Goal: Transaction & Acquisition: Purchase product/service

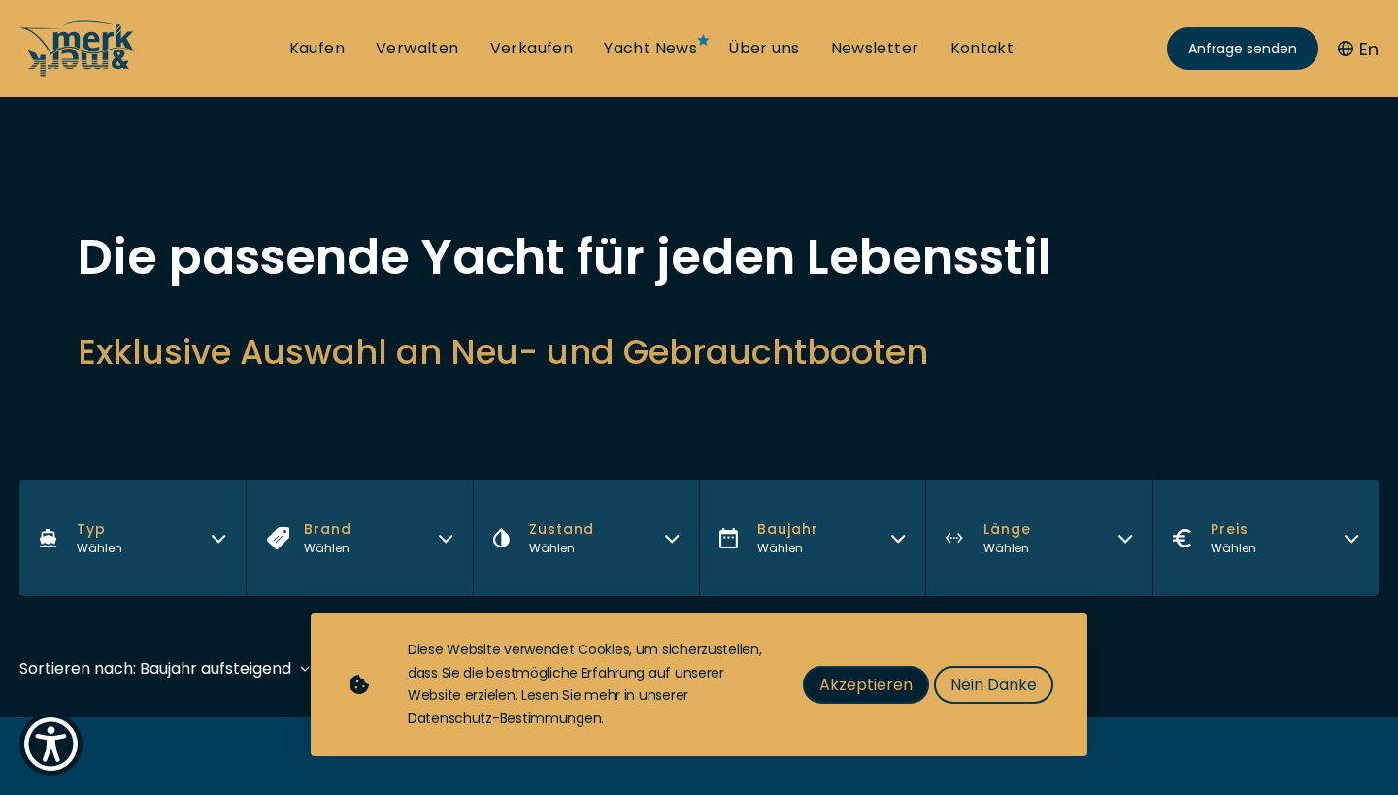
click at [899, 669] on button "Akzeptieren" at bounding box center [866, 685] width 126 height 38
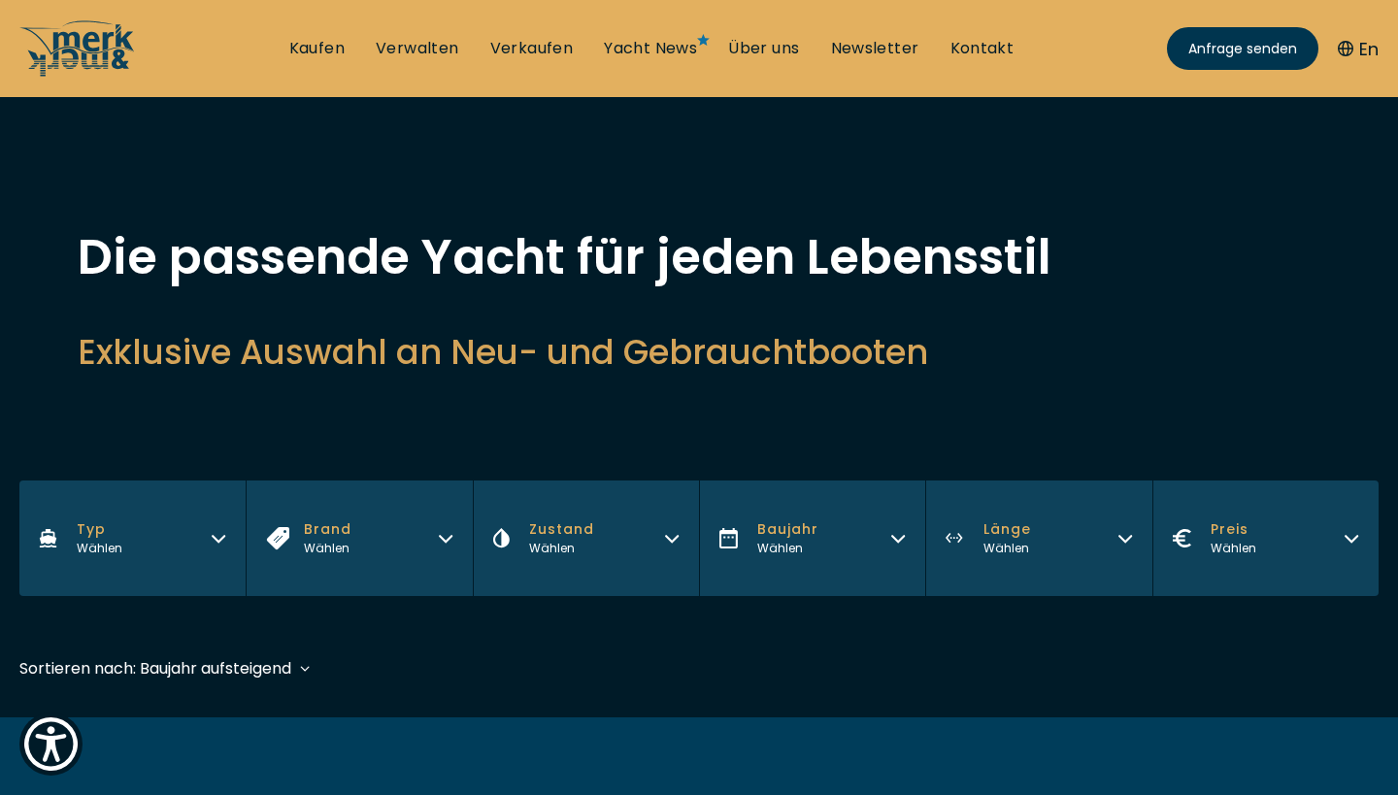
click at [1357, 537] on icon "button" at bounding box center [1352, 539] width 12 height 6
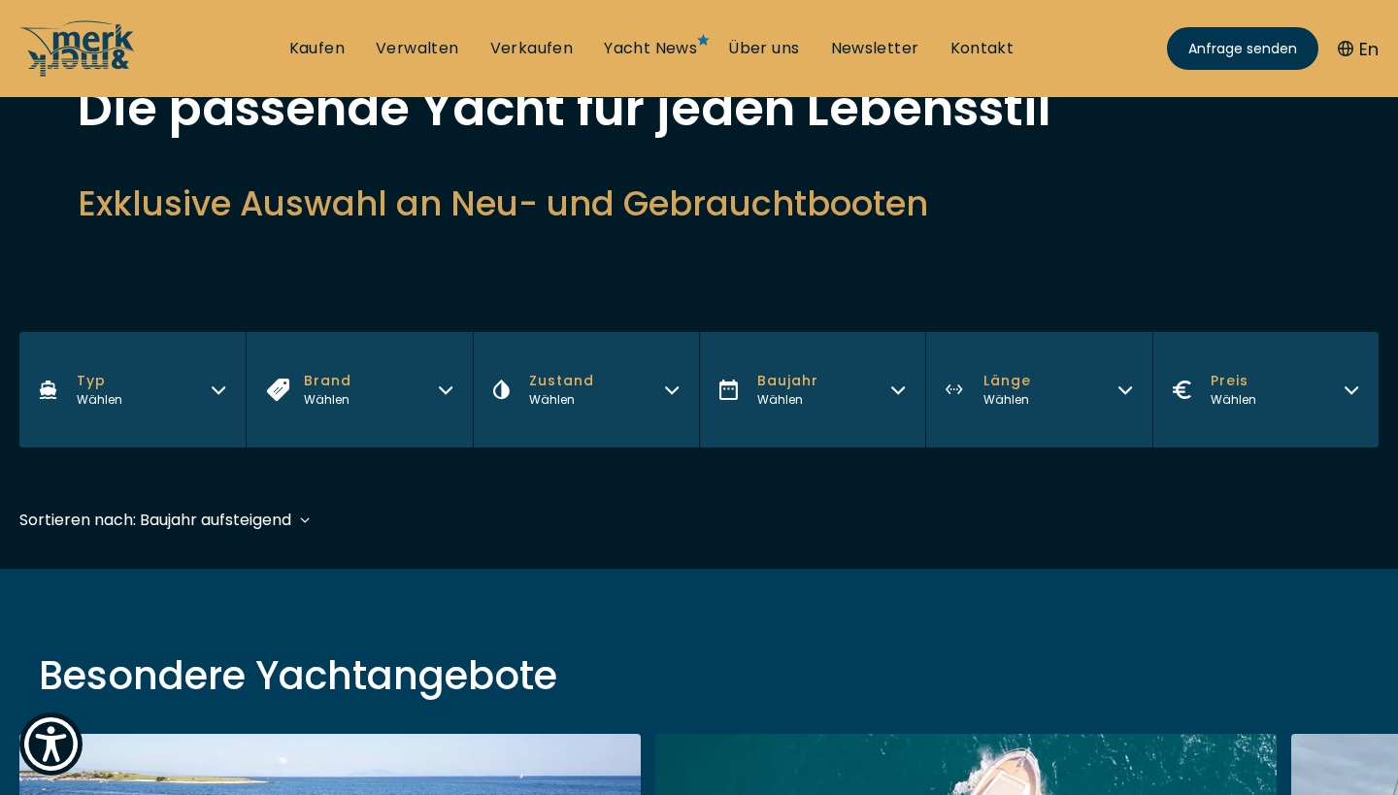
scroll to position [152, 0]
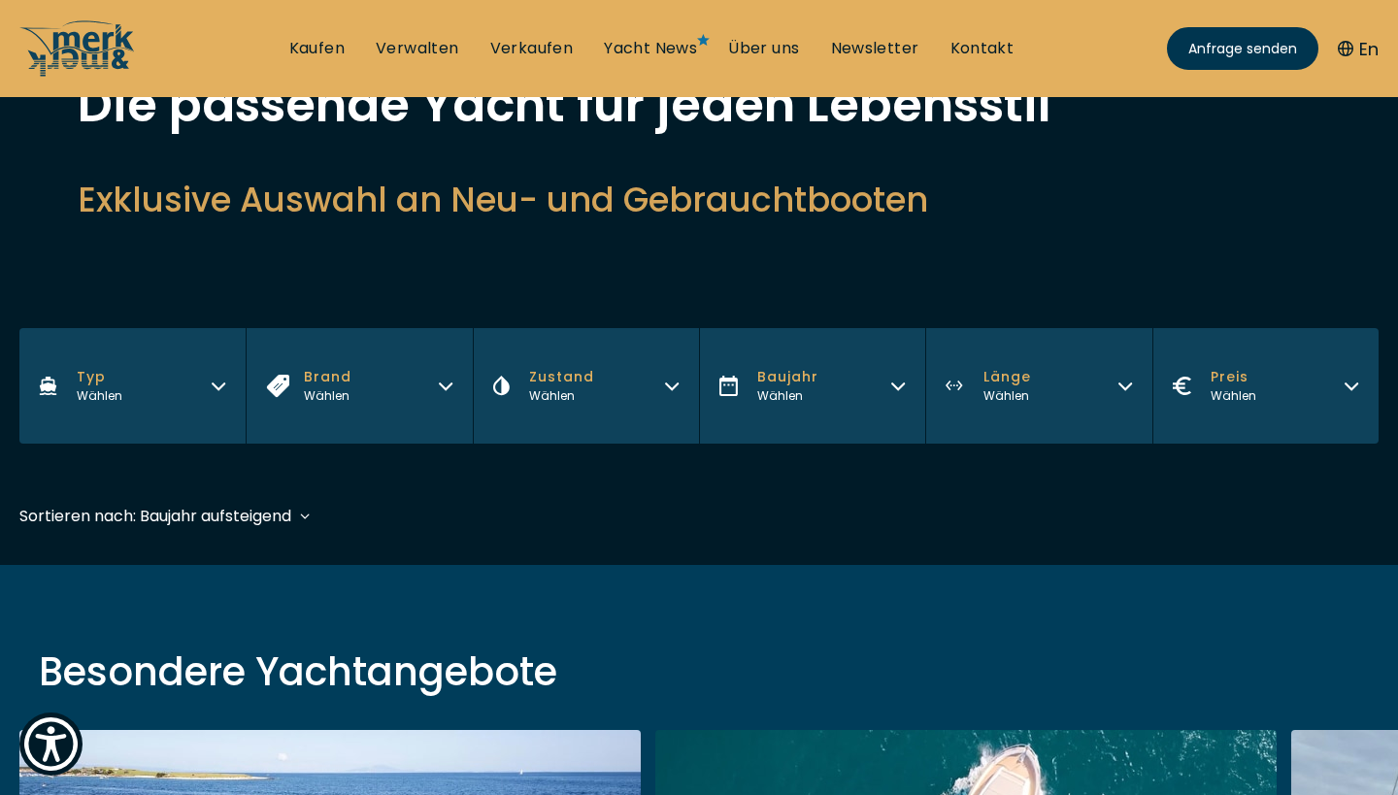
click at [1347, 387] on icon "button" at bounding box center [1352, 384] width 16 height 16
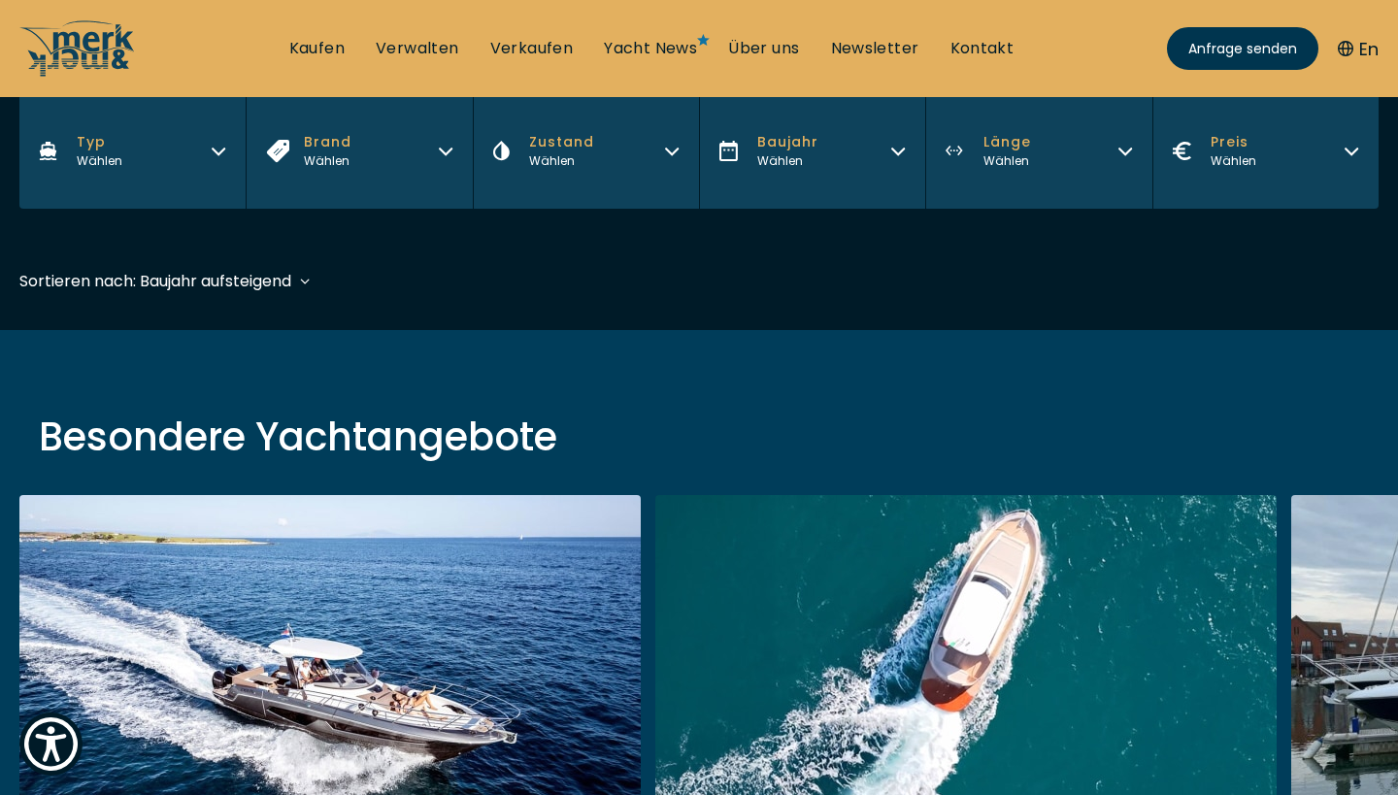
scroll to position [387, 0]
click at [1344, 151] on icon "button" at bounding box center [1352, 149] width 16 height 16
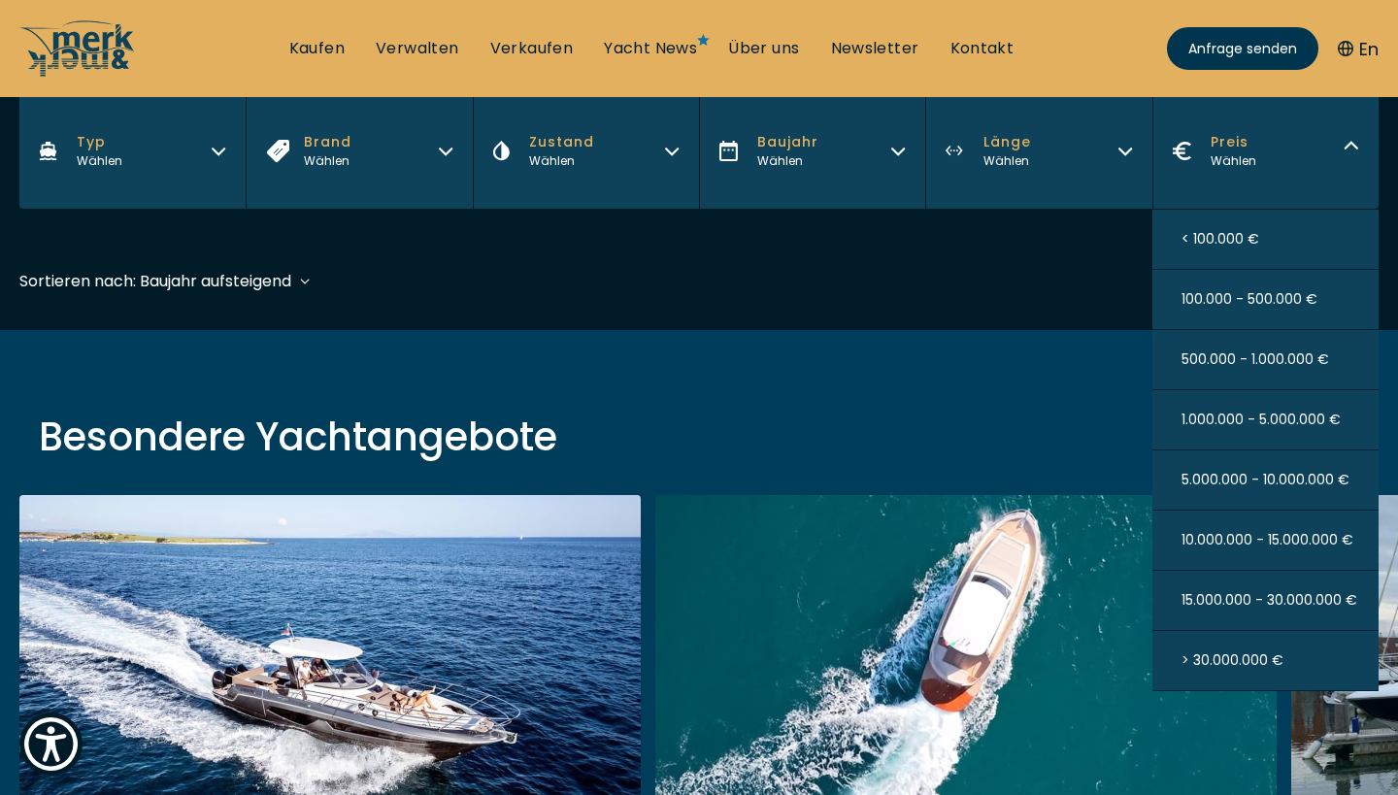
click at [1239, 657] on span "> 30.000.000 €" at bounding box center [1233, 661] width 102 height 20
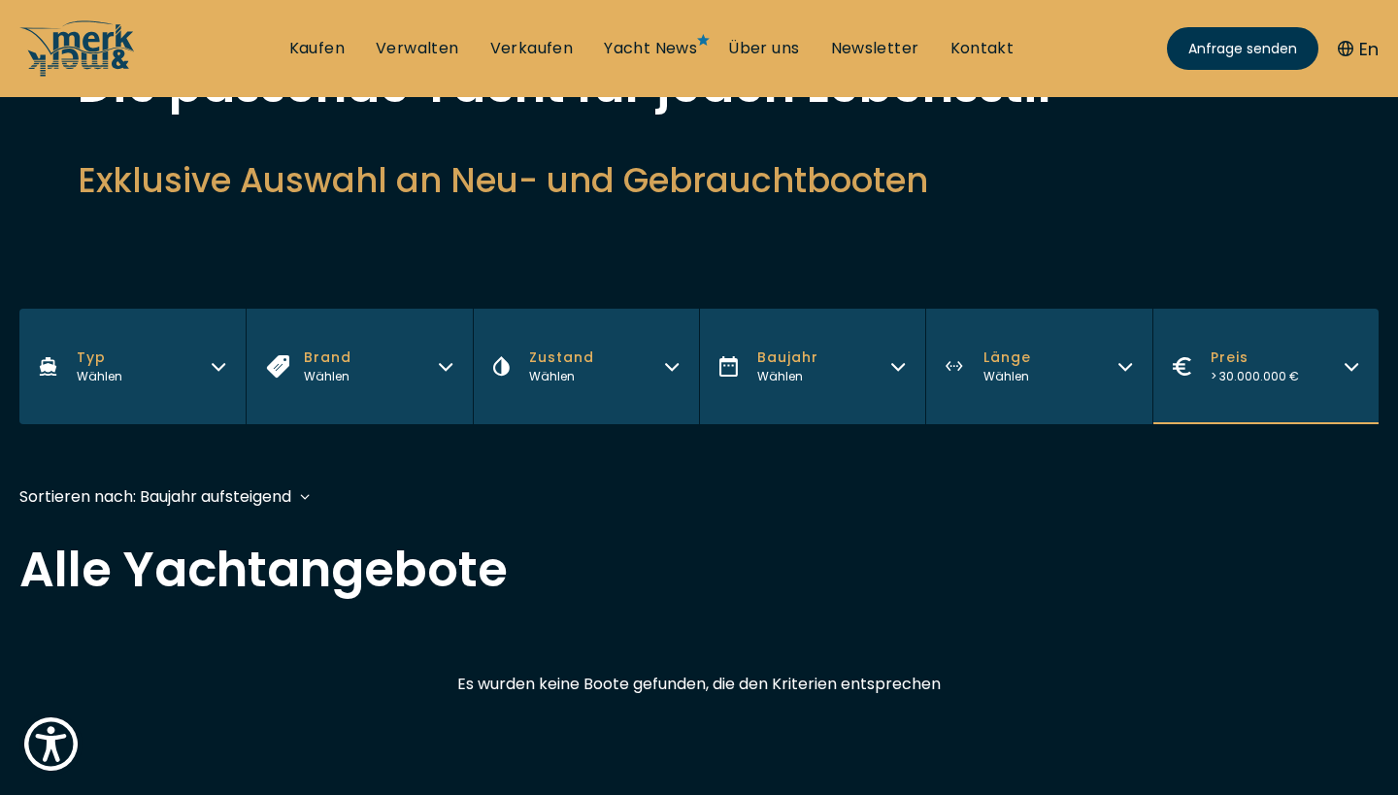
scroll to position [145, 0]
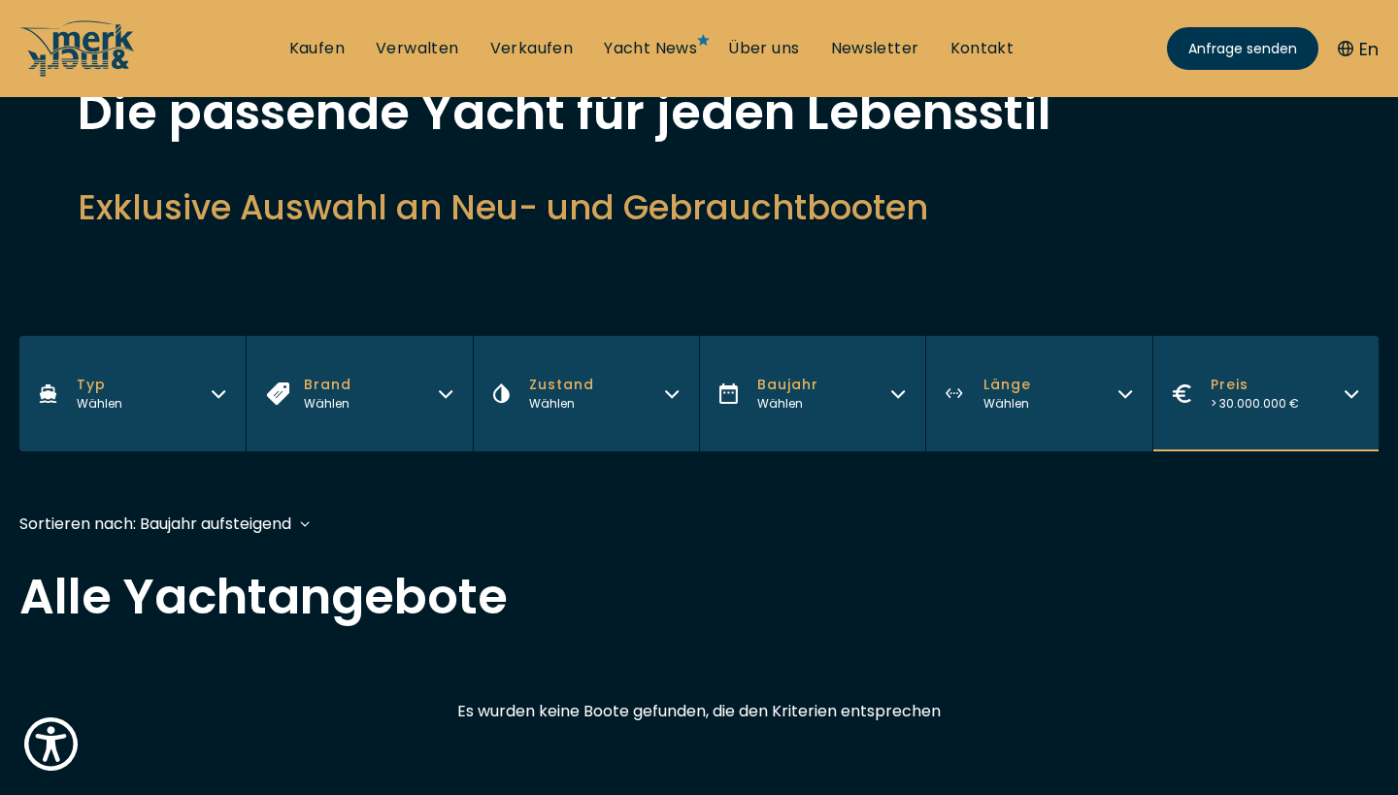
click at [1177, 385] on icon "button" at bounding box center [1182, 394] width 18 height 18
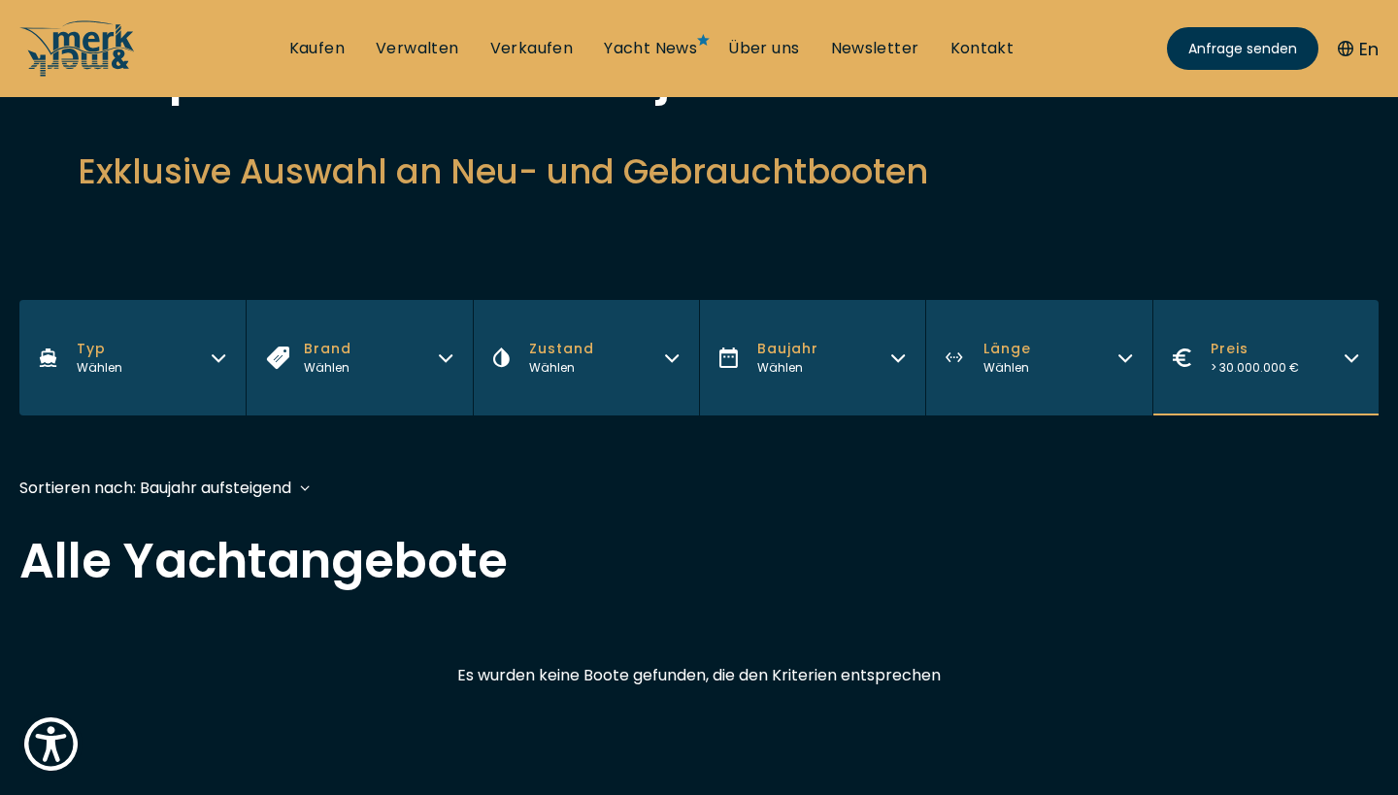
click at [1221, 379] on button "Preis > 30.000.000 €" at bounding box center [1266, 358] width 226 height 116
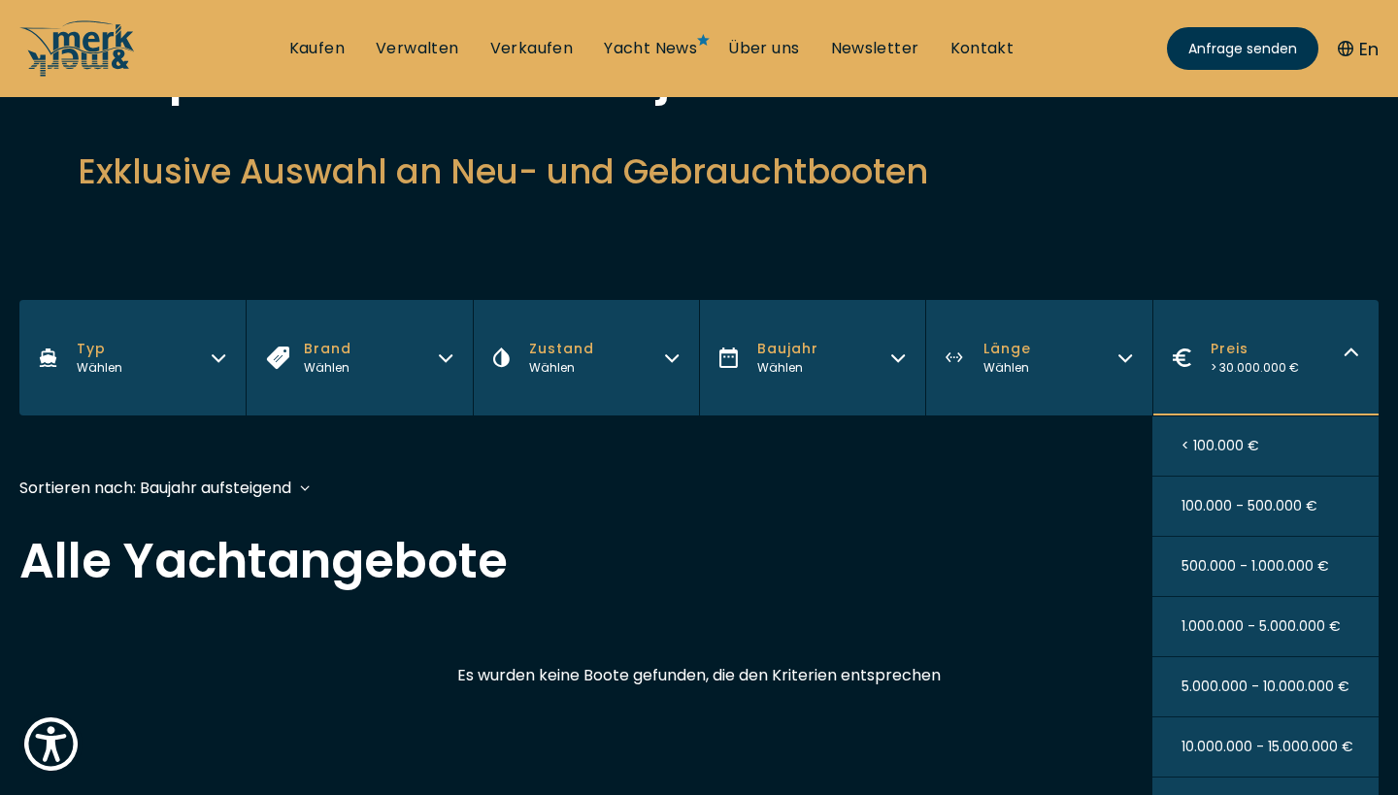
click at [1243, 750] on span "10.000.000 - 15.000.000 €" at bounding box center [1268, 747] width 172 height 20
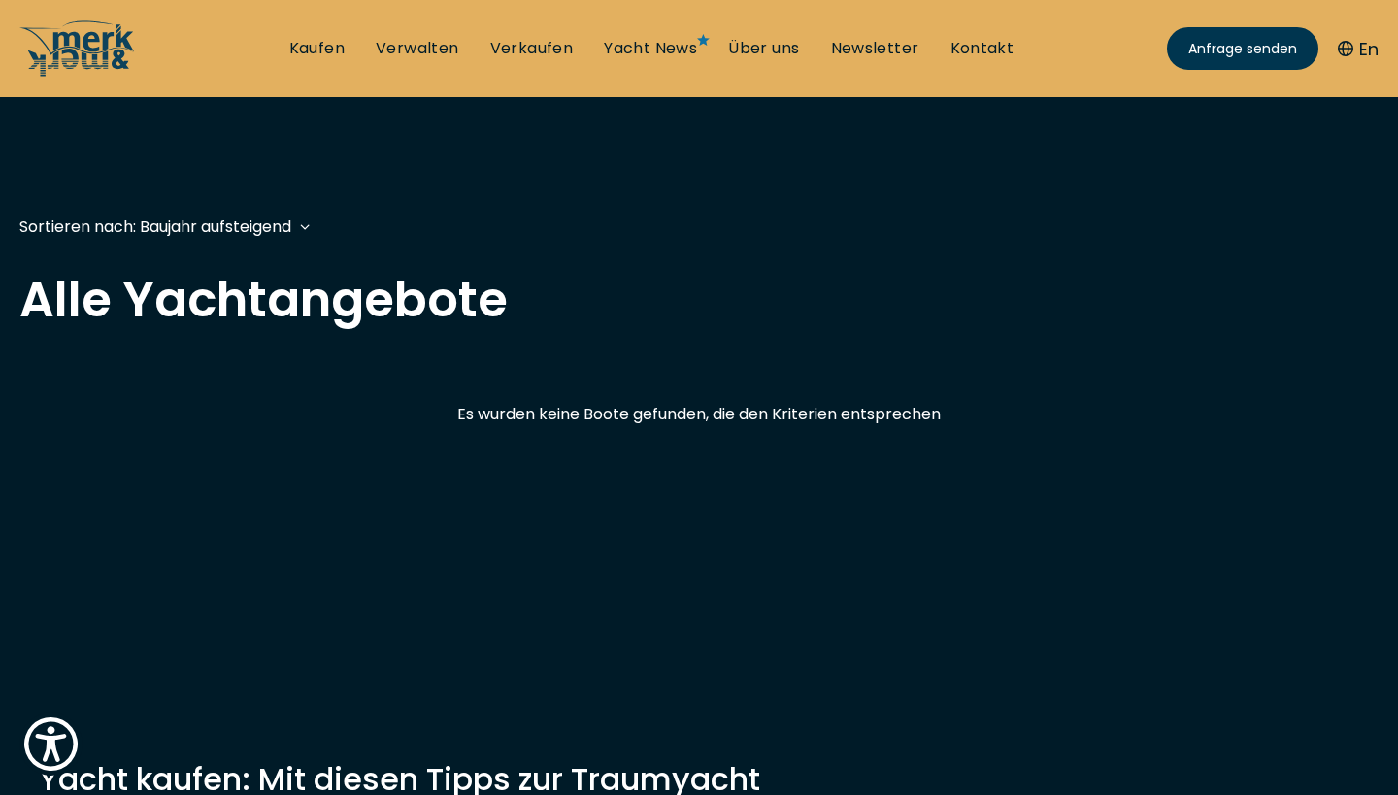
scroll to position [481, 0]
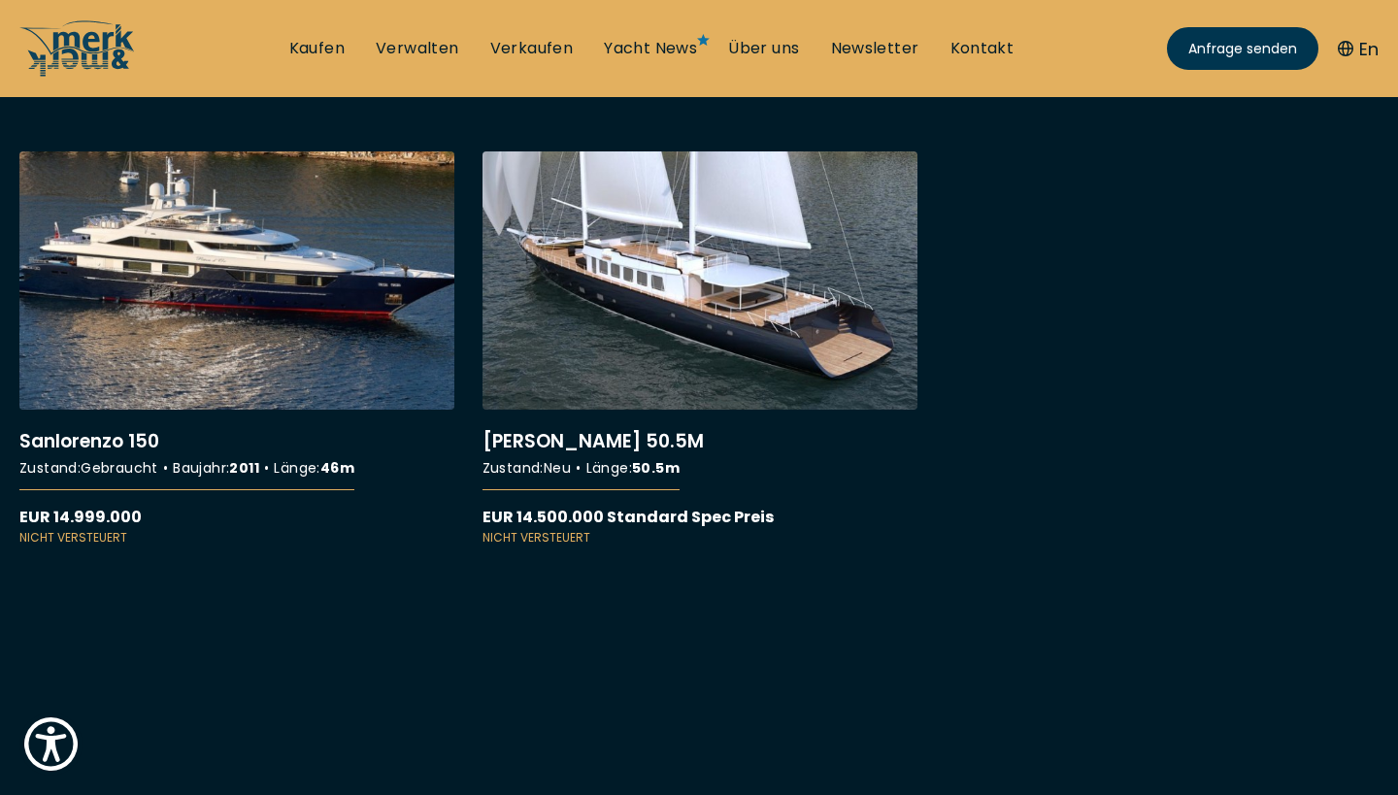
scroll to position [693, 0]
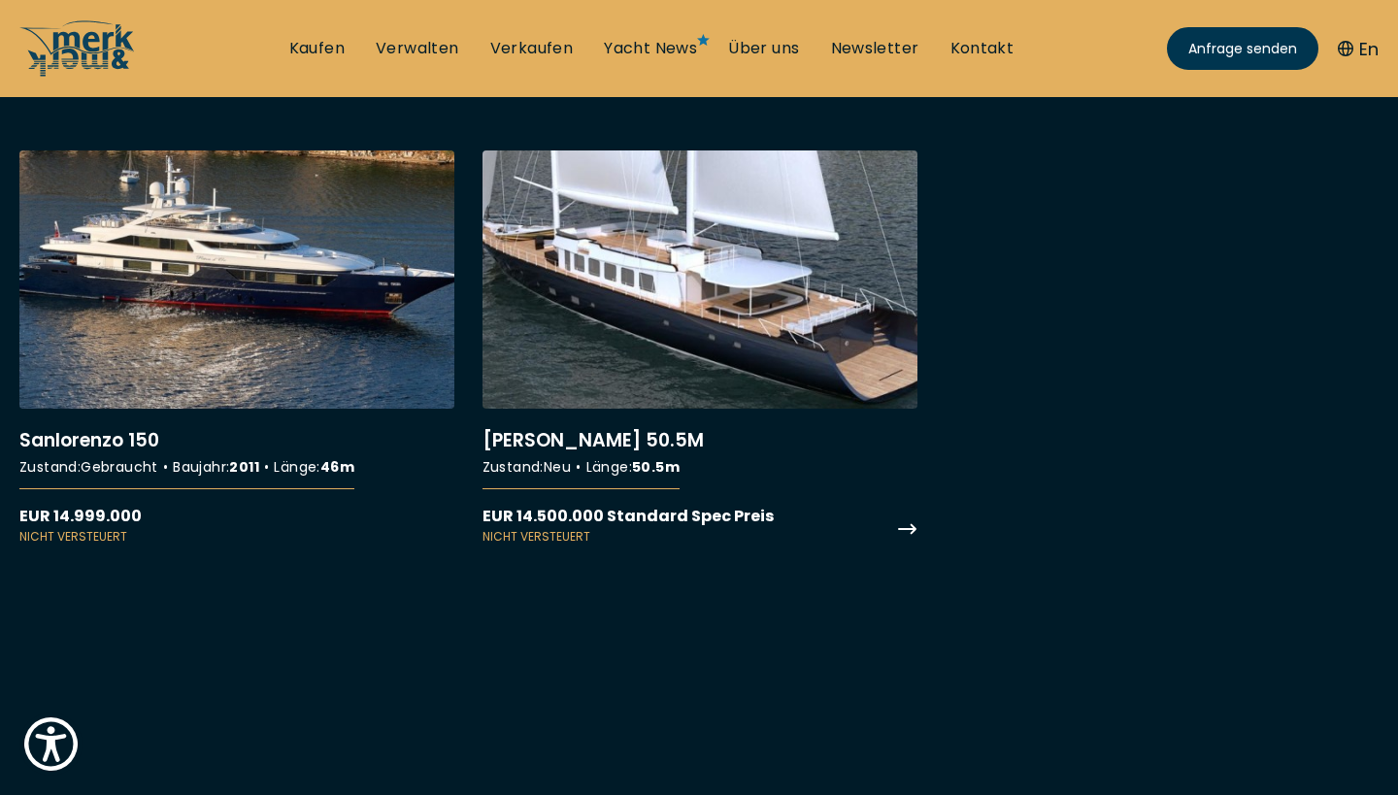
click at [580, 320] on link "More details about [PERSON_NAME] 50.5M" at bounding box center [700, 348] width 435 height 395
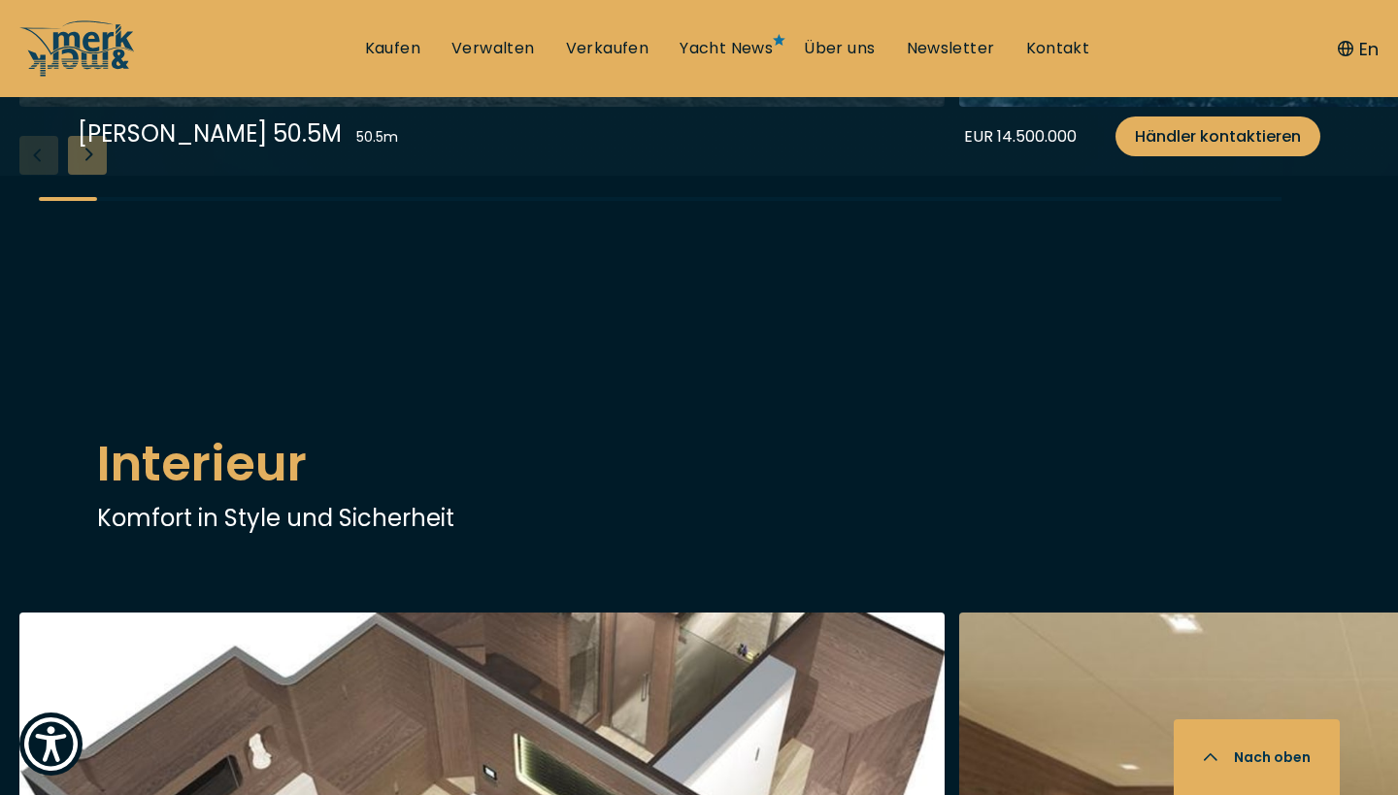
scroll to position [2269, 0]
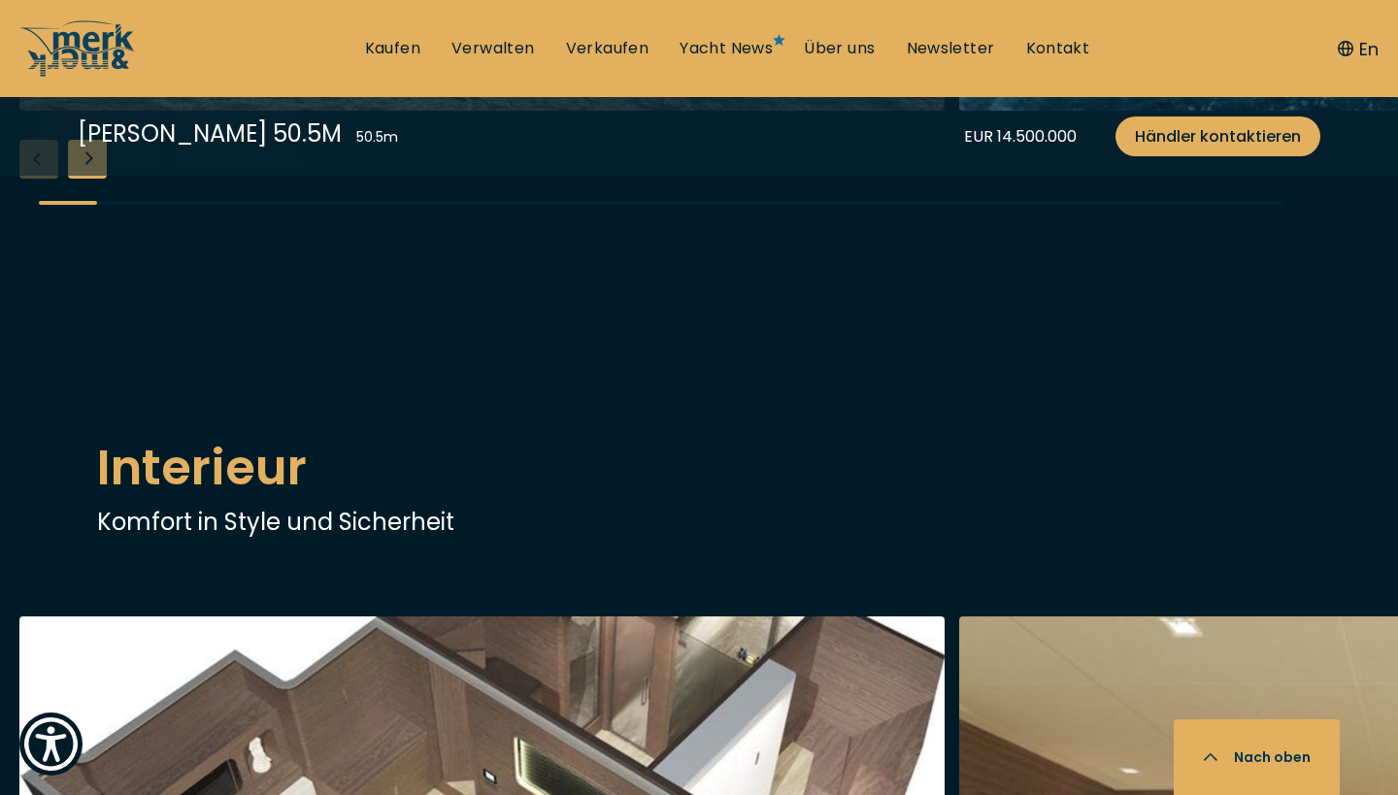
click at [85, 179] on div "Next slide" at bounding box center [87, 159] width 39 height 39
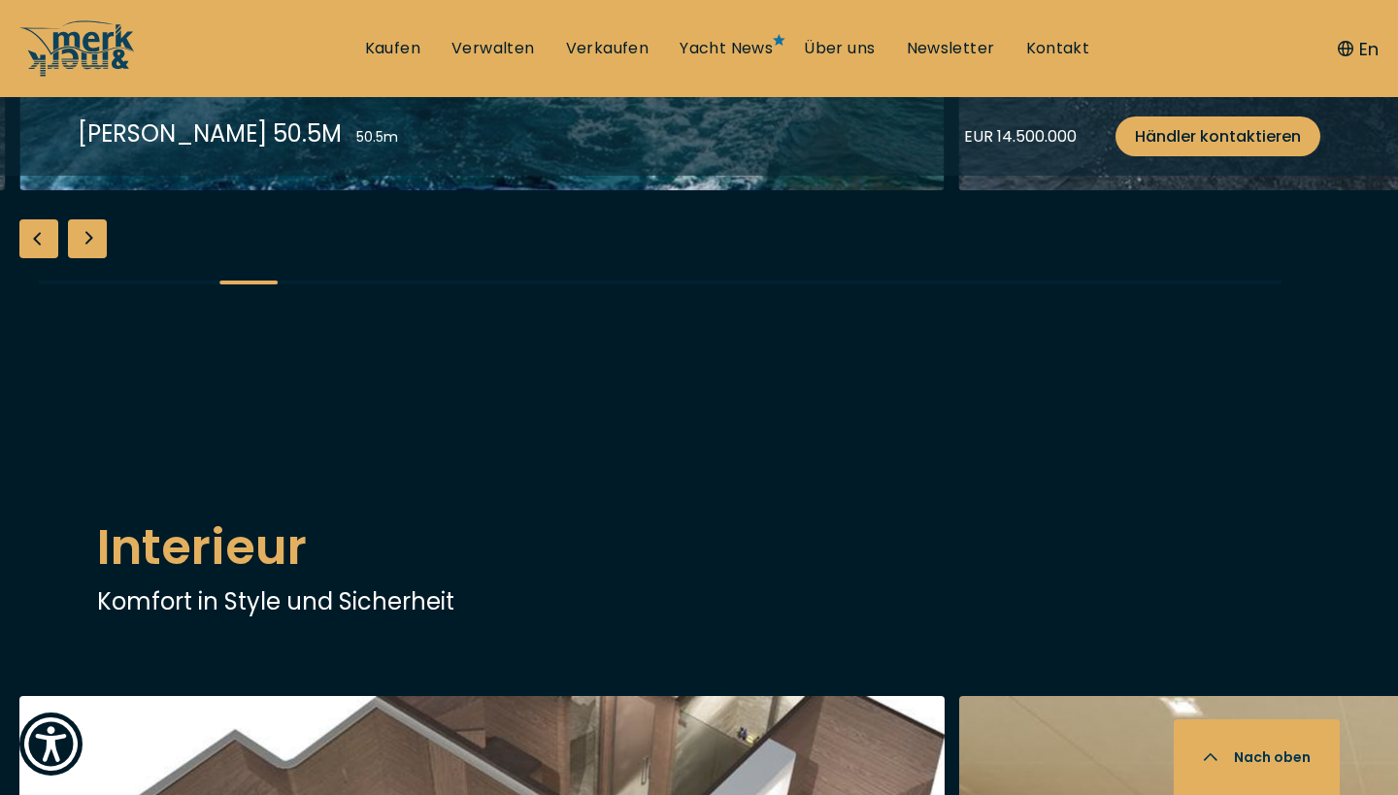
scroll to position [2169, 0]
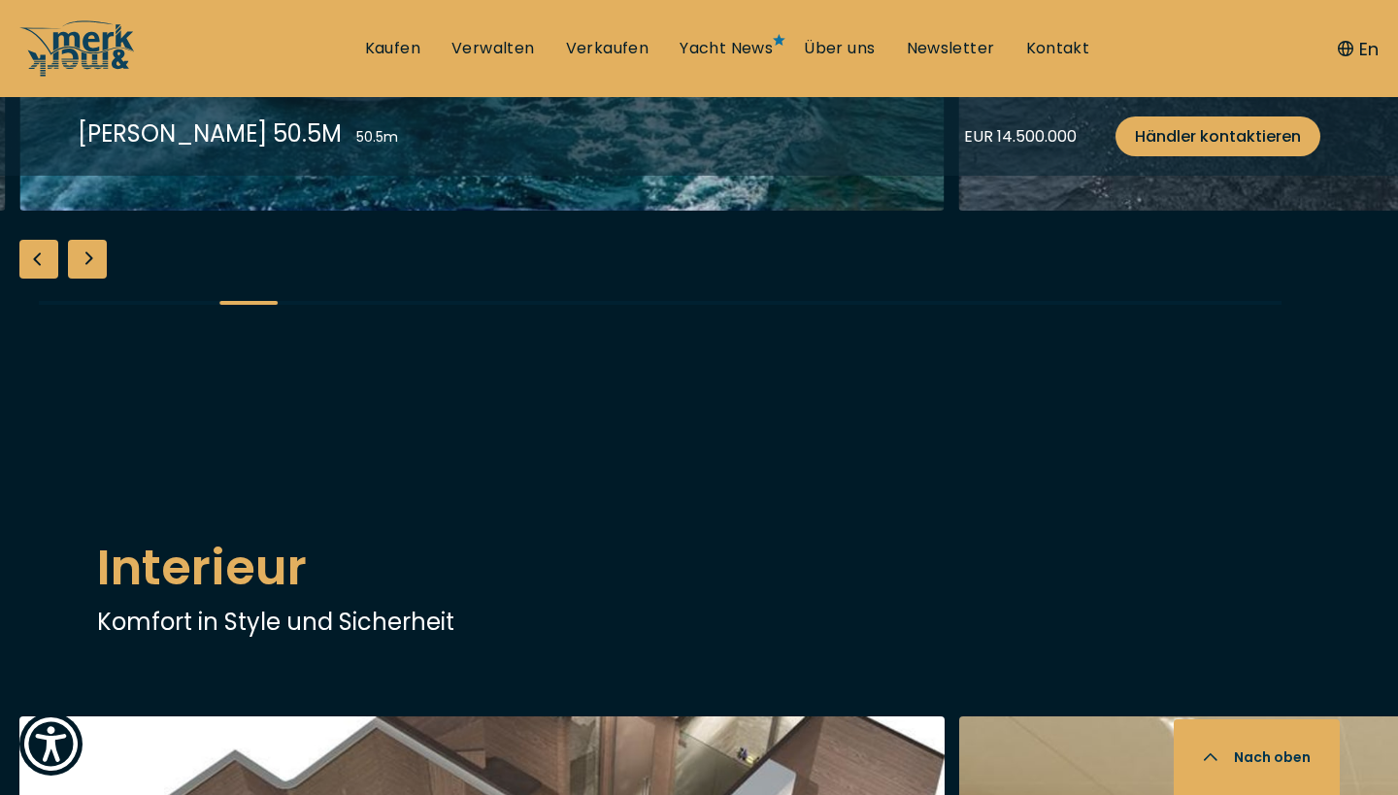
click at [90, 279] on div "Next slide" at bounding box center [87, 259] width 39 height 39
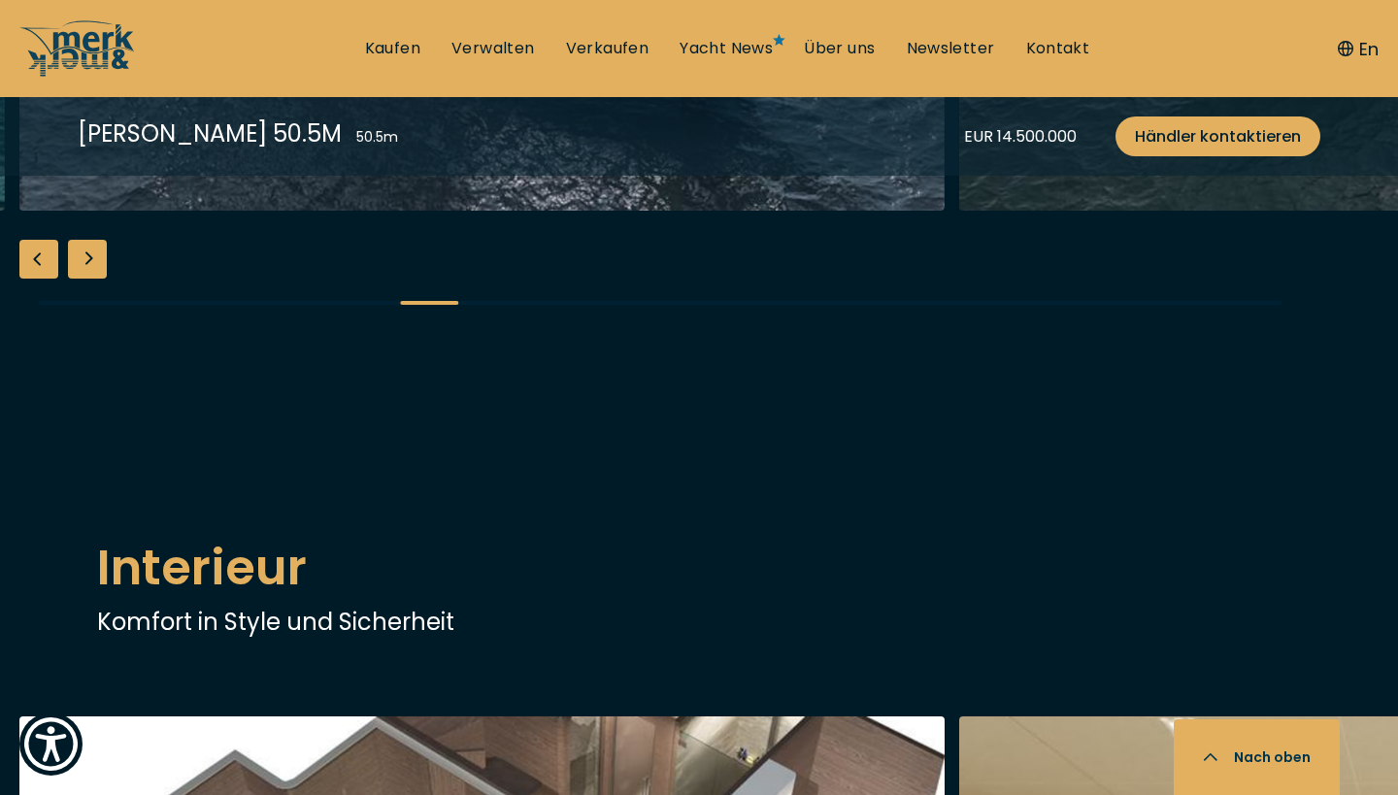
click at [90, 279] on div "Next slide" at bounding box center [87, 259] width 39 height 39
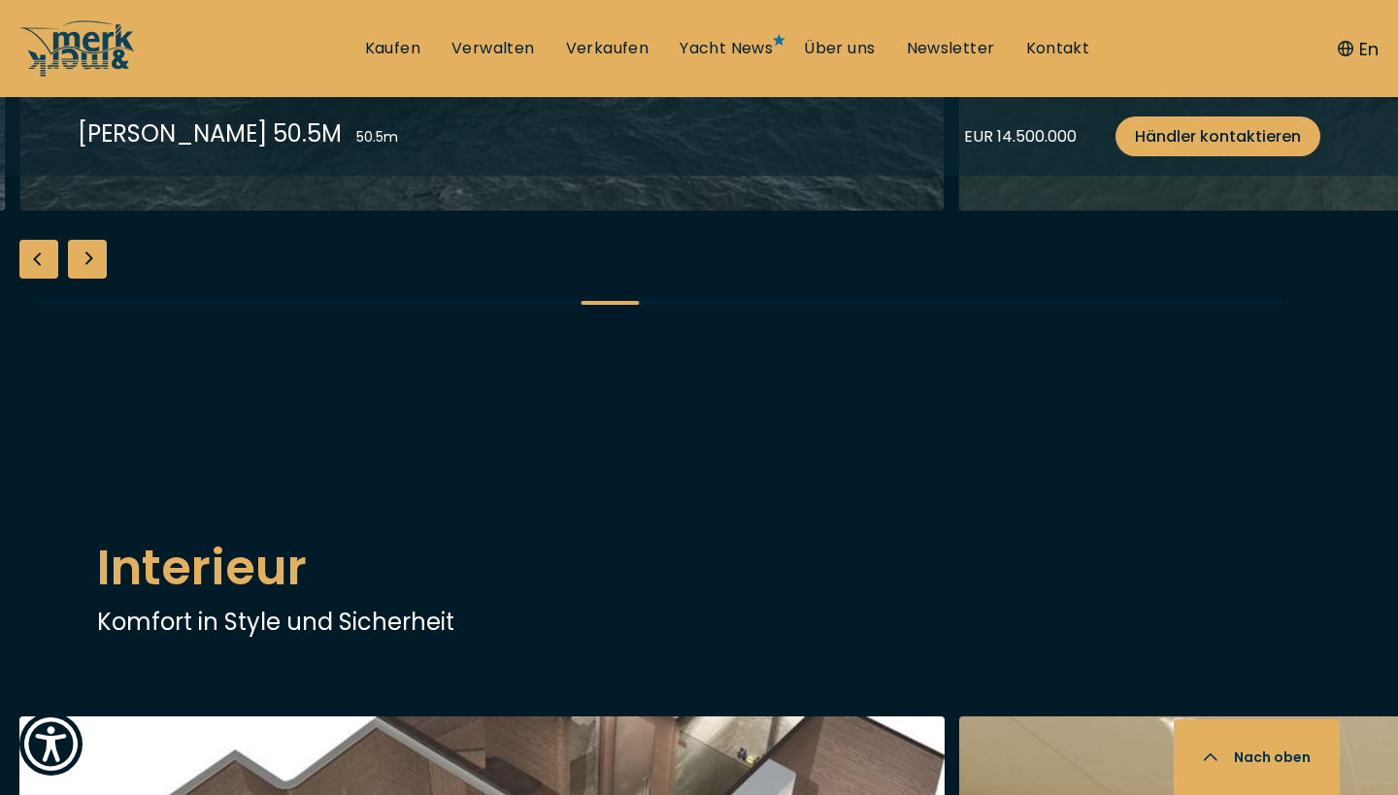
click at [89, 279] on div "Next slide" at bounding box center [87, 259] width 39 height 39
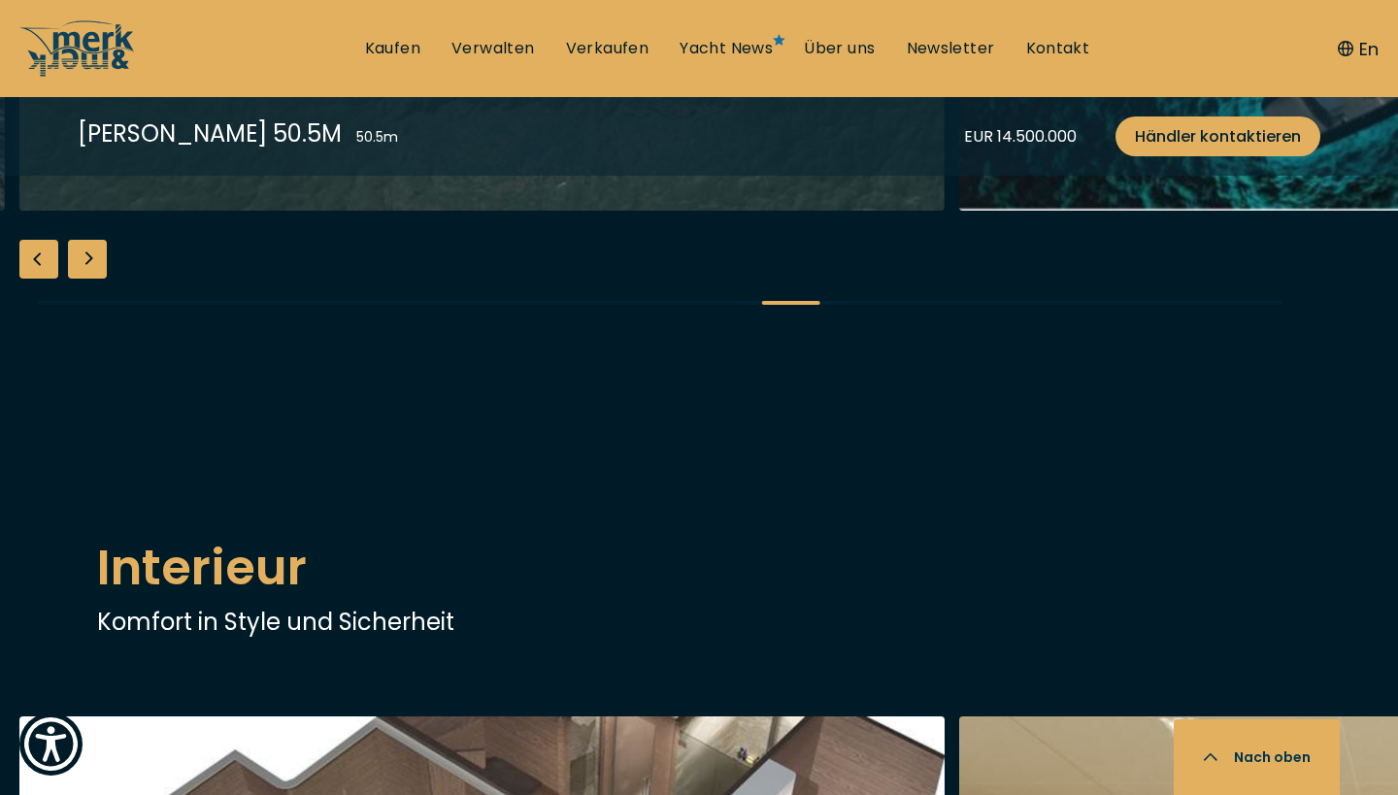
click at [89, 279] on div "Next slide" at bounding box center [87, 259] width 39 height 39
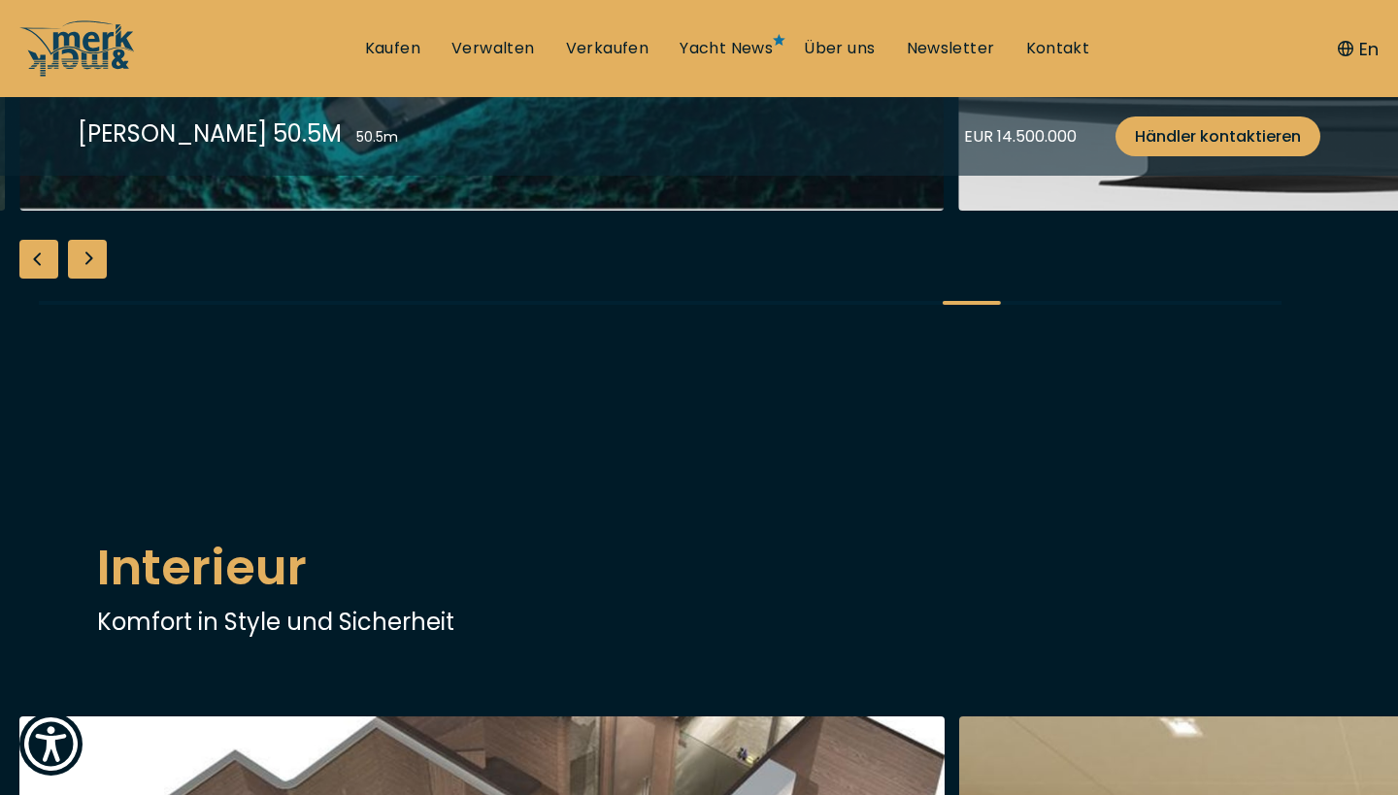
scroll to position [481, 0]
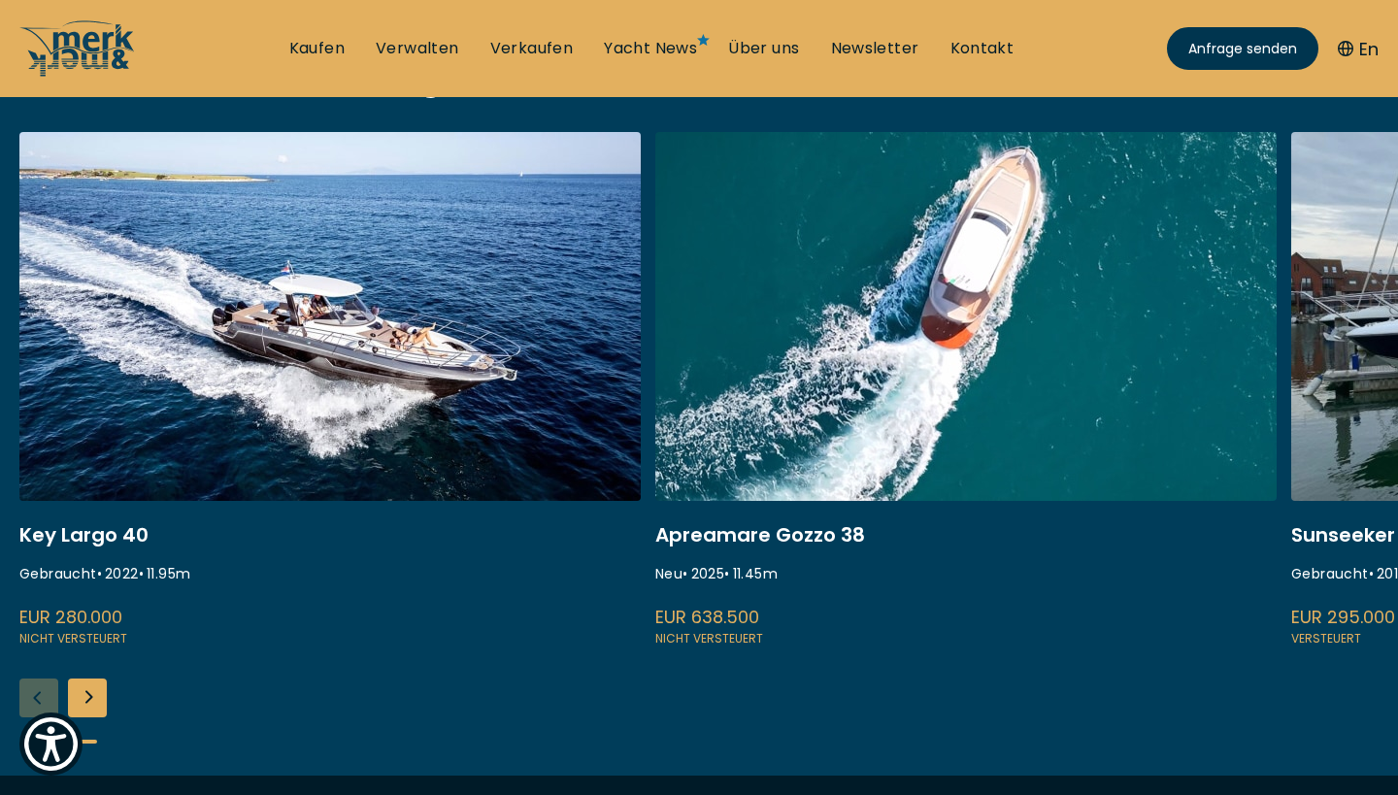
scroll to position [752, 0]
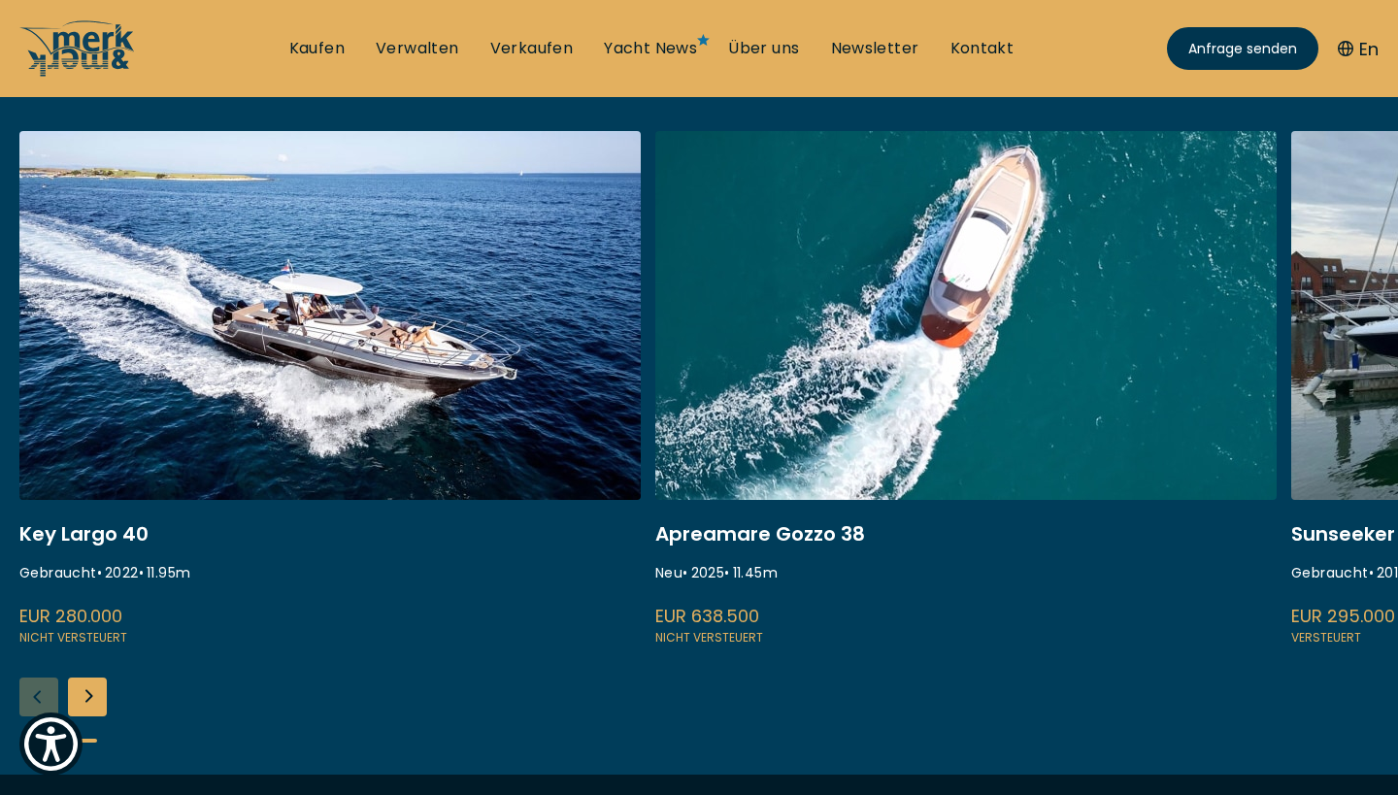
click at [98, 697] on div "Next slide" at bounding box center [87, 697] width 39 height 39
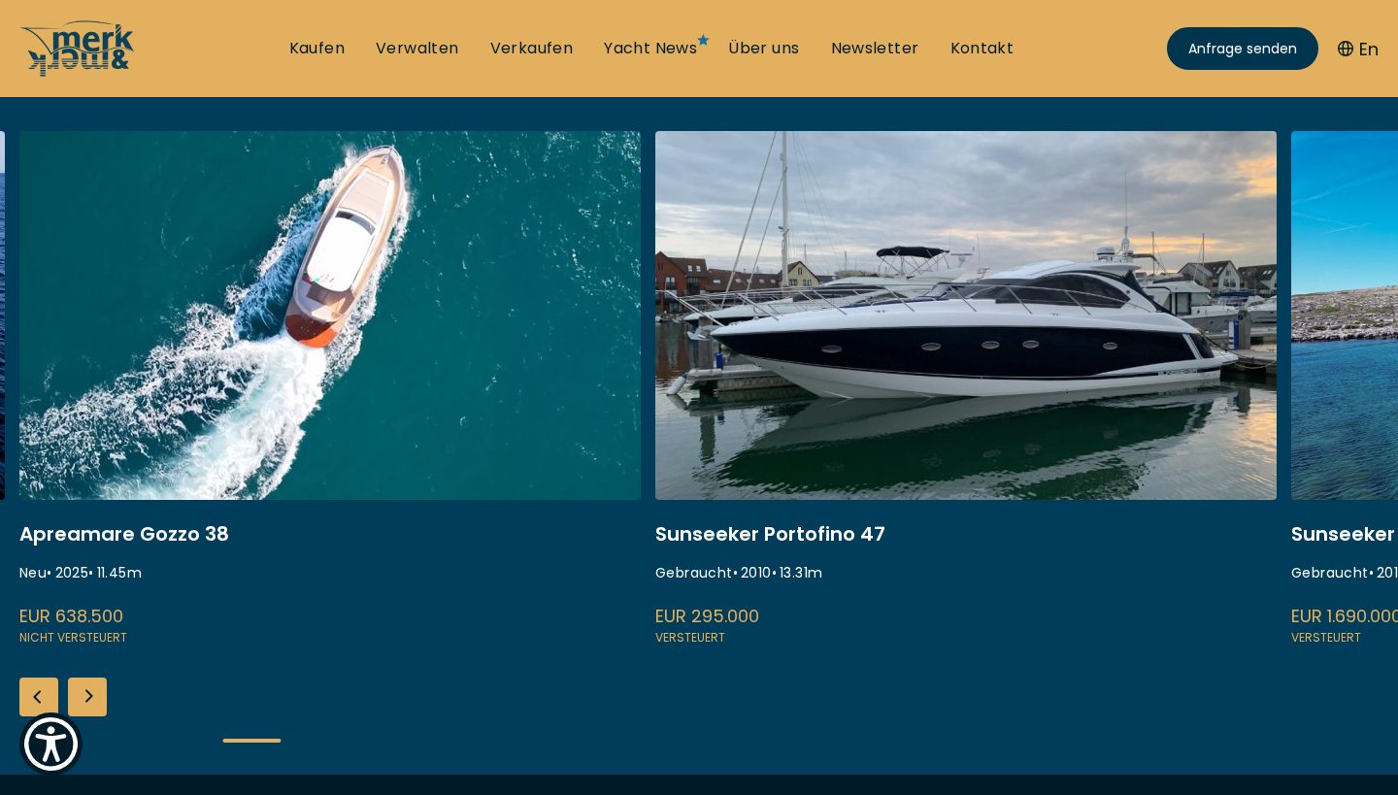
click at [98, 695] on div "Next slide" at bounding box center [87, 697] width 39 height 39
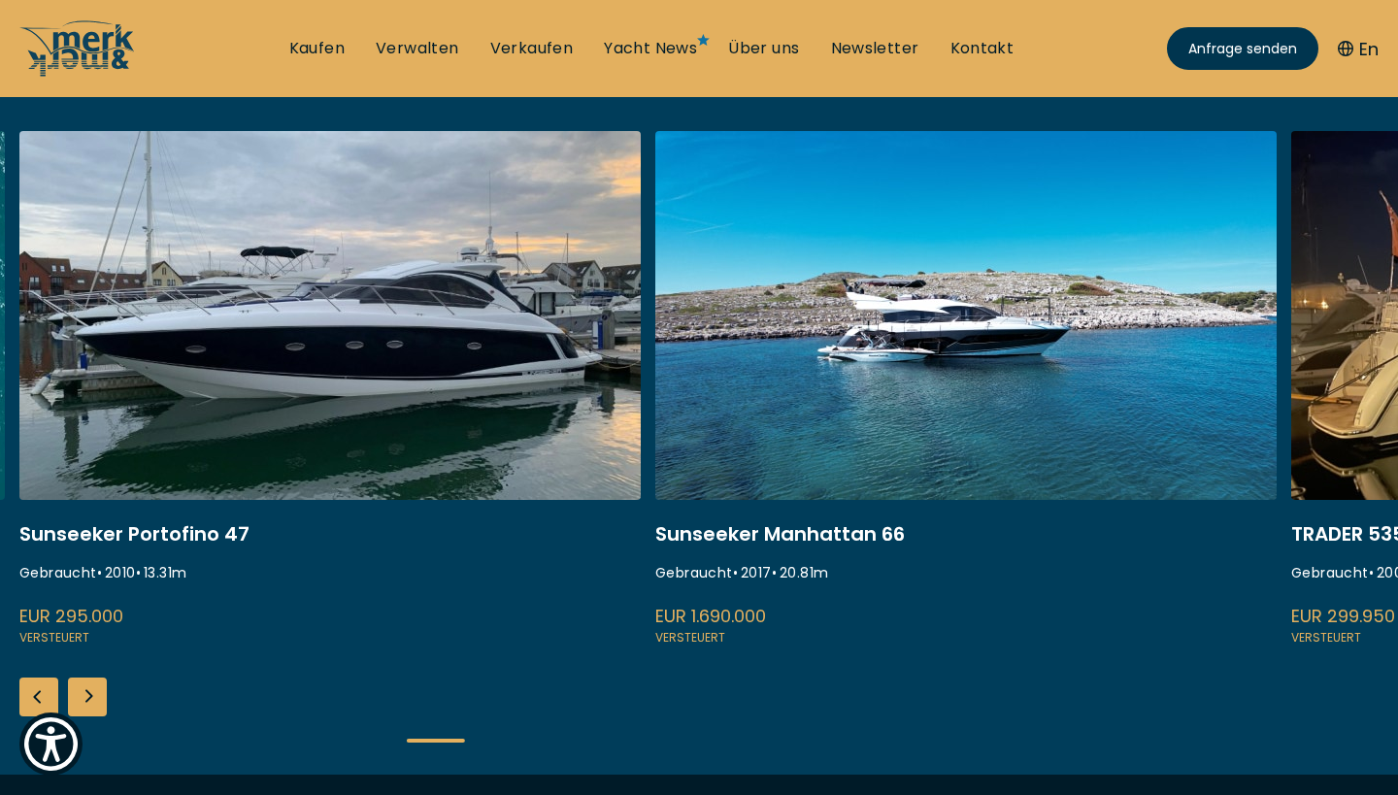
click at [98, 695] on div "Next slide" at bounding box center [87, 697] width 39 height 39
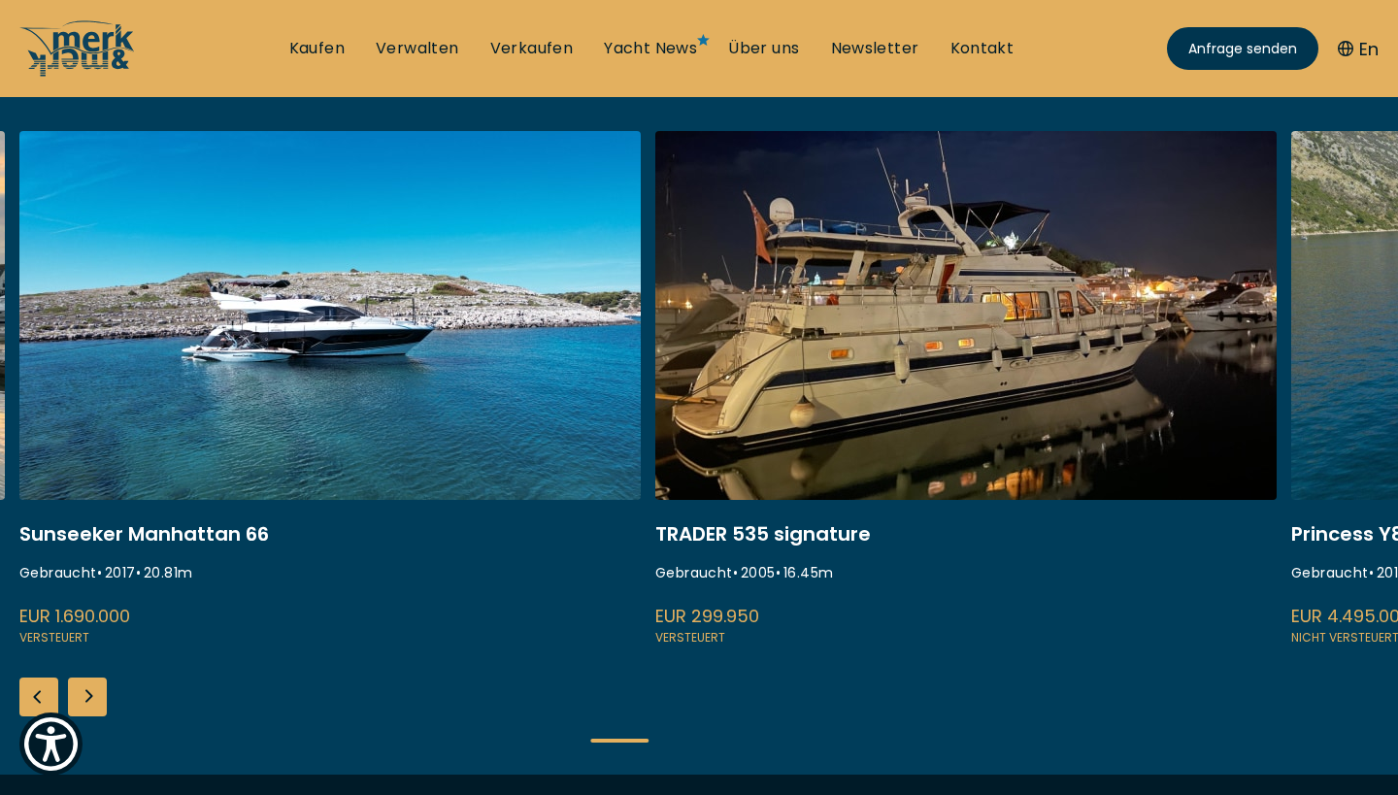
click at [97, 695] on div "Next slide" at bounding box center [87, 697] width 39 height 39
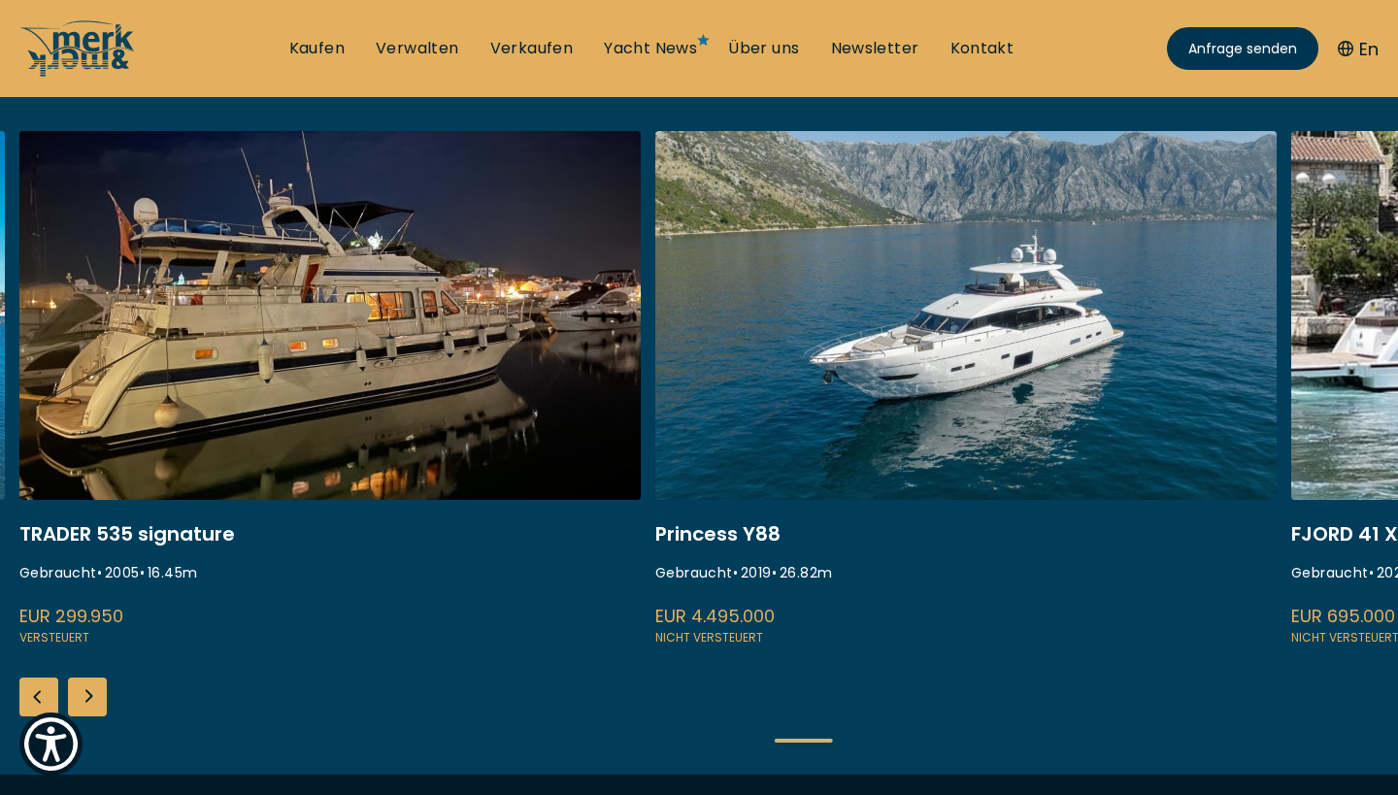
click at [97, 695] on div "Next slide" at bounding box center [87, 697] width 39 height 39
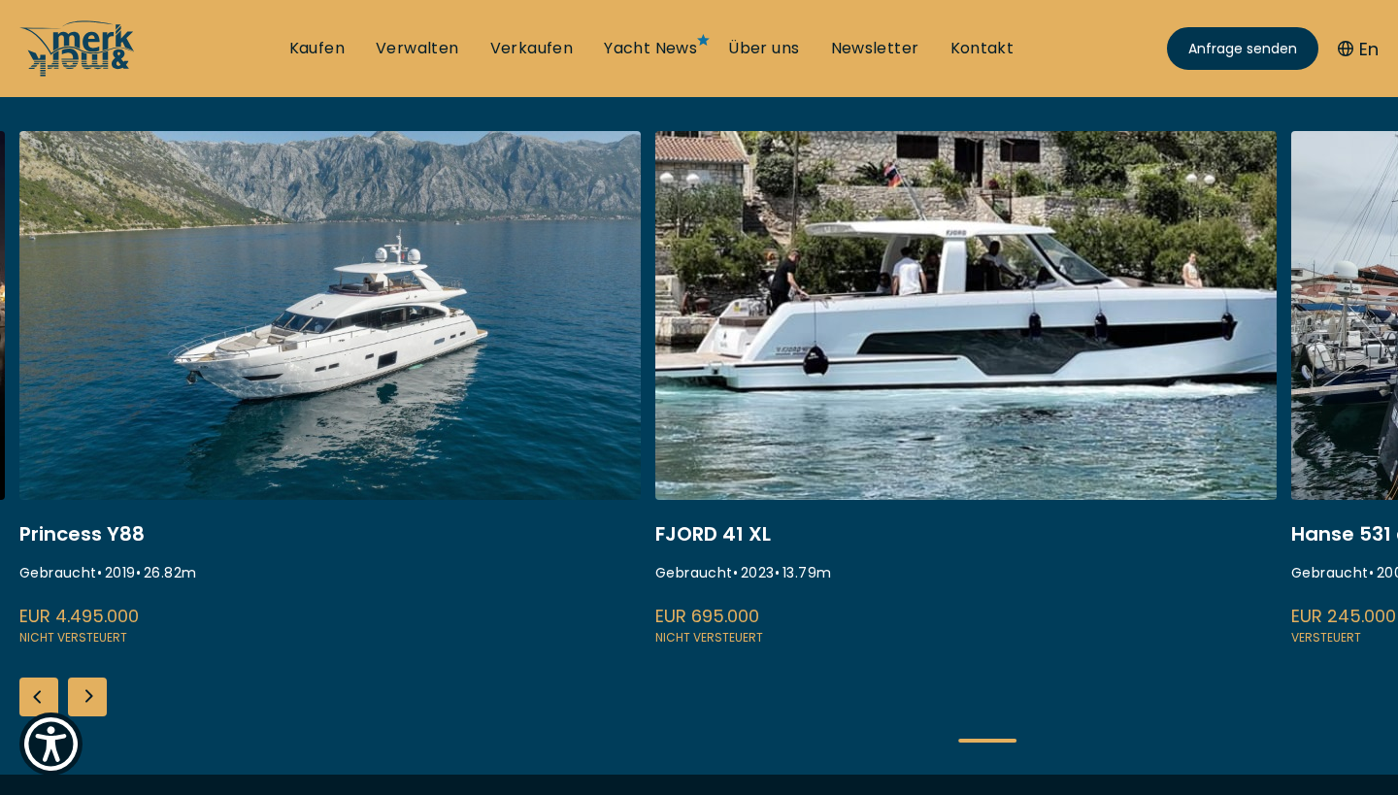
click at [96, 695] on div "Next slide" at bounding box center [87, 697] width 39 height 39
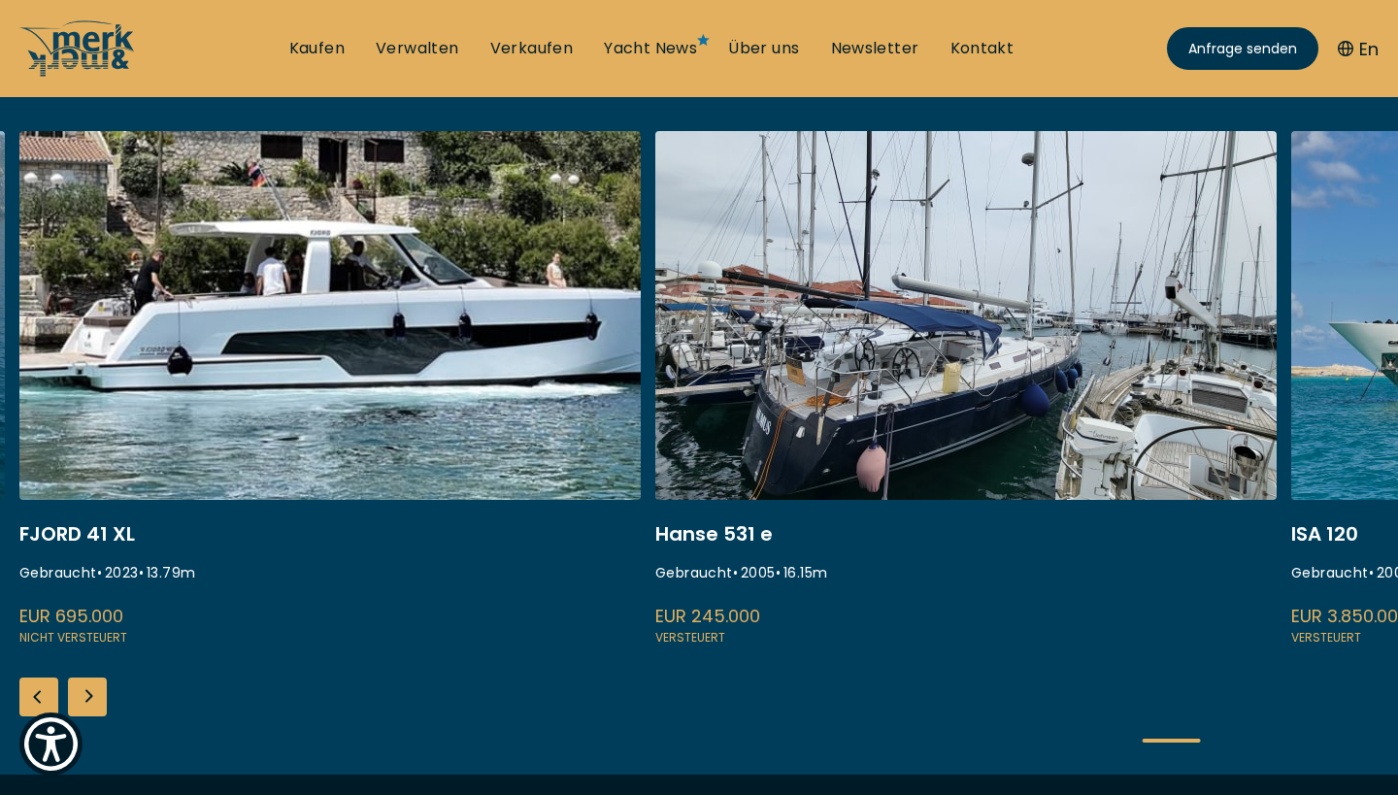
click at [96, 695] on div "Next slide" at bounding box center [87, 697] width 39 height 39
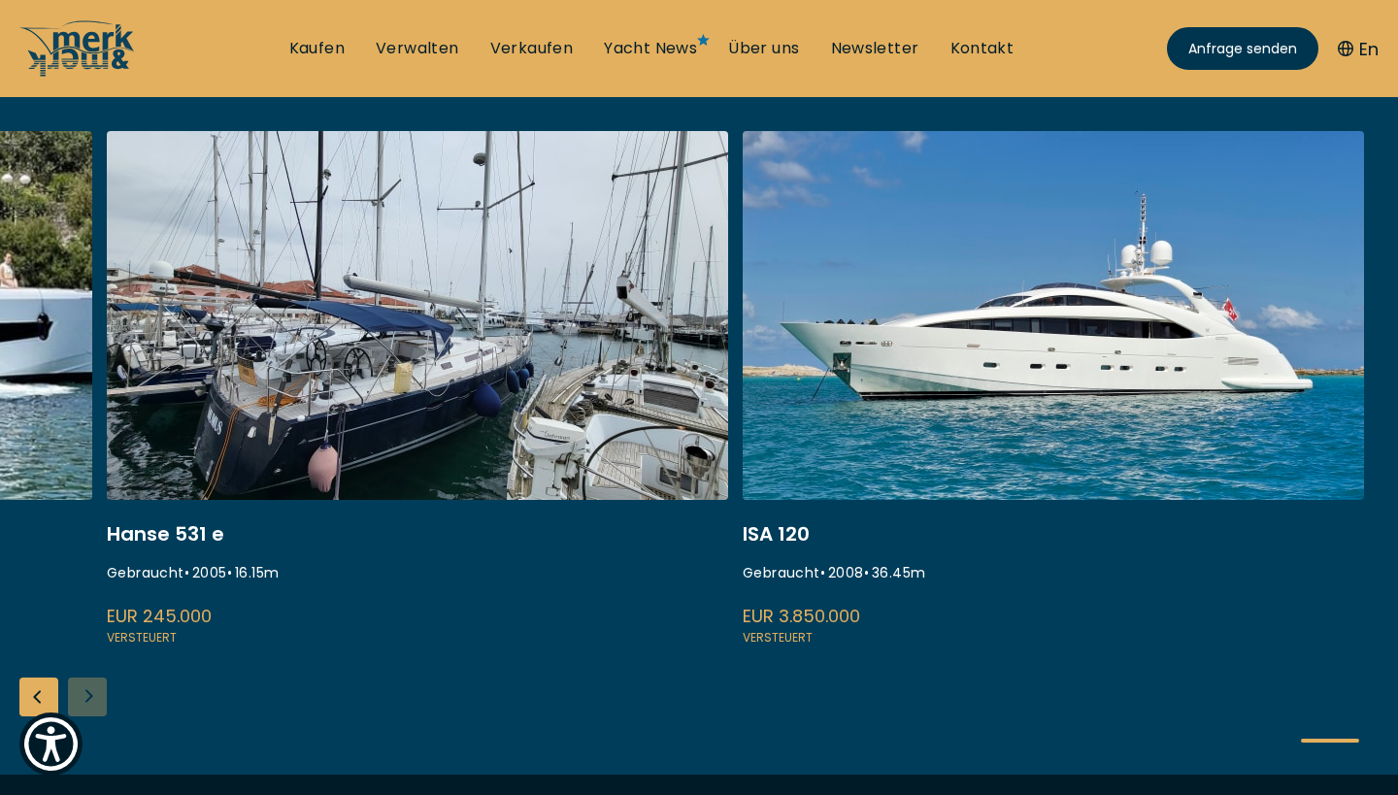
click at [96, 695] on div "Key Largo 40 Gebraucht • 2022 • 11.95 m EUR 280.000 Nicht versteuert Apreamare …" at bounding box center [699, 453] width 1398 height 644
click at [1039, 338] on link at bounding box center [1054, 390] width 622 height 518
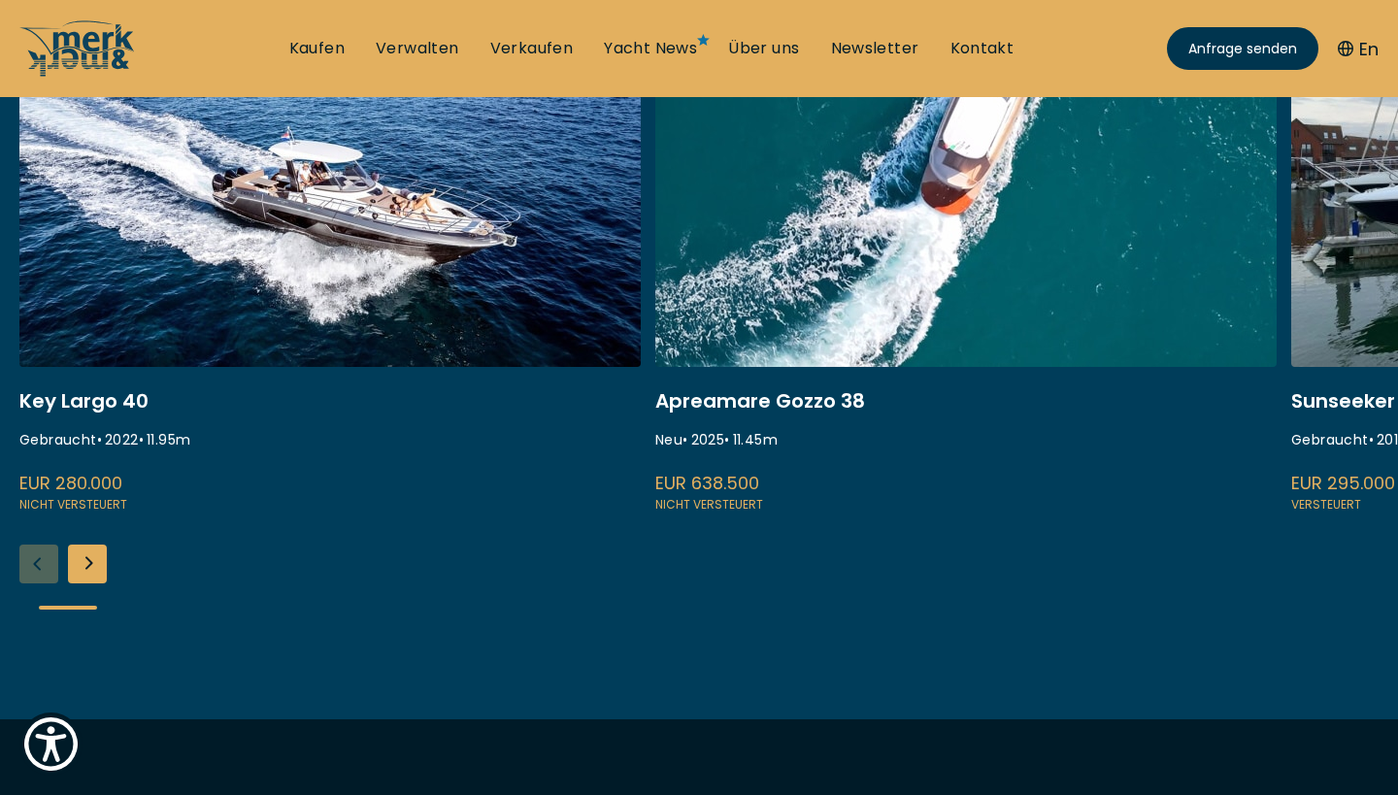
scroll to position [467, 0]
click at [90, 560] on div "Next slide" at bounding box center [87, 564] width 39 height 39
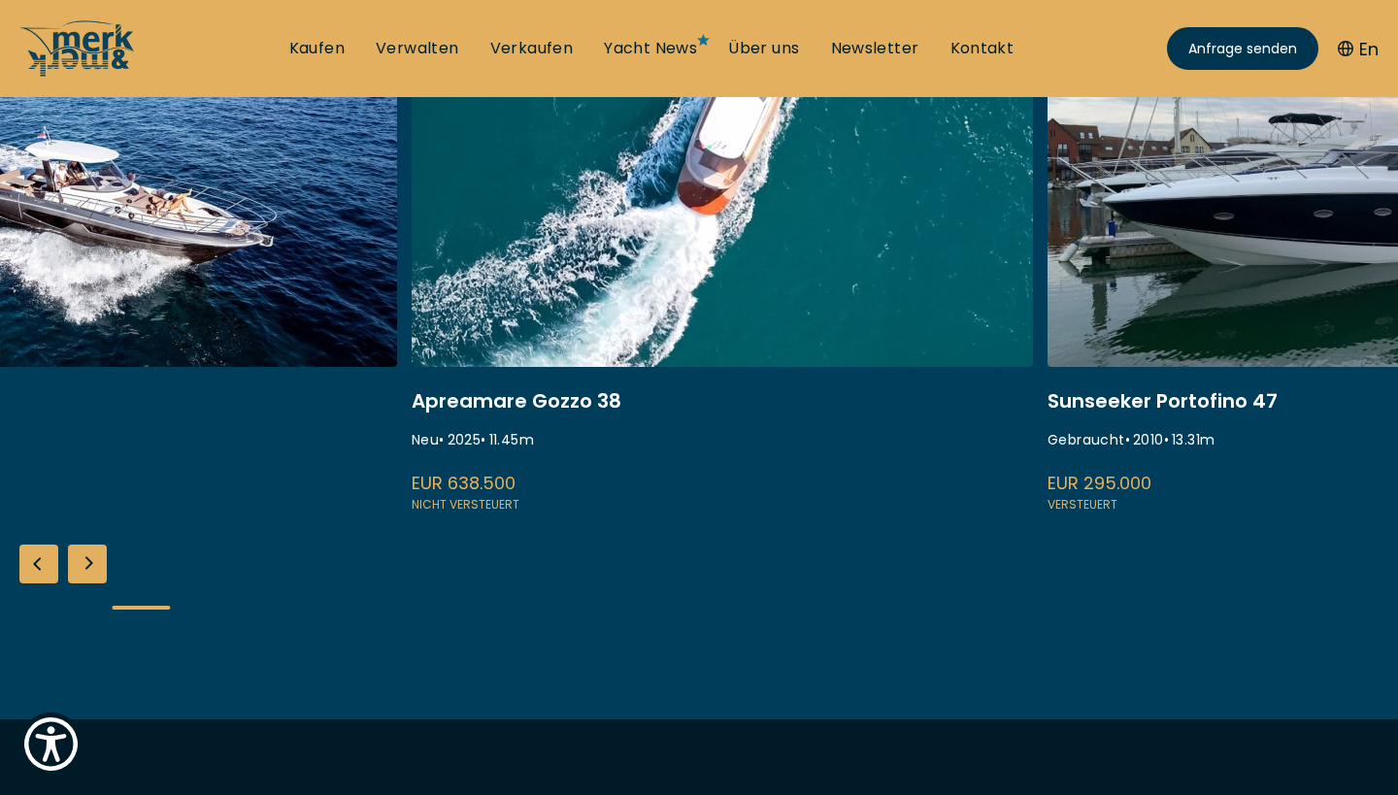
click at [90, 560] on div "Next slide" at bounding box center [87, 564] width 39 height 39
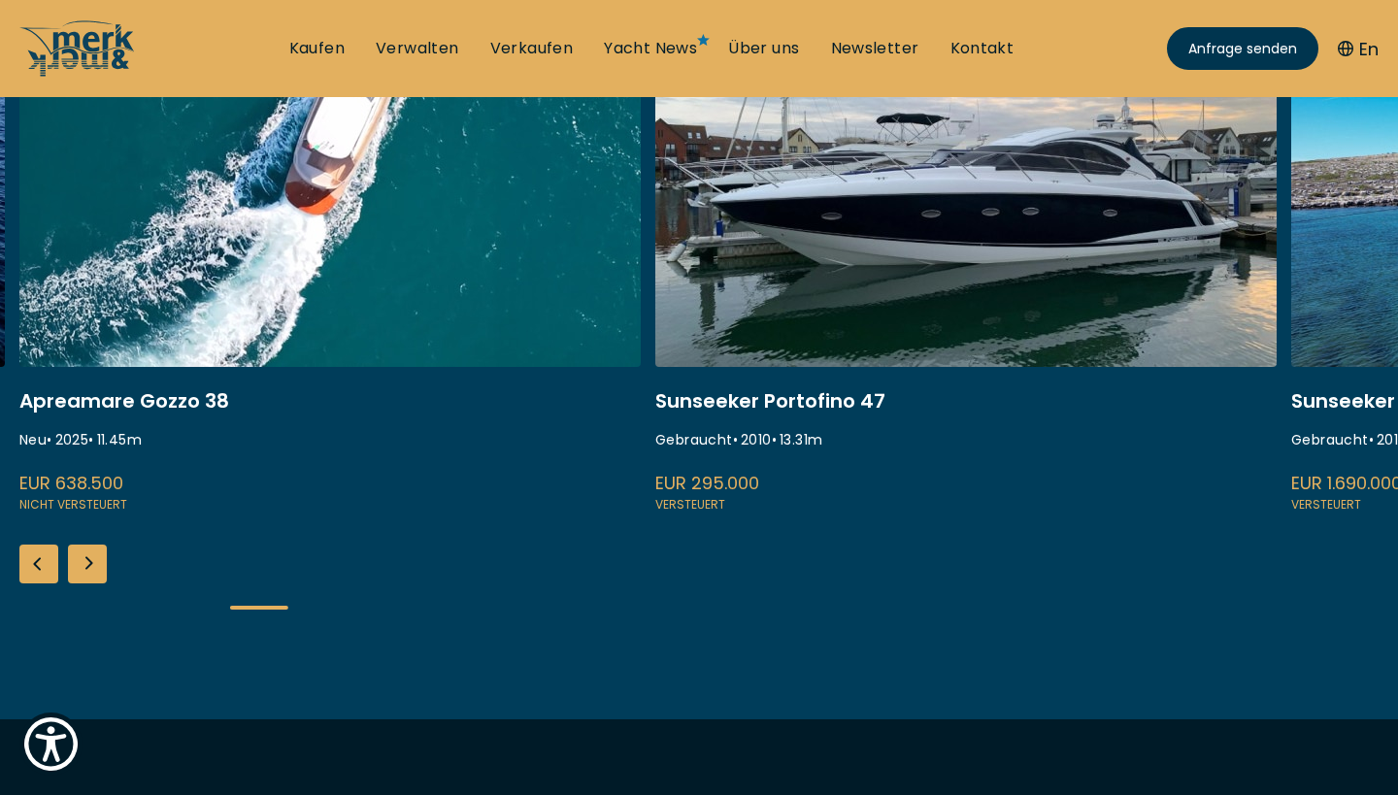
click at [90, 560] on div "Next slide" at bounding box center [87, 564] width 39 height 39
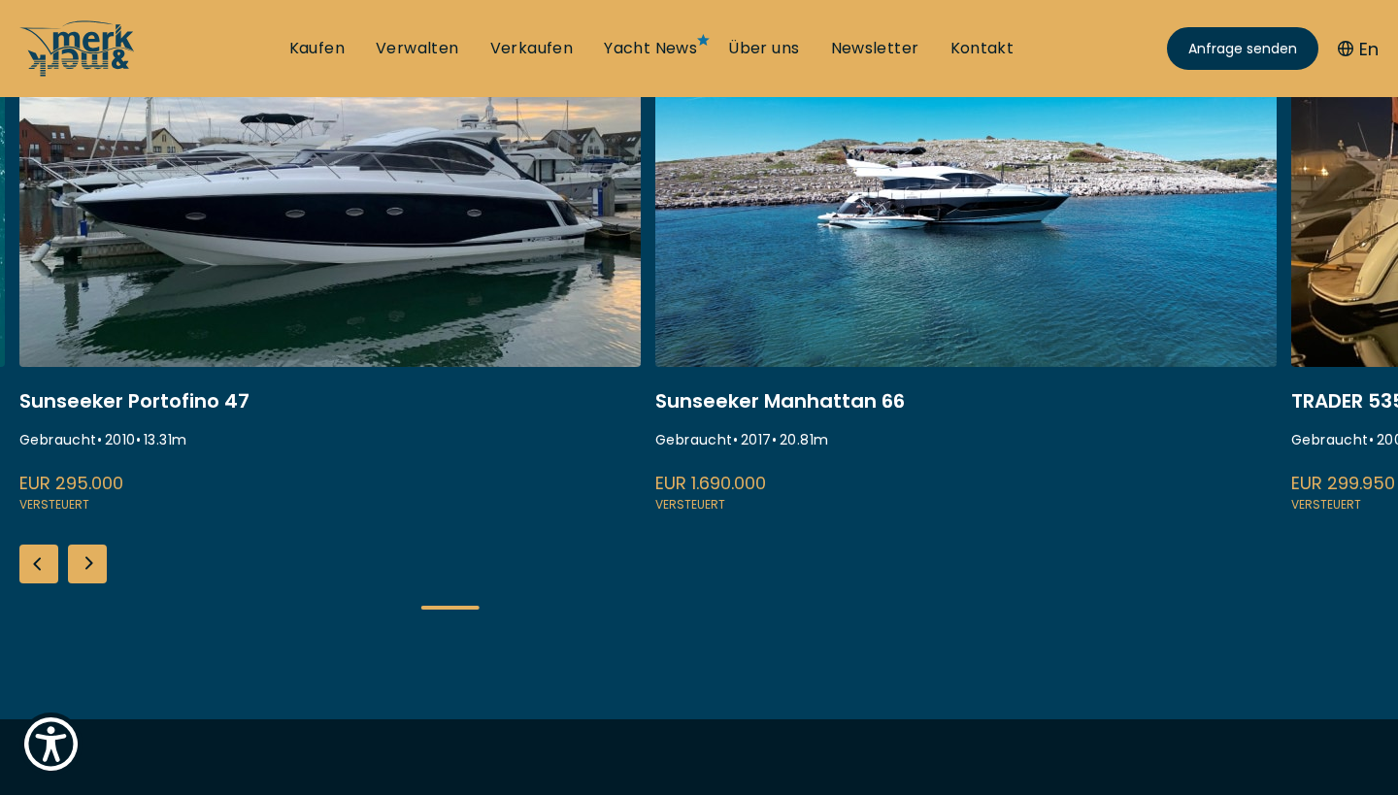
click at [90, 560] on div "Next slide" at bounding box center [87, 564] width 39 height 39
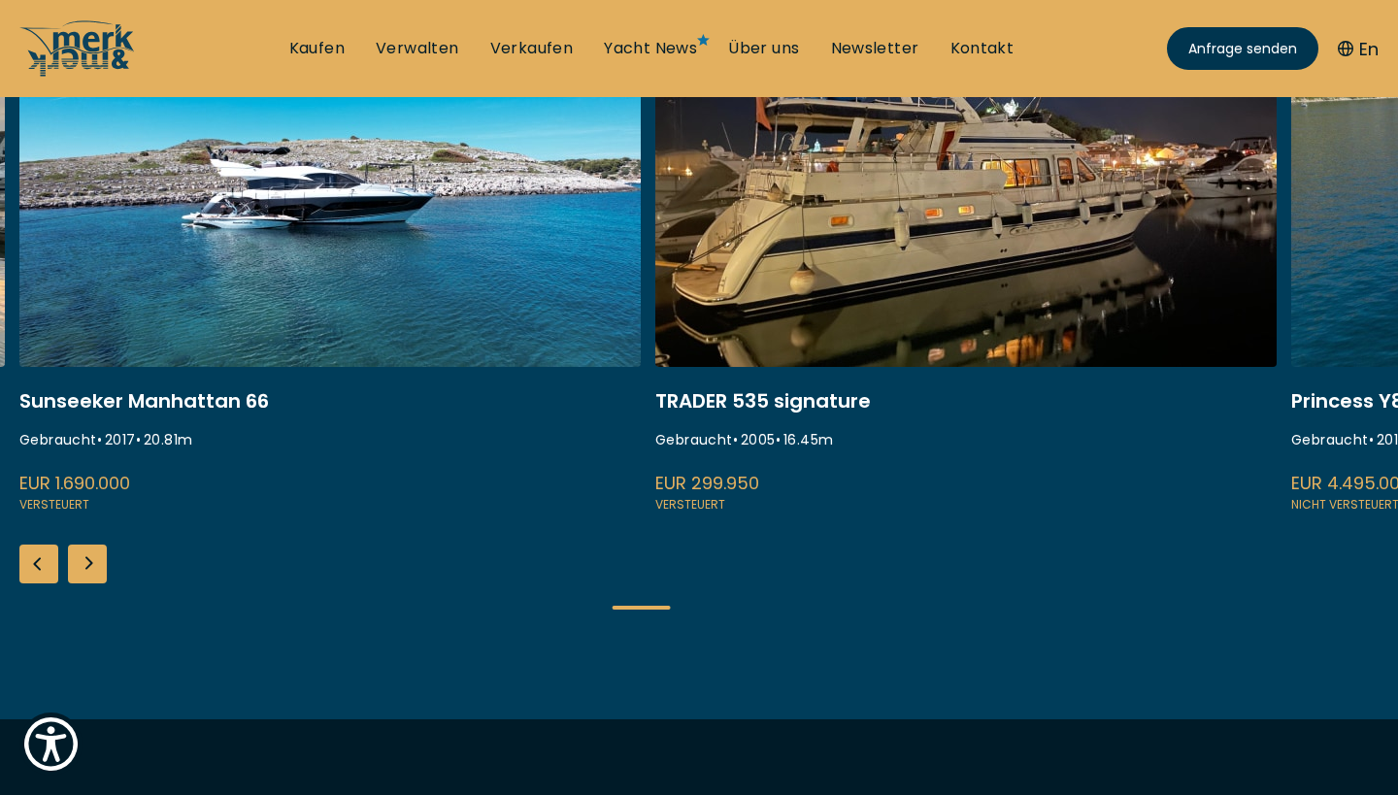
click at [90, 560] on div "Next slide" at bounding box center [87, 564] width 39 height 39
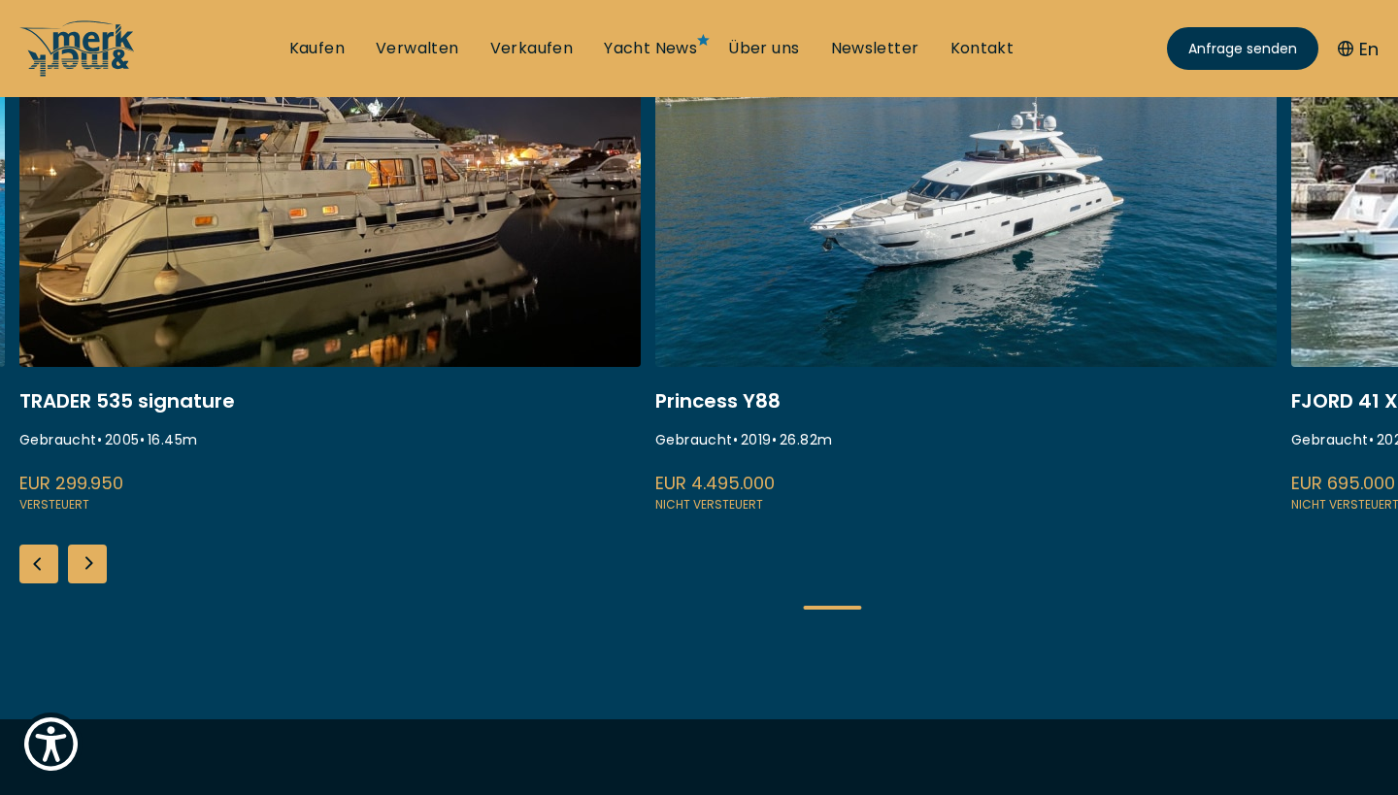
click at [91, 561] on div "Next slide" at bounding box center [87, 564] width 39 height 39
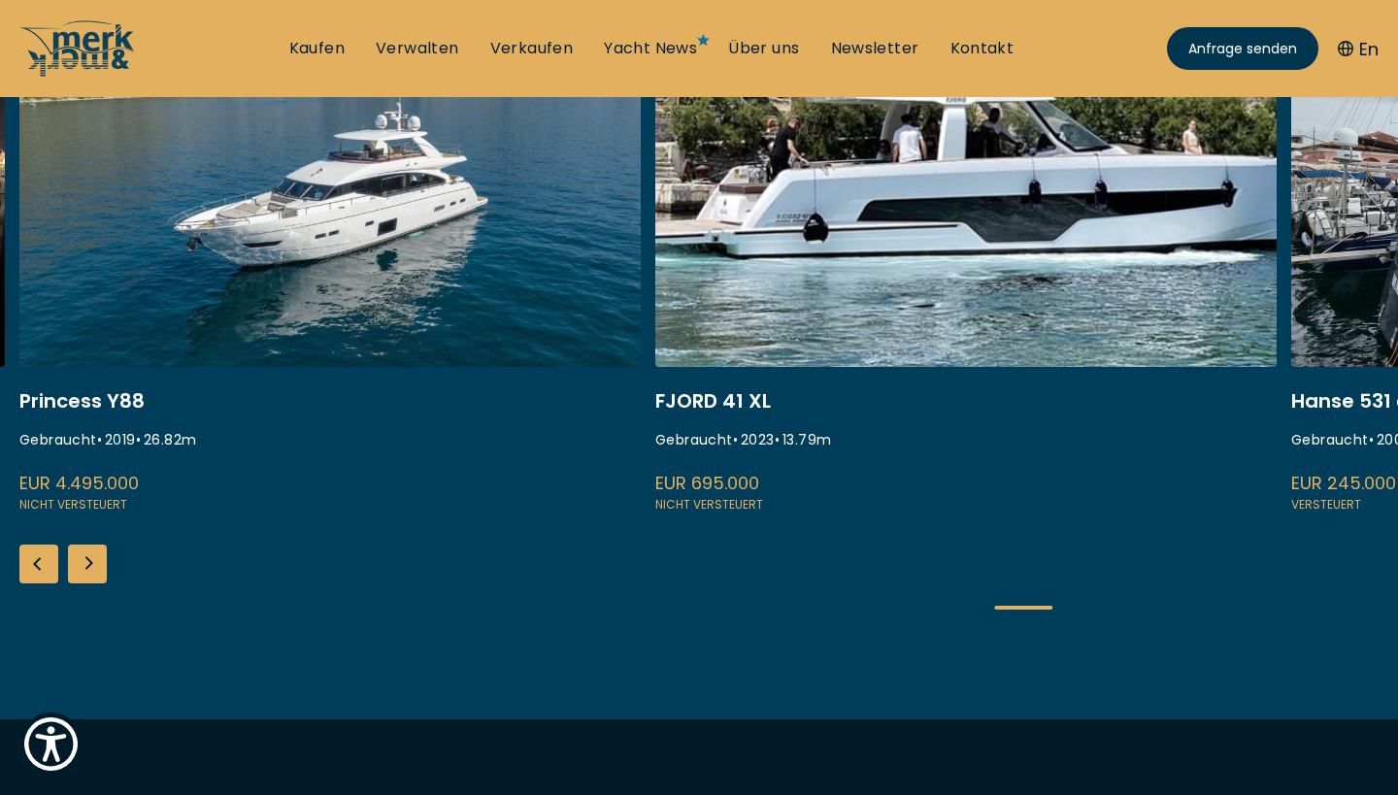
click at [91, 561] on div "Next slide" at bounding box center [87, 564] width 39 height 39
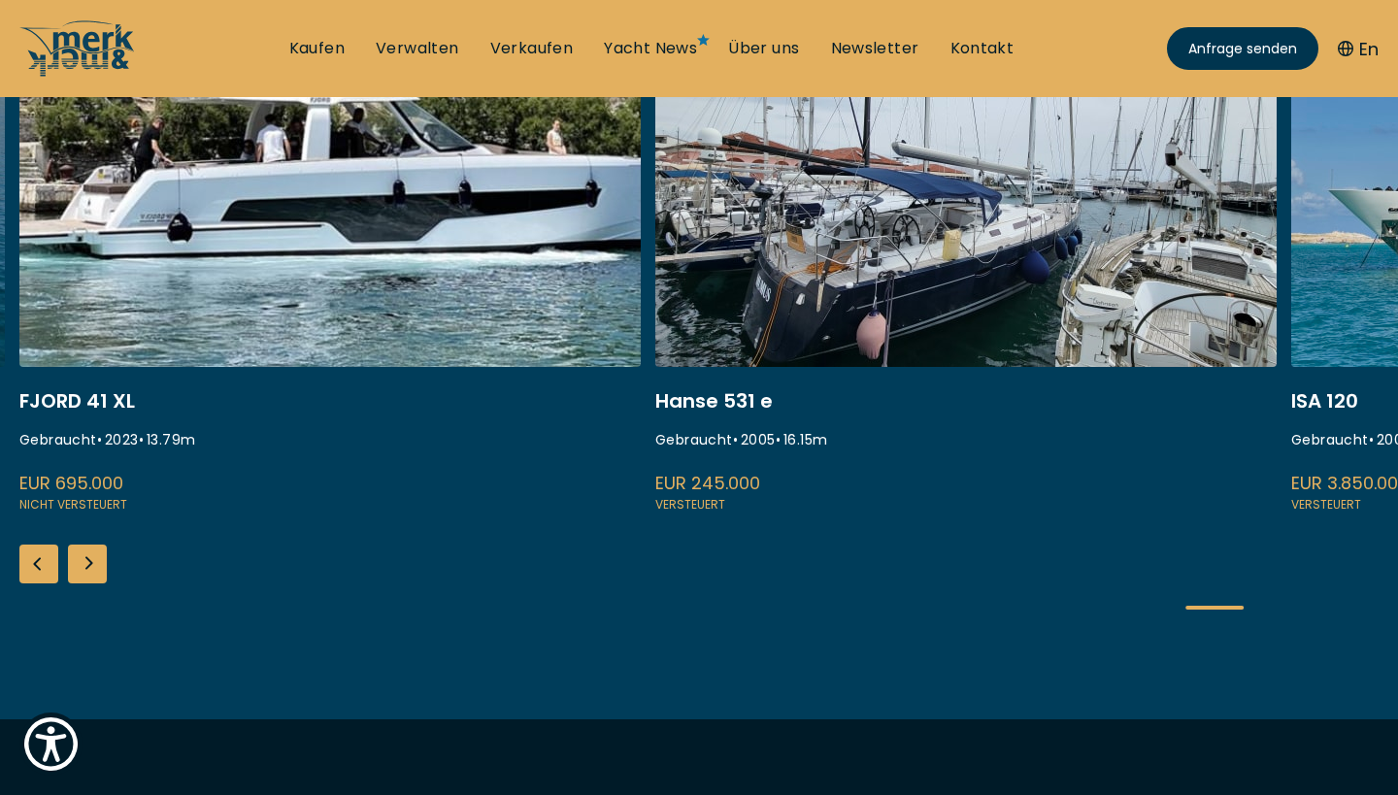
click at [91, 561] on div "Next slide" at bounding box center [87, 564] width 39 height 39
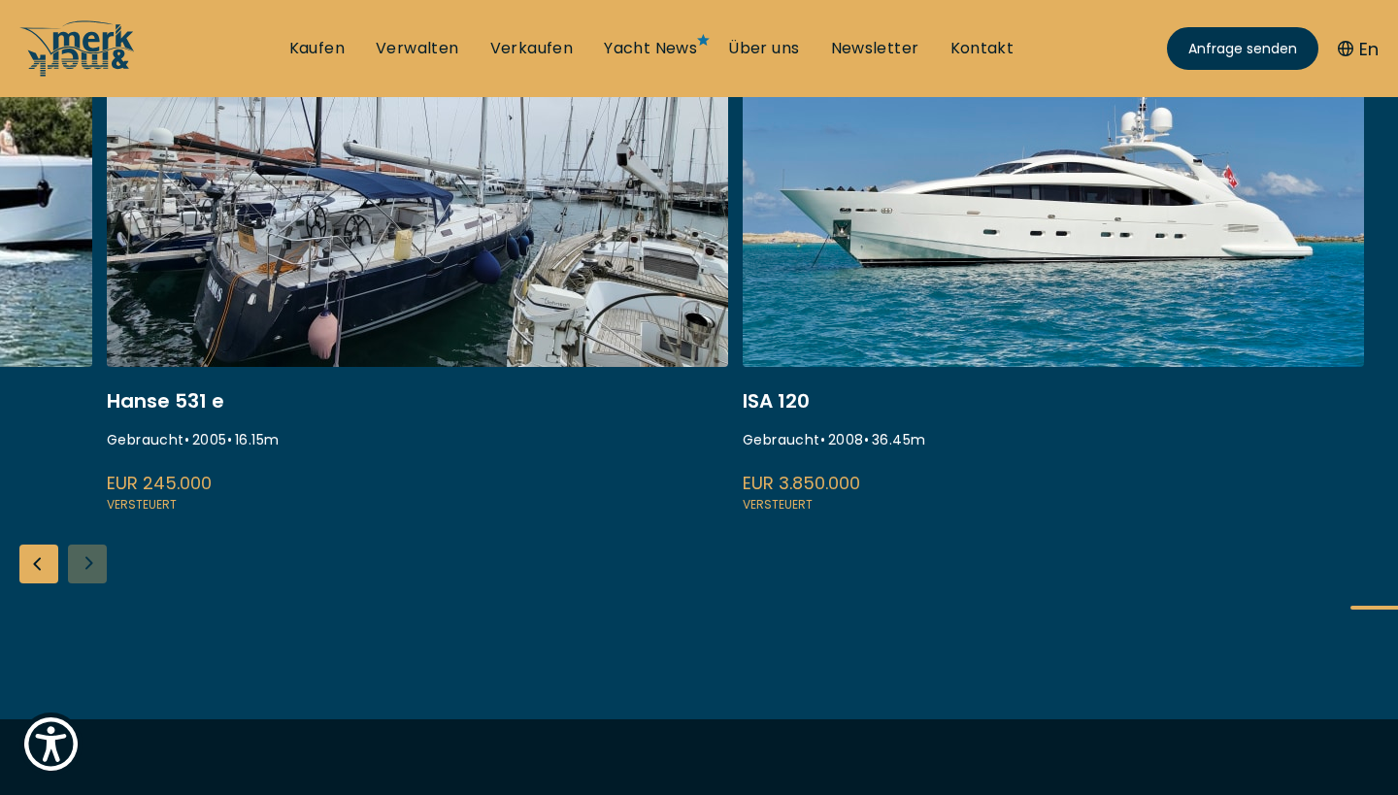
click at [772, 387] on link at bounding box center [1054, 257] width 622 height 518
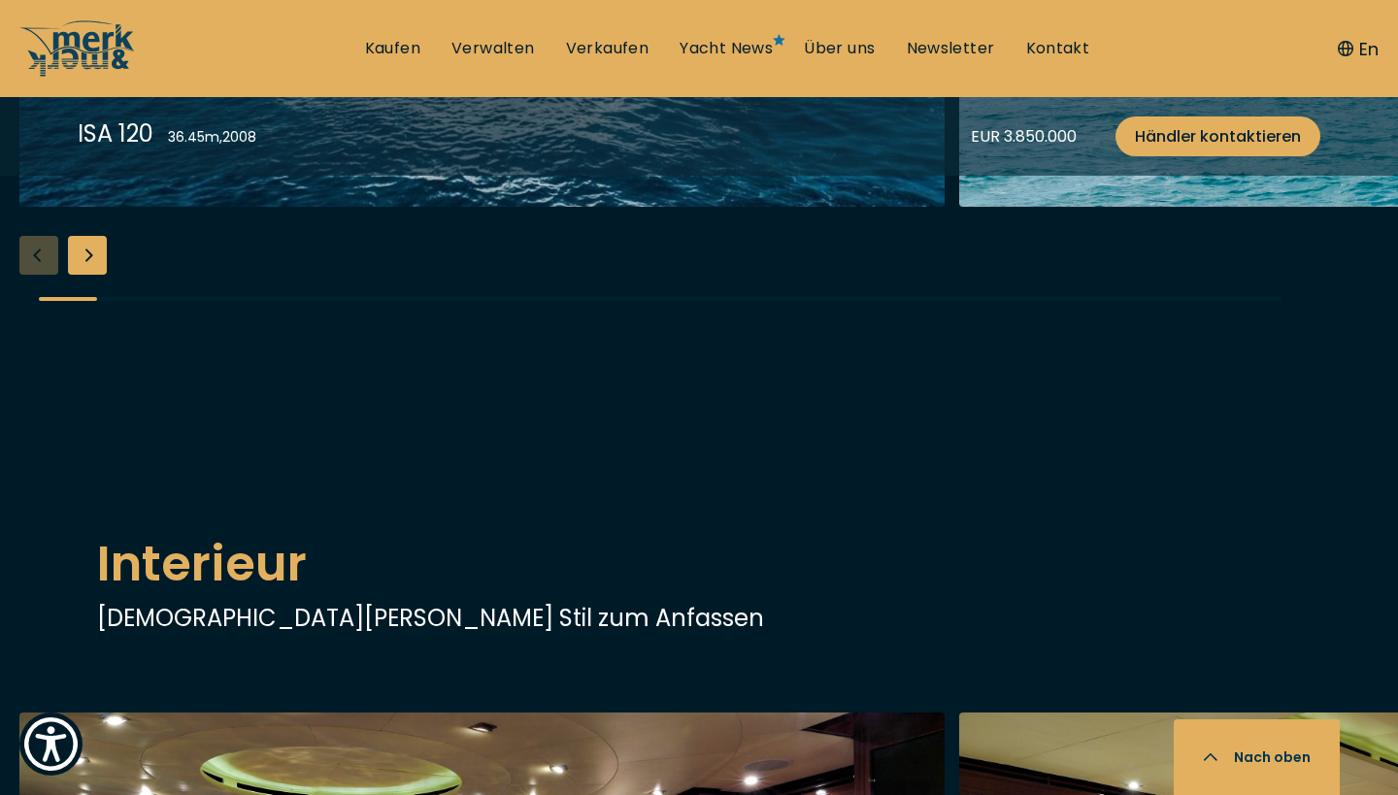
scroll to position [2222, 0]
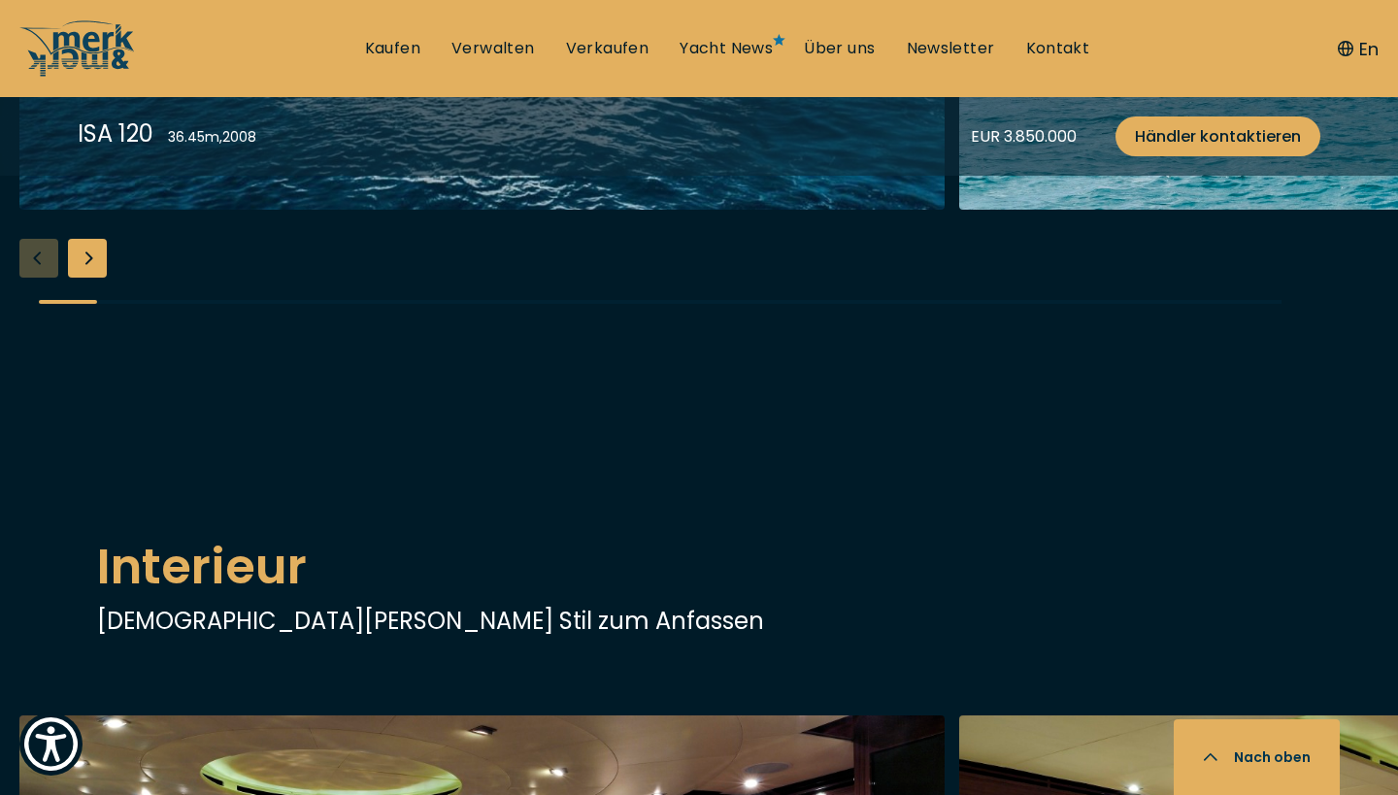
click at [91, 278] on div "Next slide" at bounding box center [87, 258] width 39 height 39
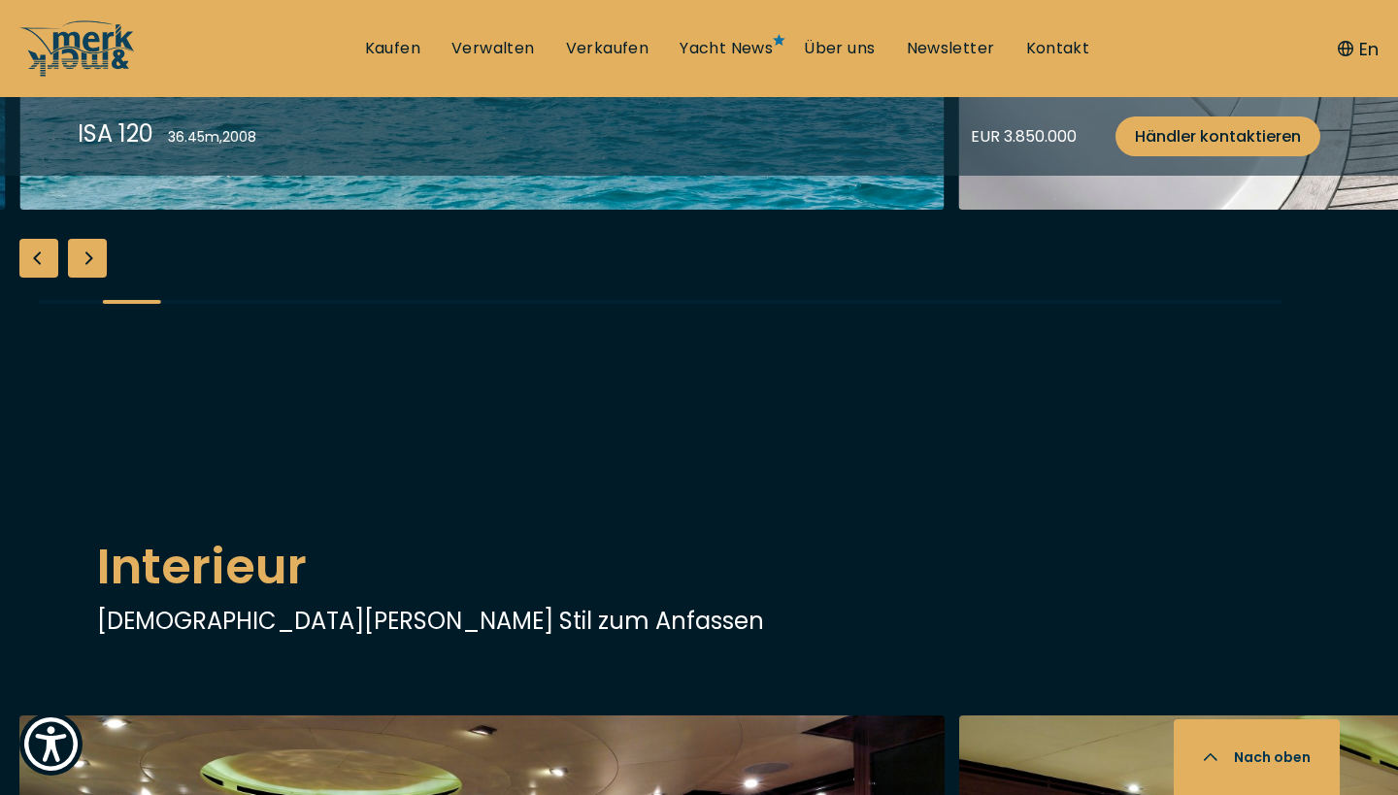
click at [91, 278] on div "Next slide" at bounding box center [87, 258] width 39 height 39
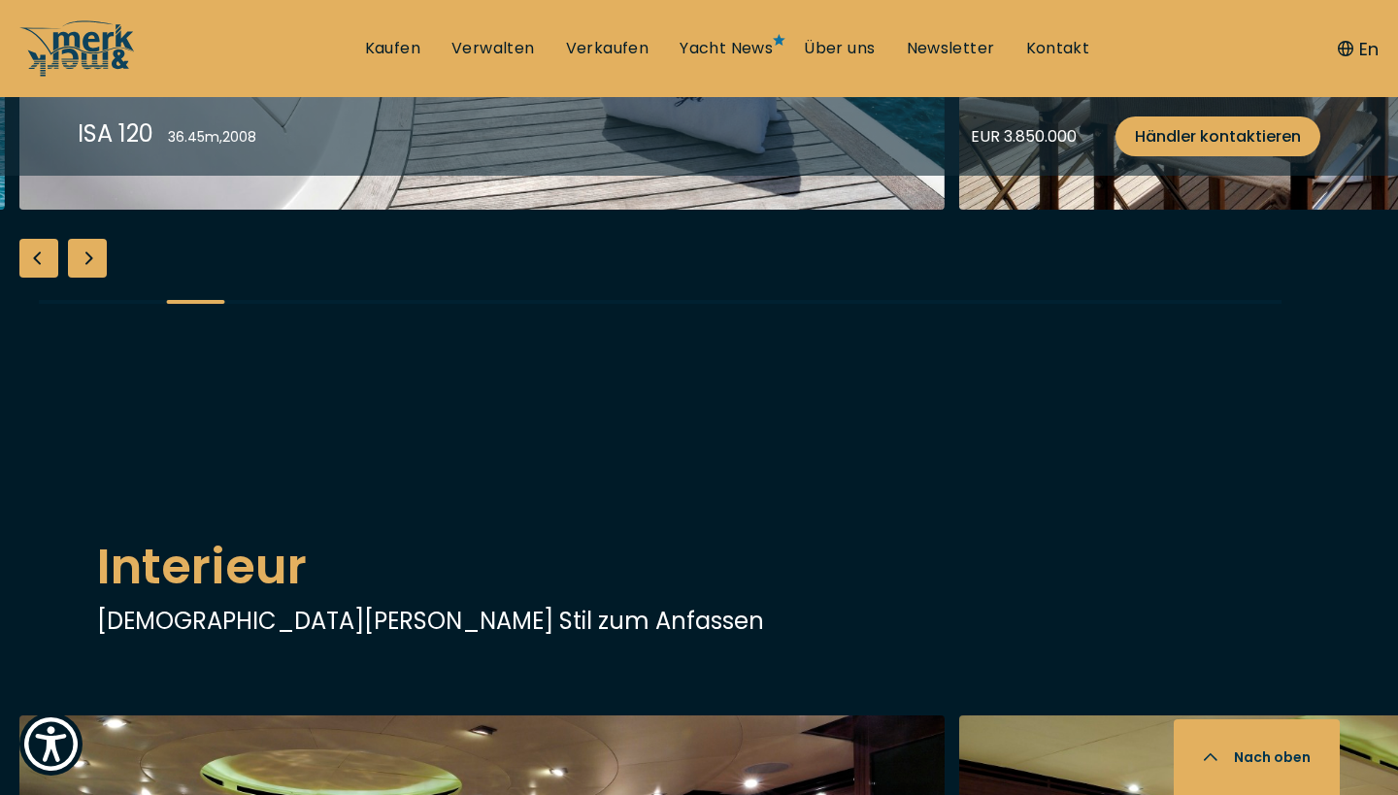
click at [91, 278] on div "Next slide" at bounding box center [87, 258] width 39 height 39
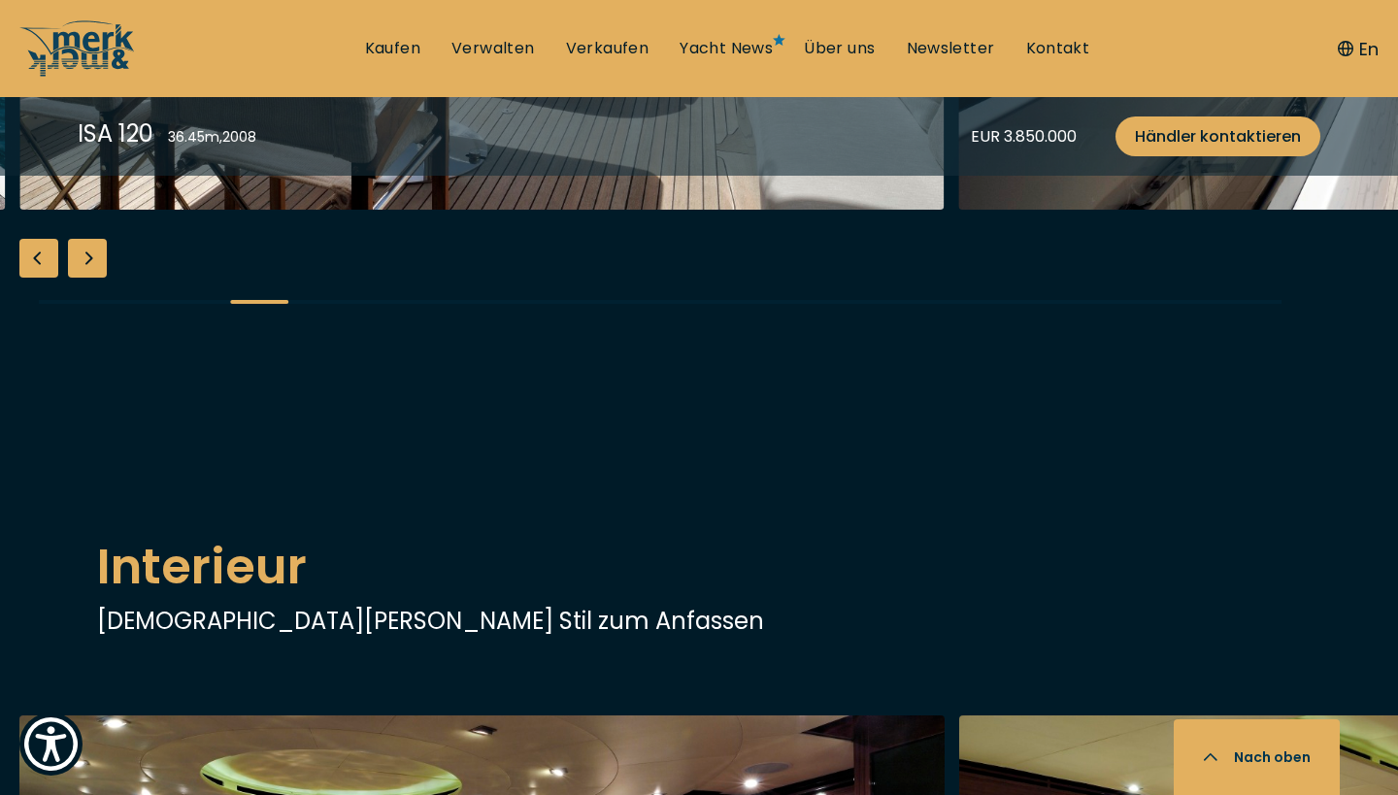
click at [91, 278] on div "Next slide" at bounding box center [87, 258] width 39 height 39
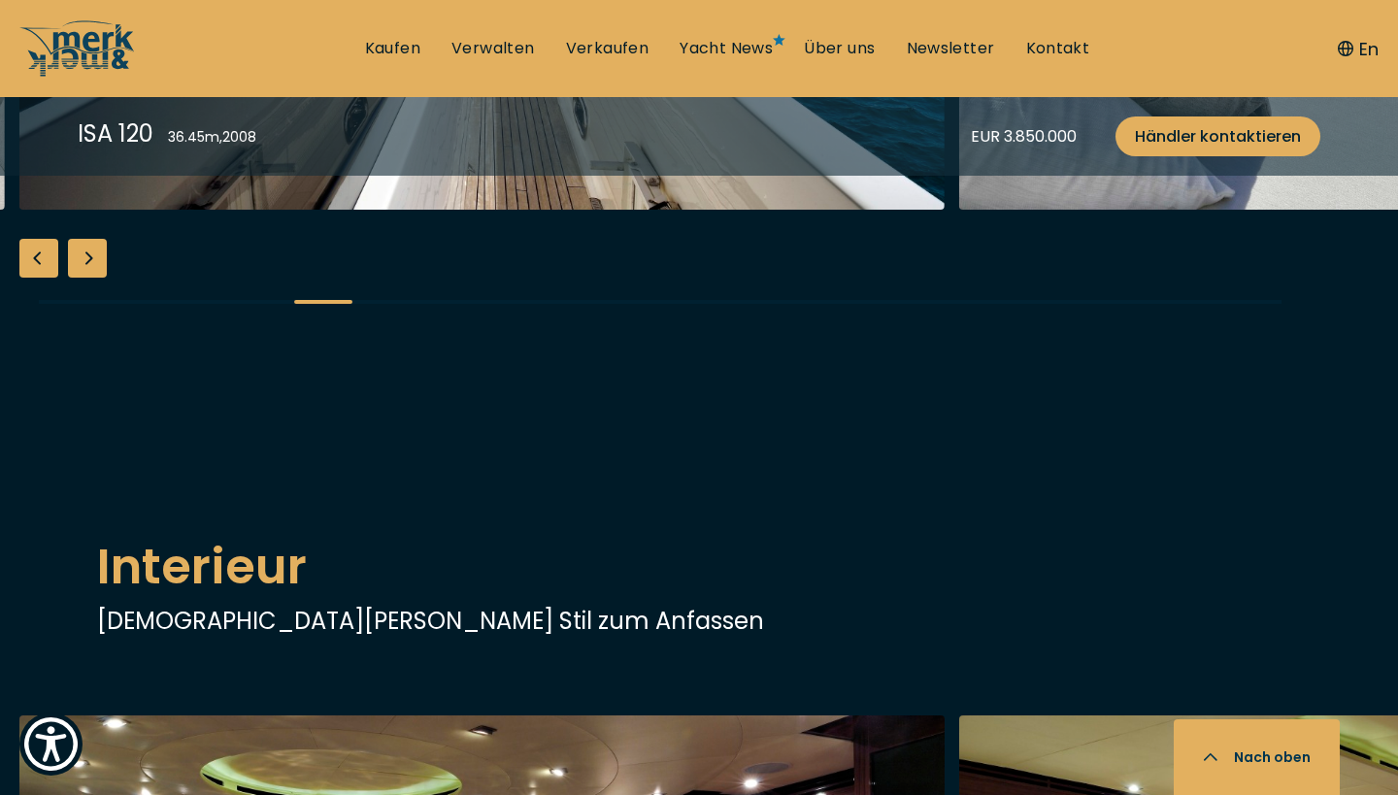
click at [90, 278] on div "Next slide" at bounding box center [87, 258] width 39 height 39
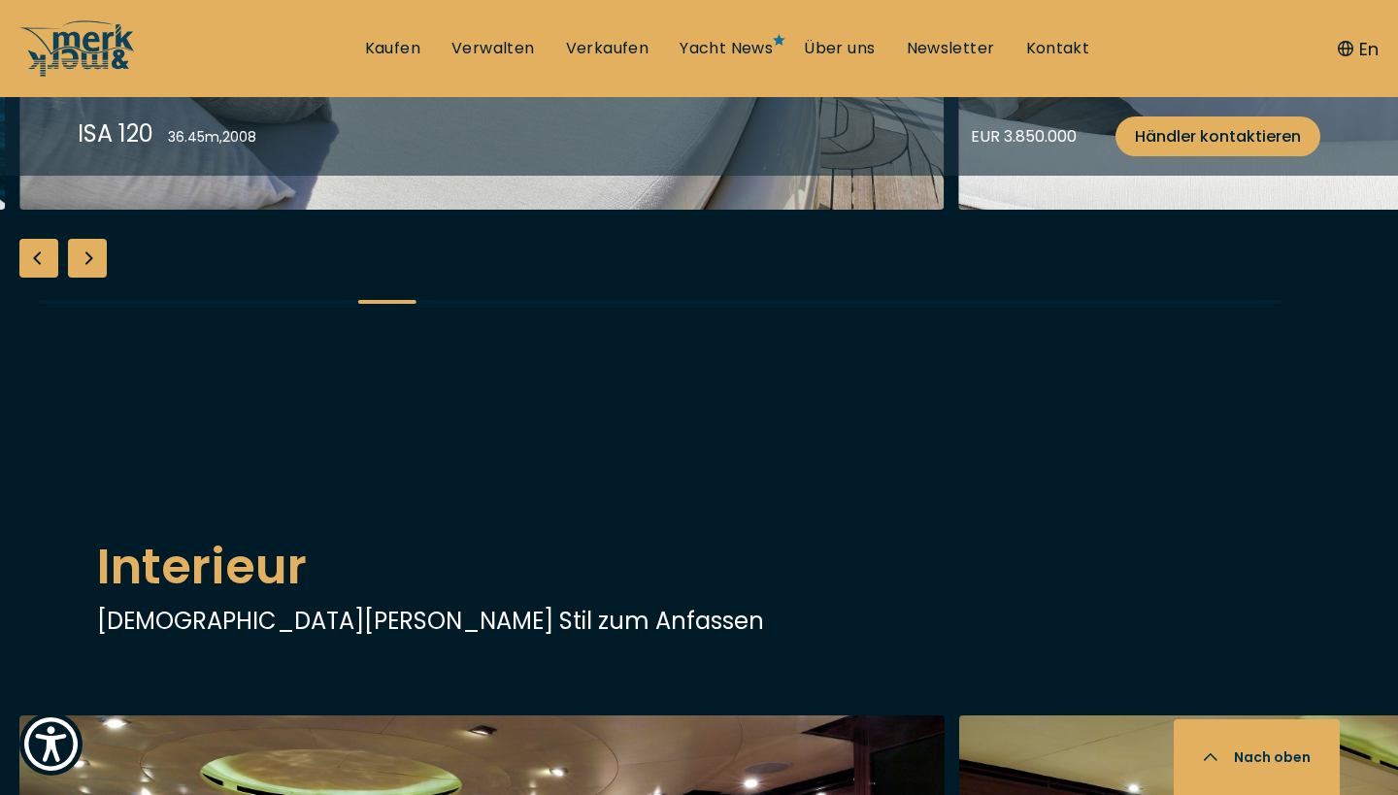
click at [90, 278] on div "Next slide" at bounding box center [87, 258] width 39 height 39
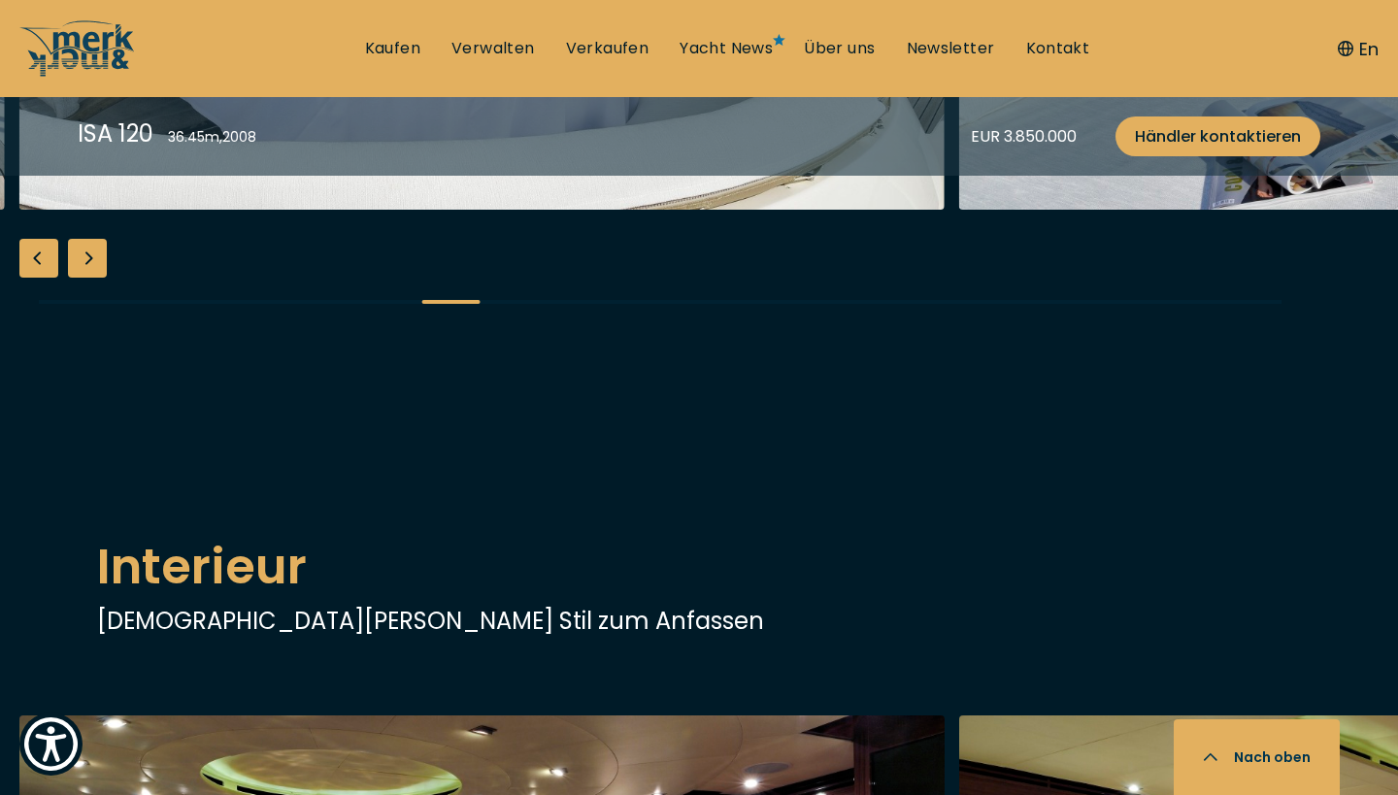
click at [89, 278] on div "Next slide" at bounding box center [87, 258] width 39 height 39
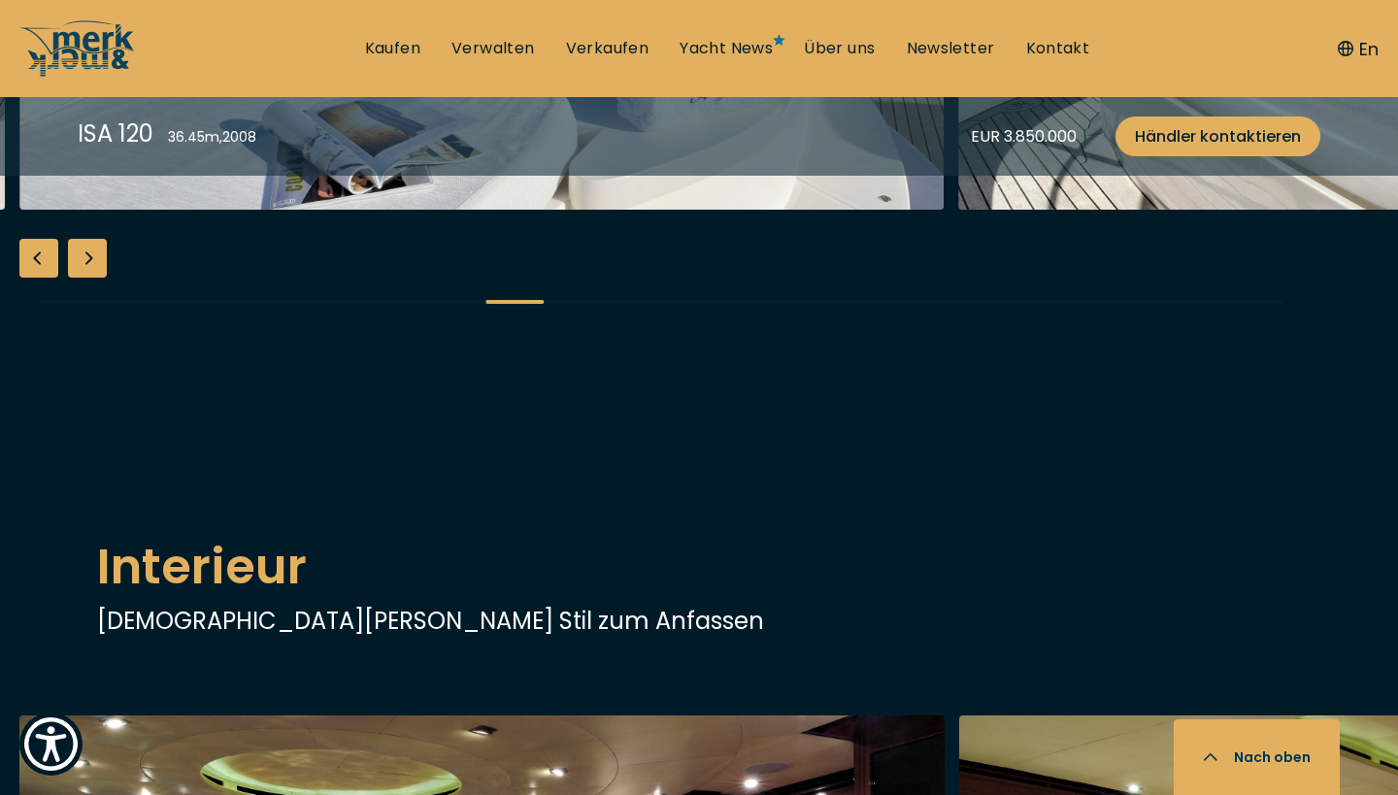
click at [89, 278] on div "Next slide" at bounding box center [87, 258] width 39 height 39
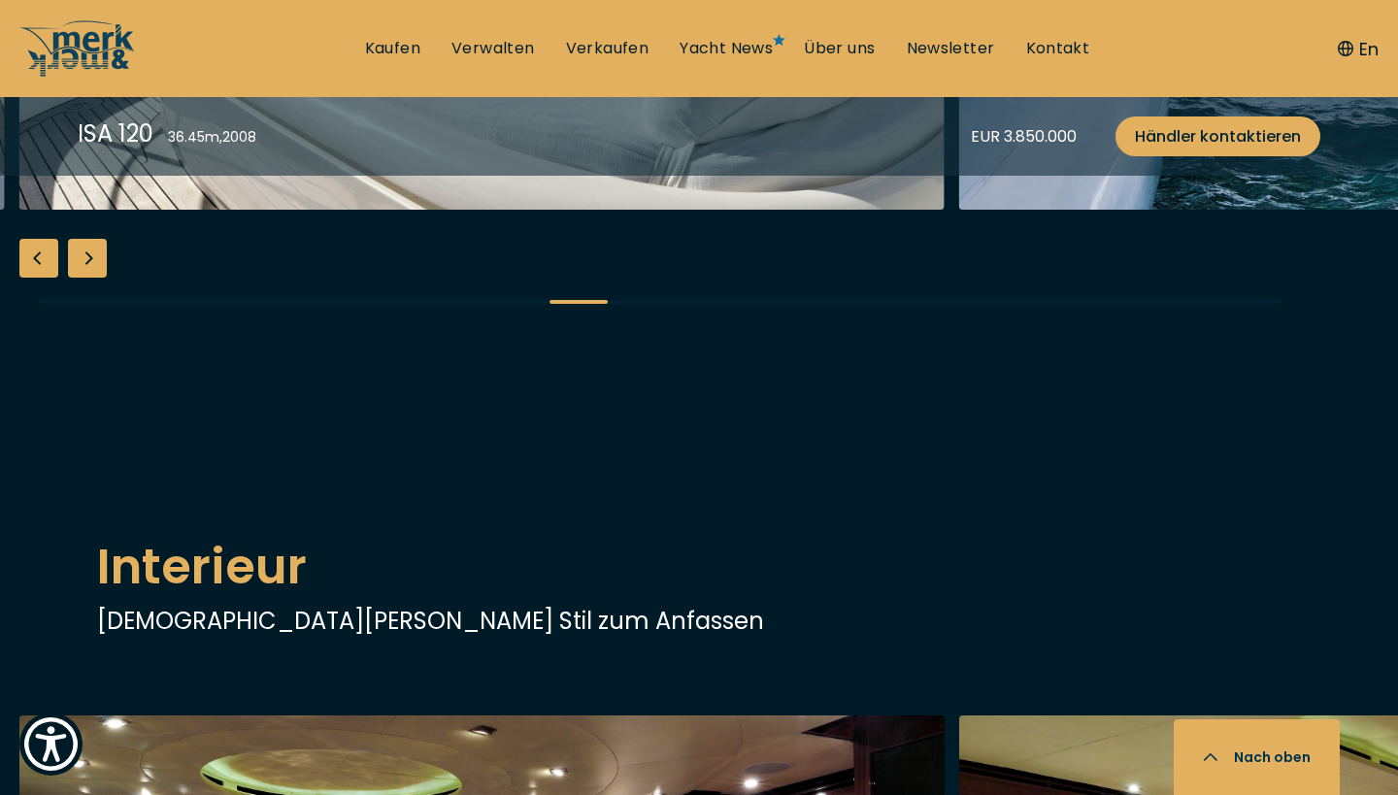
click at [91, 278] on div "Next slide" at bounding box center [87, 258] width 39 height 39
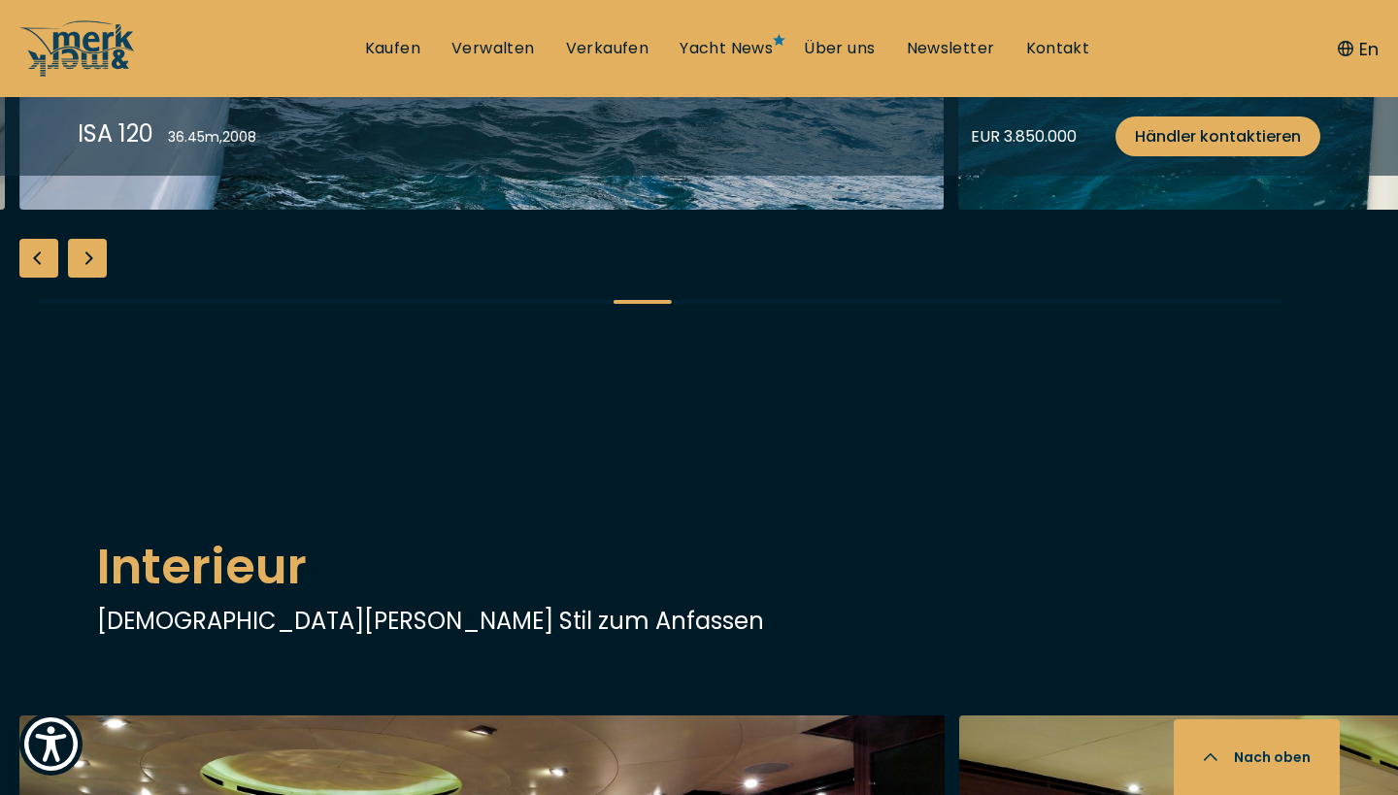
click at [92, 278] on div "Next slide" at bounding box center [87, 258] width 39 height 39
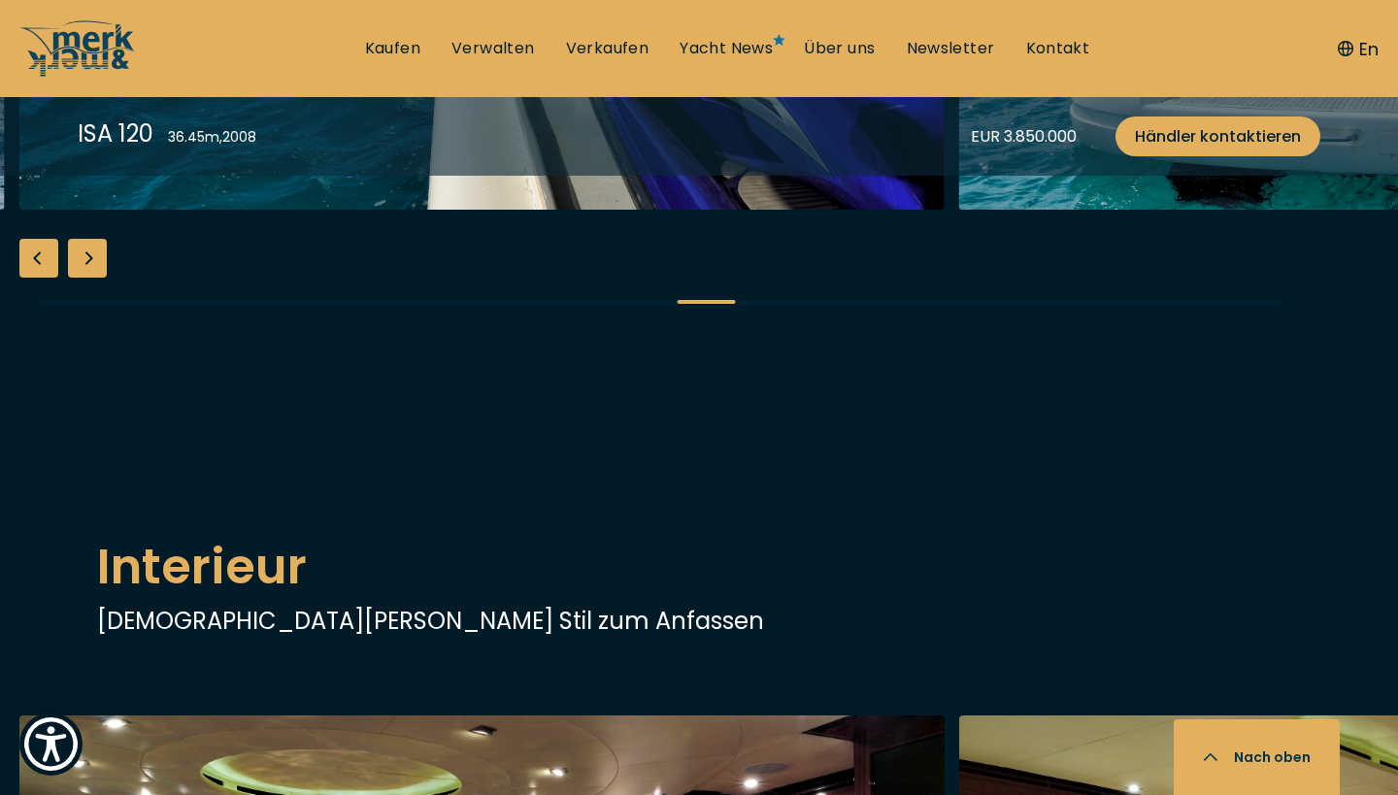
click at [93, 278] on div "Next slide" at bounding box center [87, 258] width 39 height 39
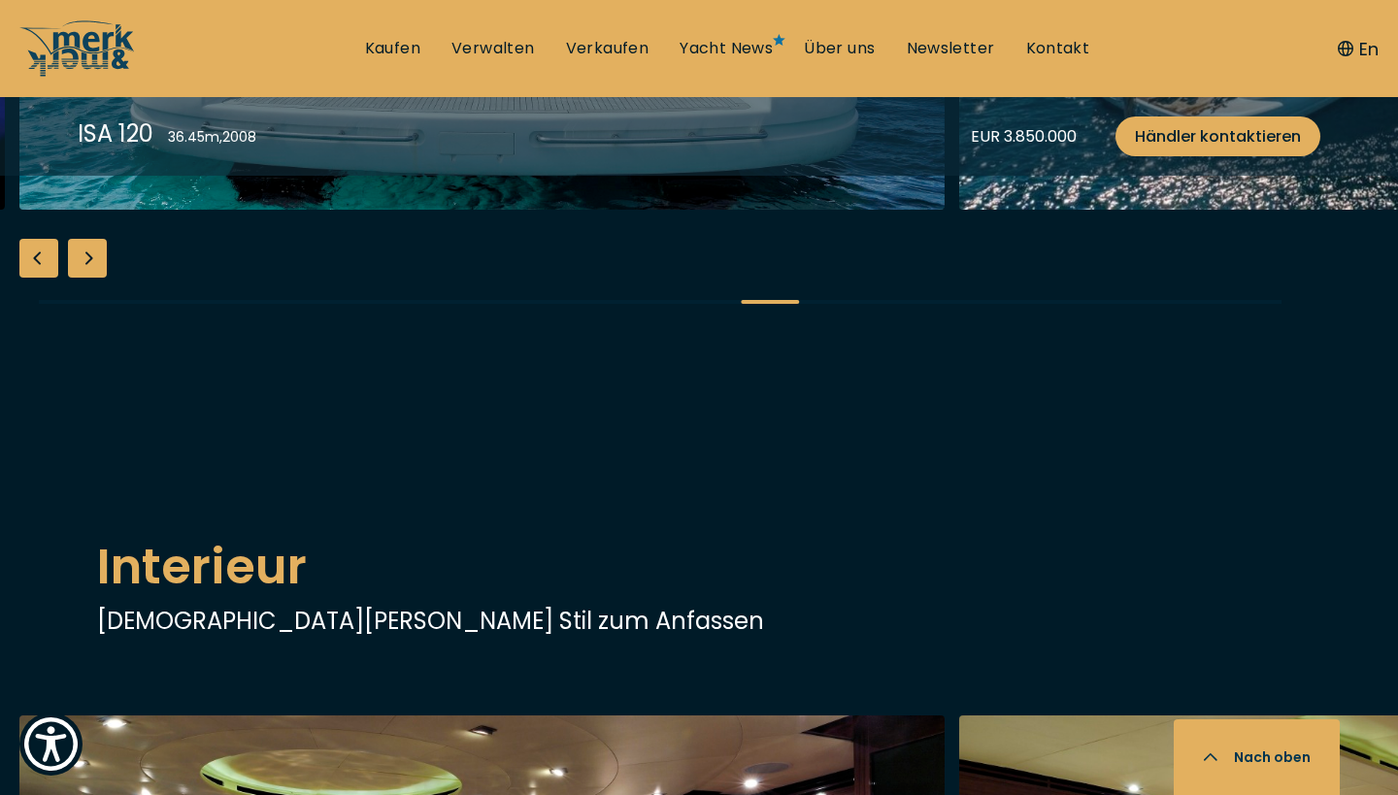
click at [94, 278] on div "Next slide" at bounding box center [87, 258] width 39 height 39
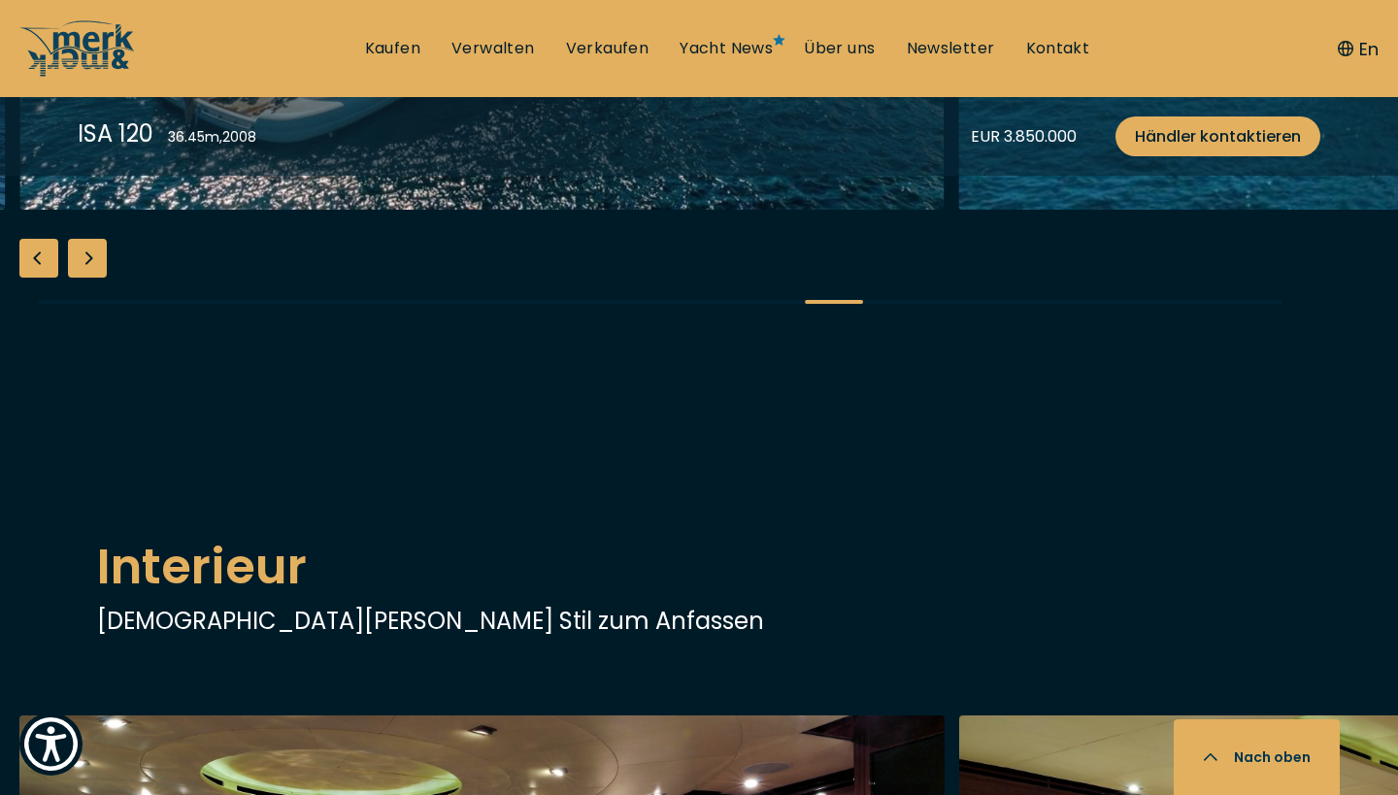
click at [94, 278] on div "Next slide" at bounding box center [87, 258] width 39 height 39
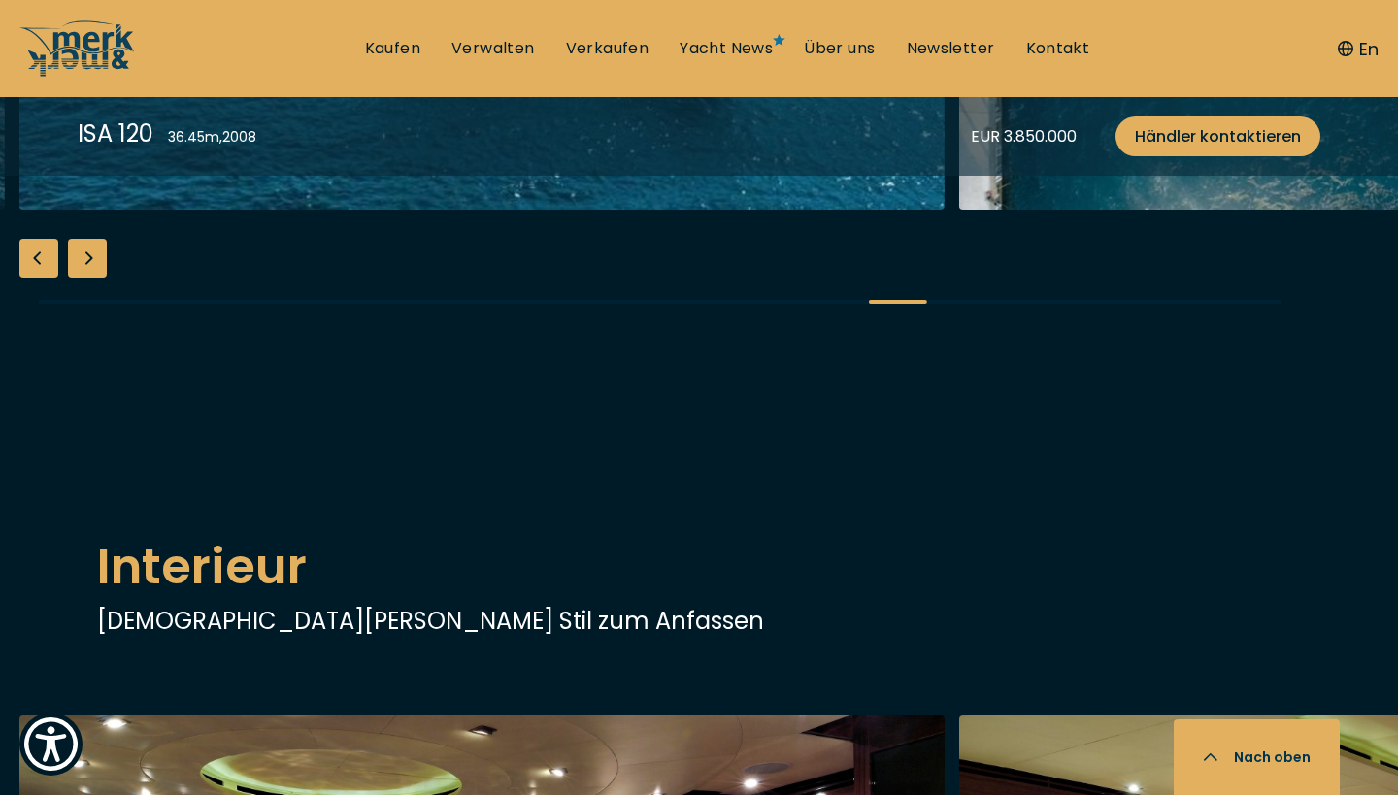
click at [94, 278] on div "Next slide" at bounding box center [87, 258] width 39 height 39
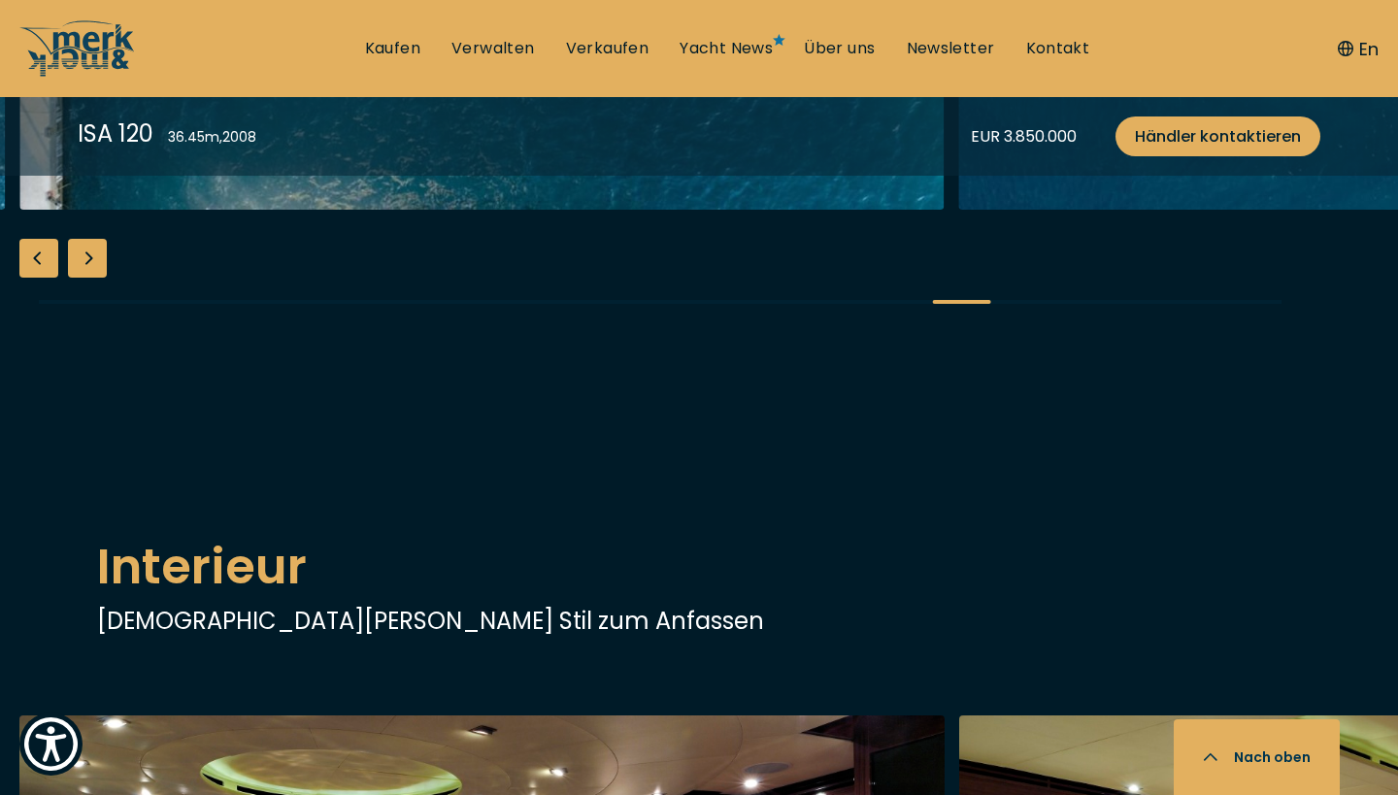
click at [94, 278] on div "Next slide" at bounding box center [87, 258] width 39 height 39
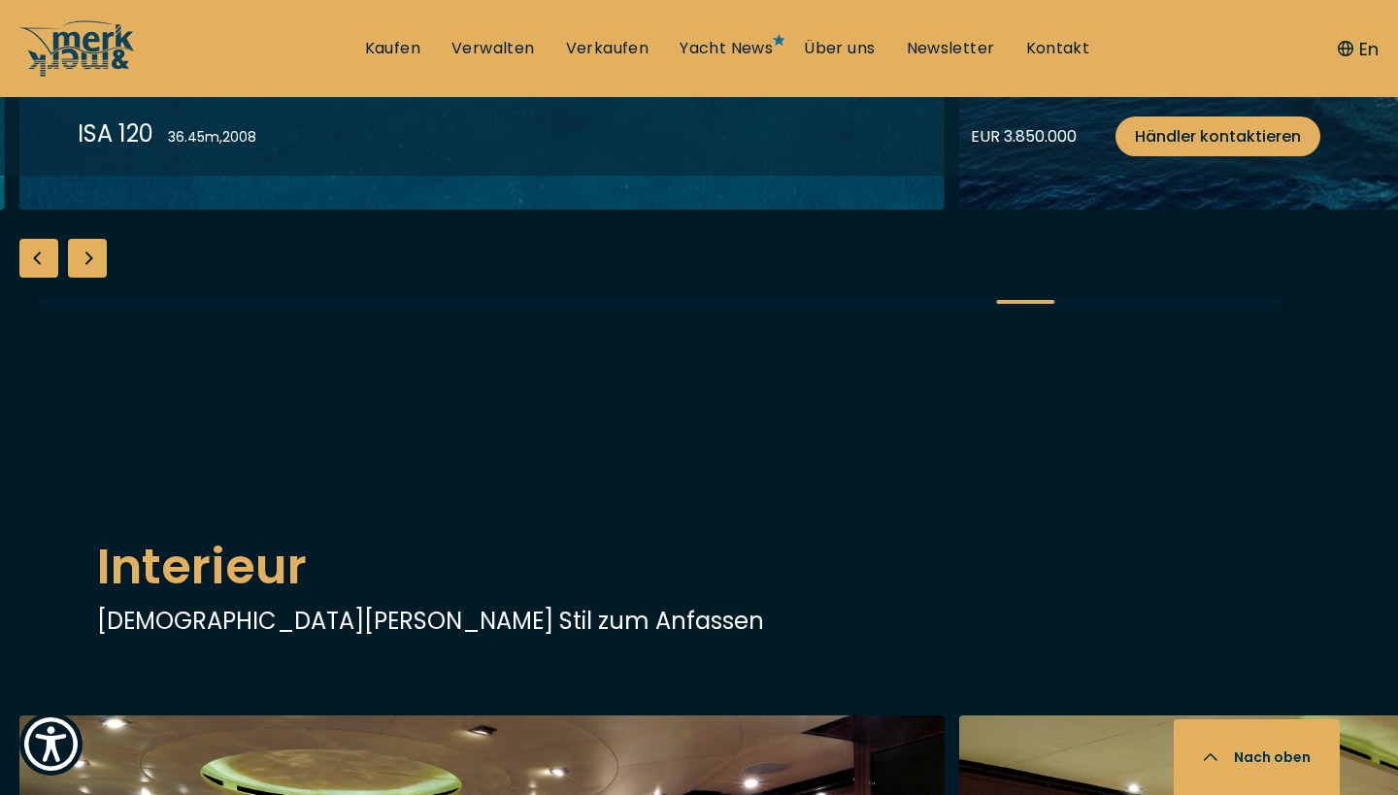
click at [94, 278] on div "Next slide" at bounding box center [87, 258] width 39 height 39
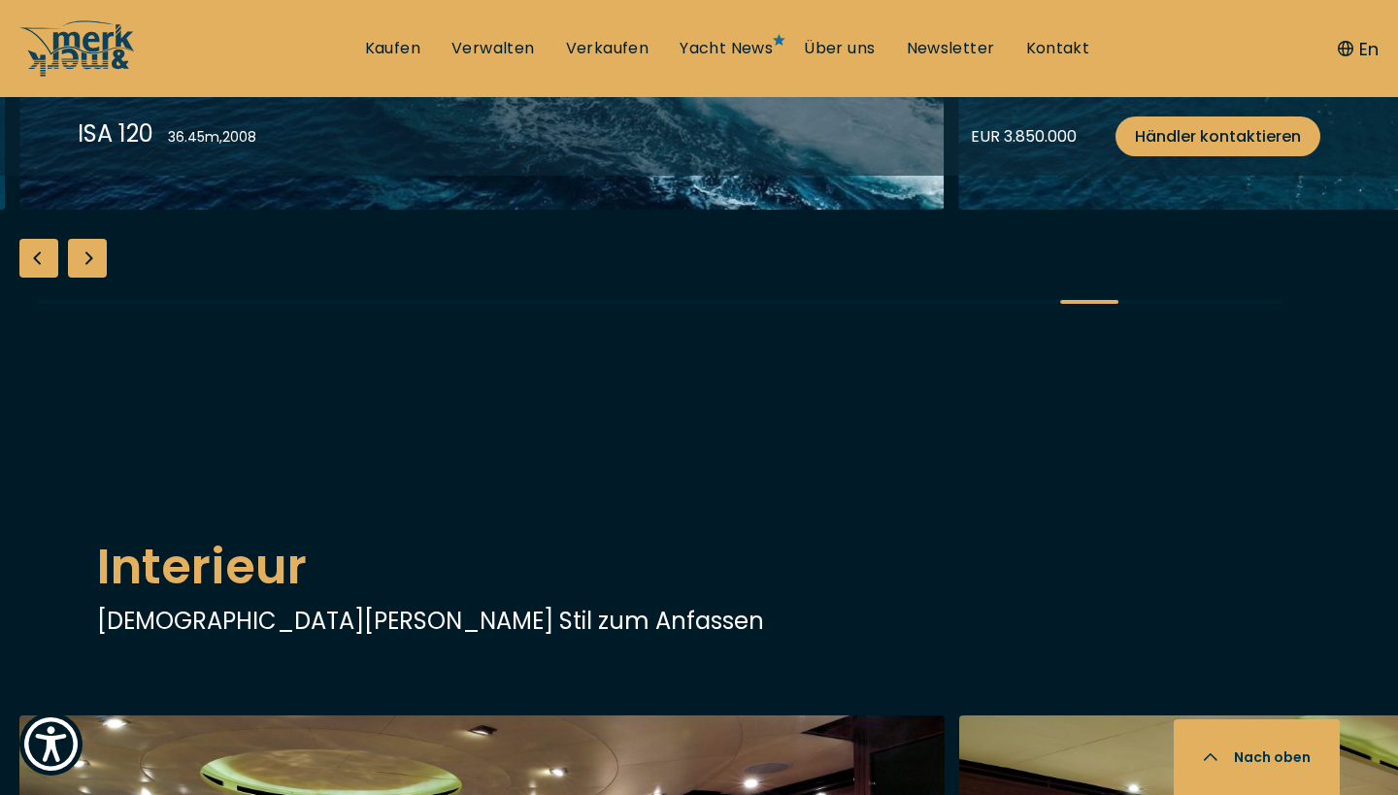
click at [94, 278] on div "Next slide" at bounding box center [87, 258] width 39 height 39
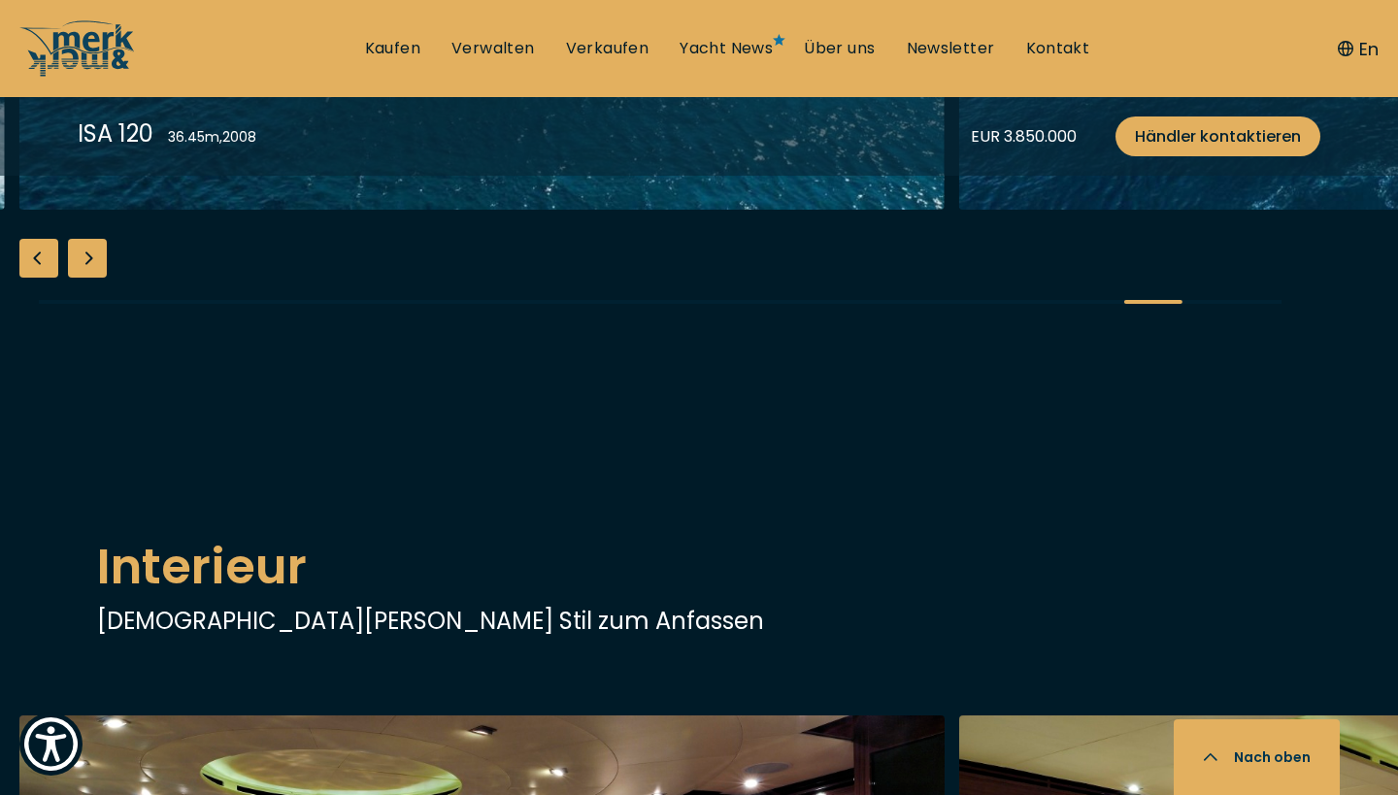
click at [94, 278] on div "Next slide" at bounding box center [87, 258] width 39 height 39
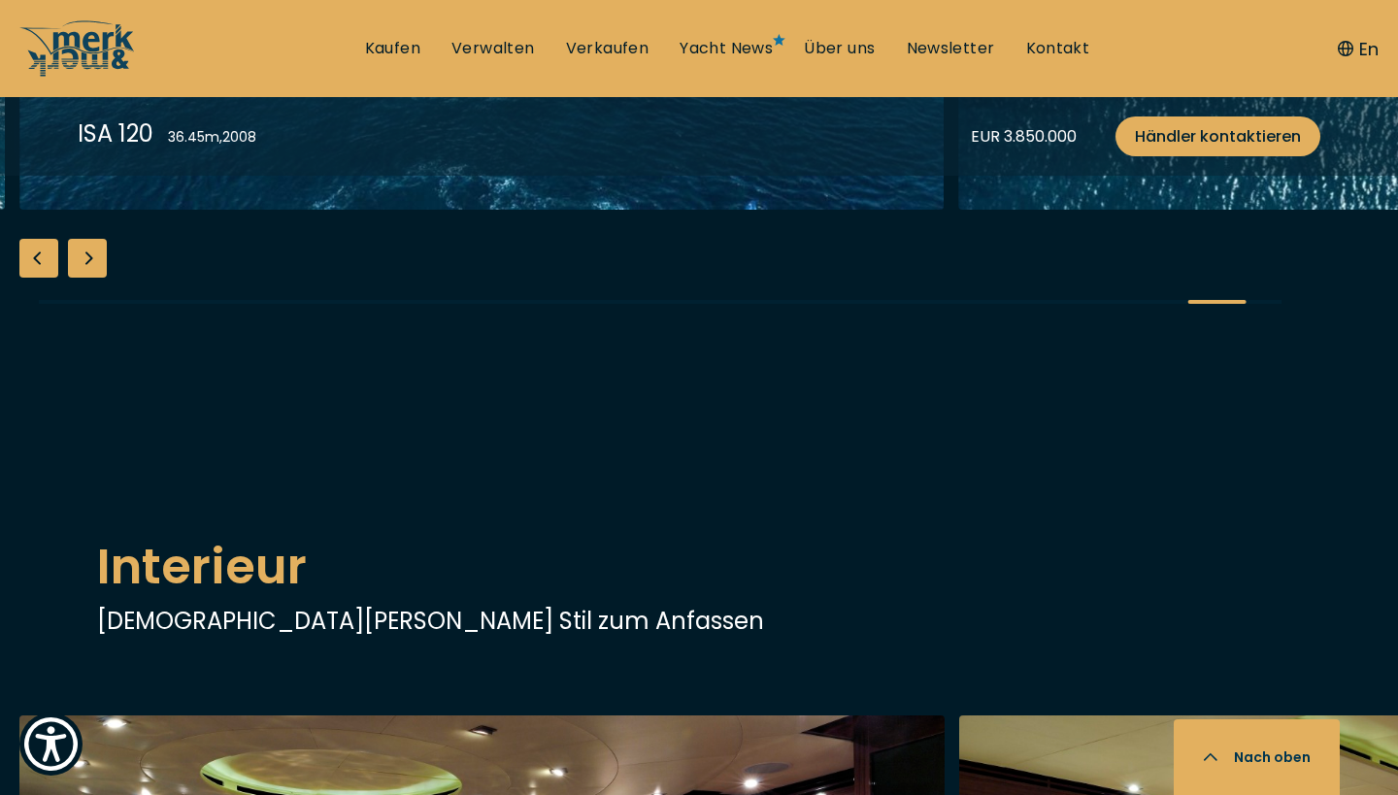
click at [94, 278] on div "Next slide" at bounding box center [87, 258] width 39 height 39
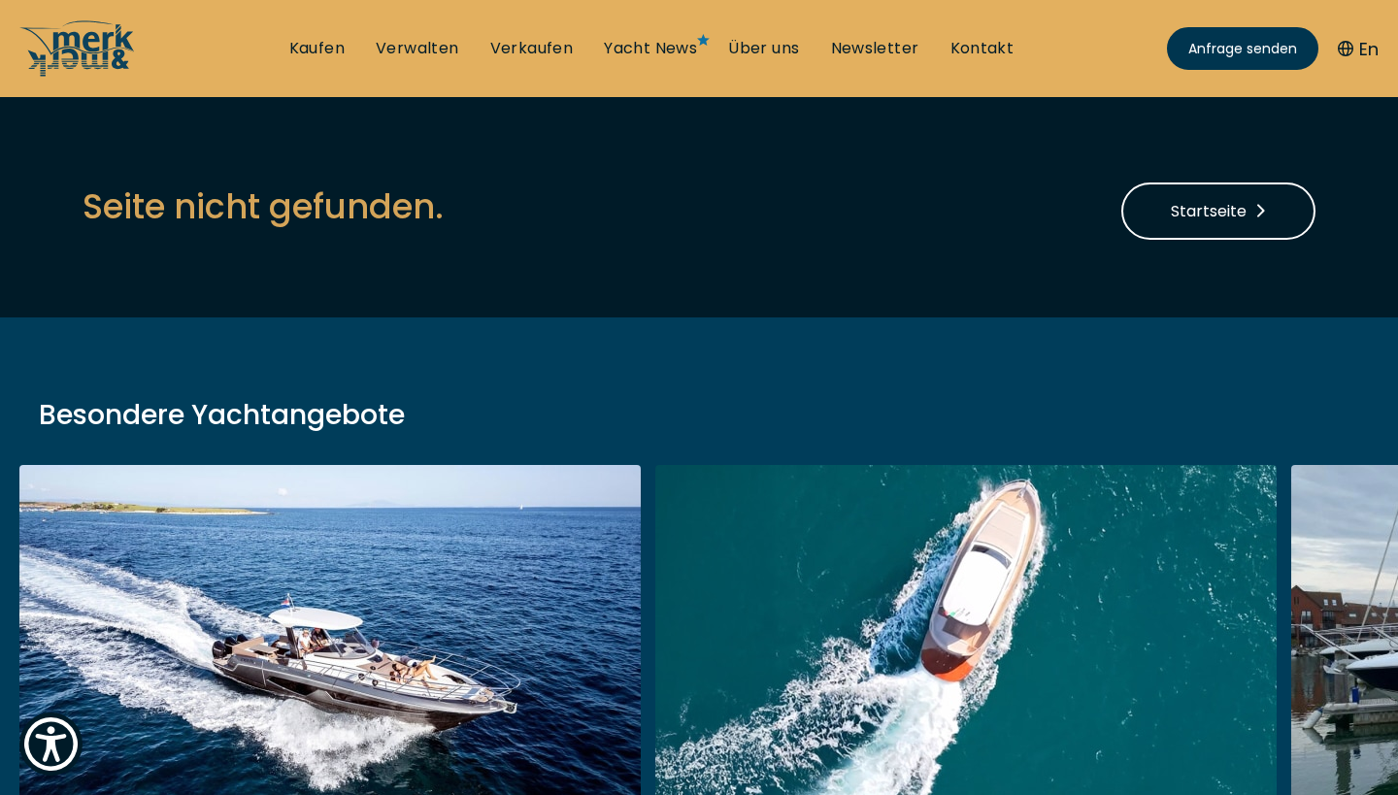
click at [1197, 152] on div "Seite nicht gefunden. Startseite" at bounding box center [699, 188] width 1311 height 104
click at [1195, 205] on span "Startseite" at bounding box center [1218, 211] width 95 height 24
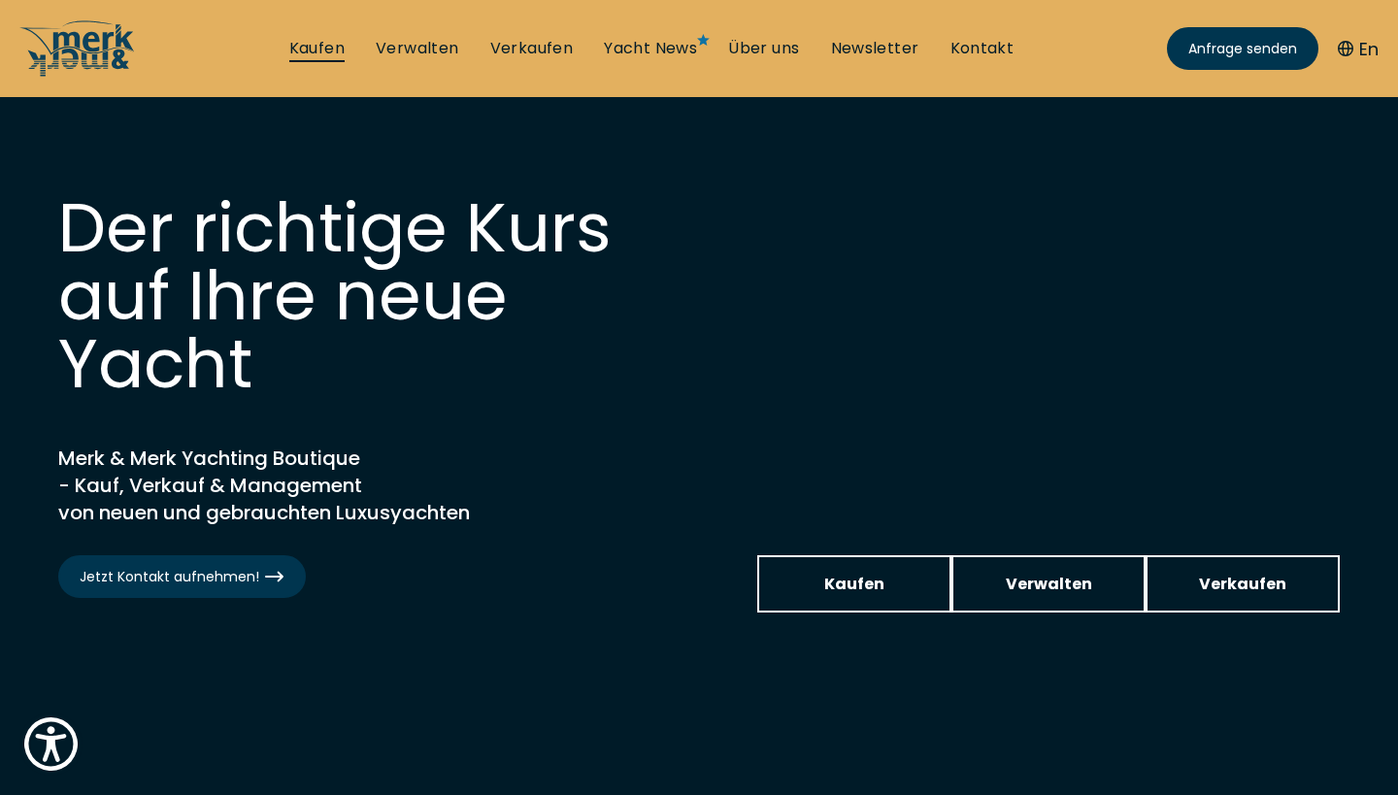
click at [307, 41] on link "Kaufen" at bounding box center [316, 48] width 55 height 21
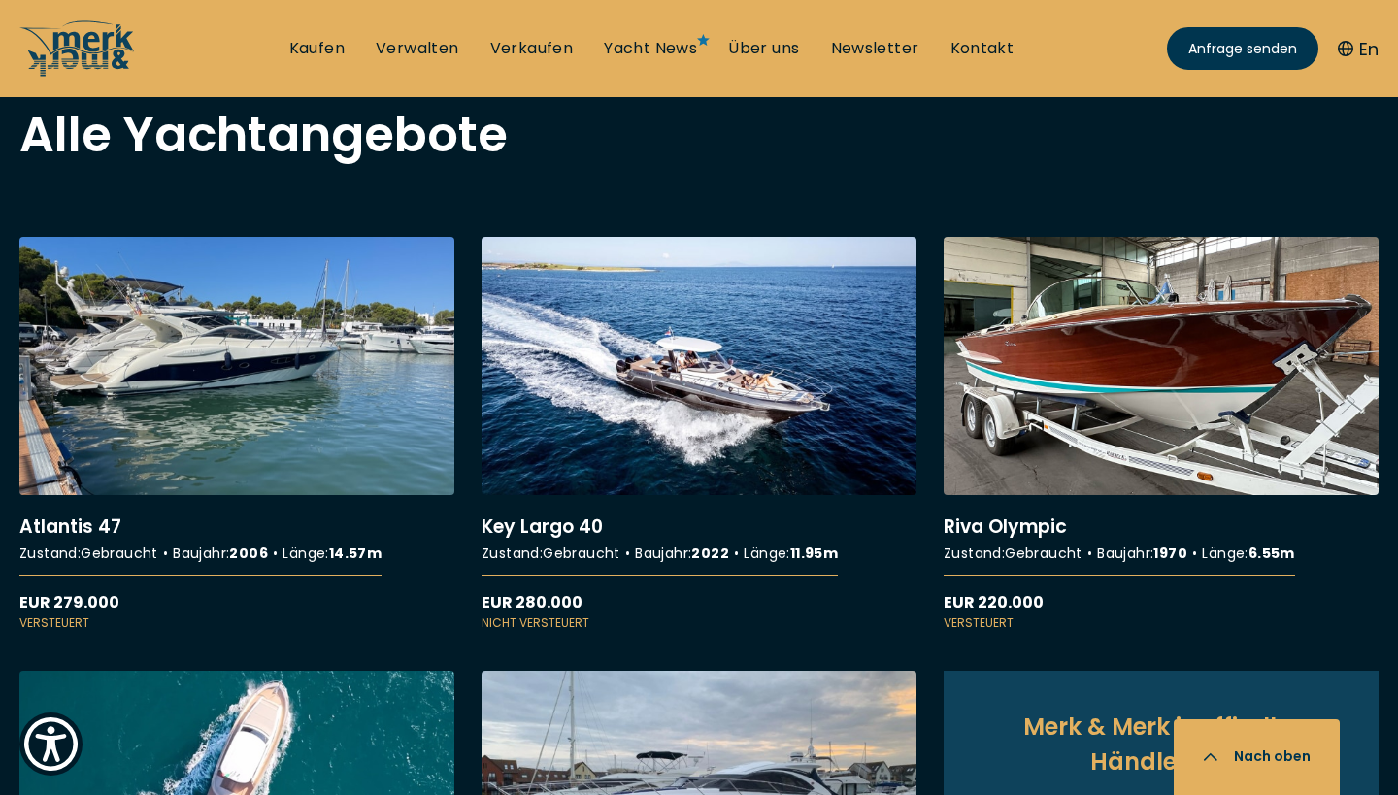
scroll to position [1627, 0]
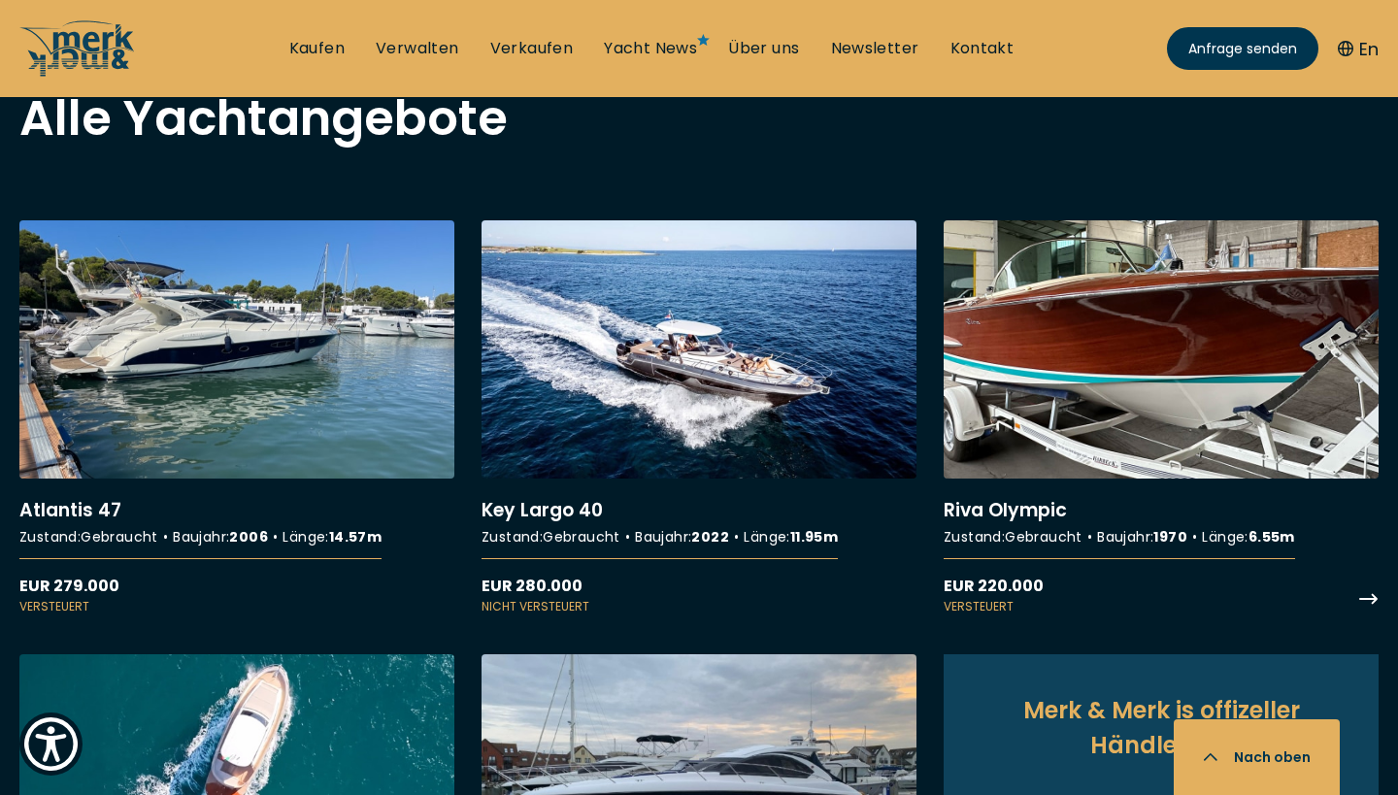
click at [1356, 592] on link "More details about Riva Olympic" at bounding box center [1161, 417] width 435 height 395
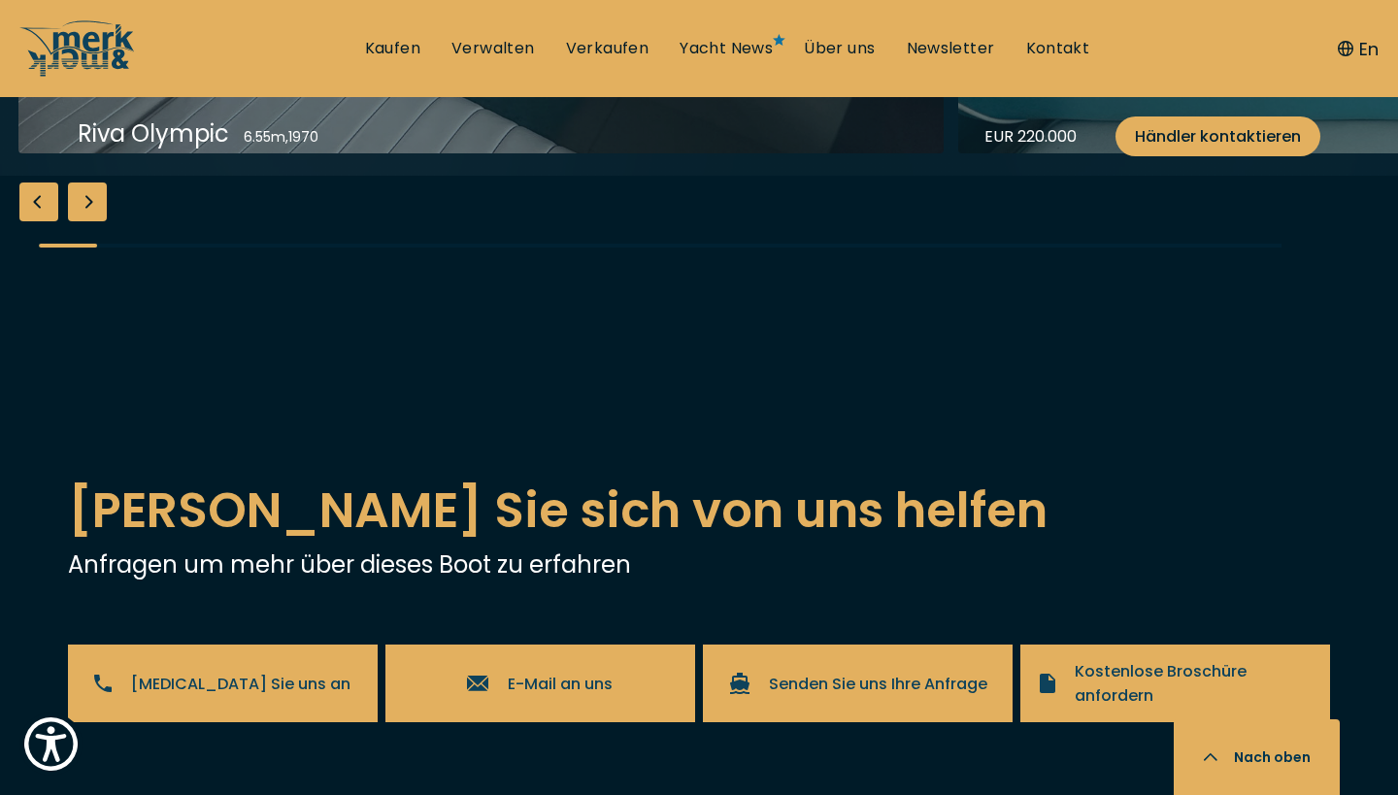
scroll to position [2415, 0]
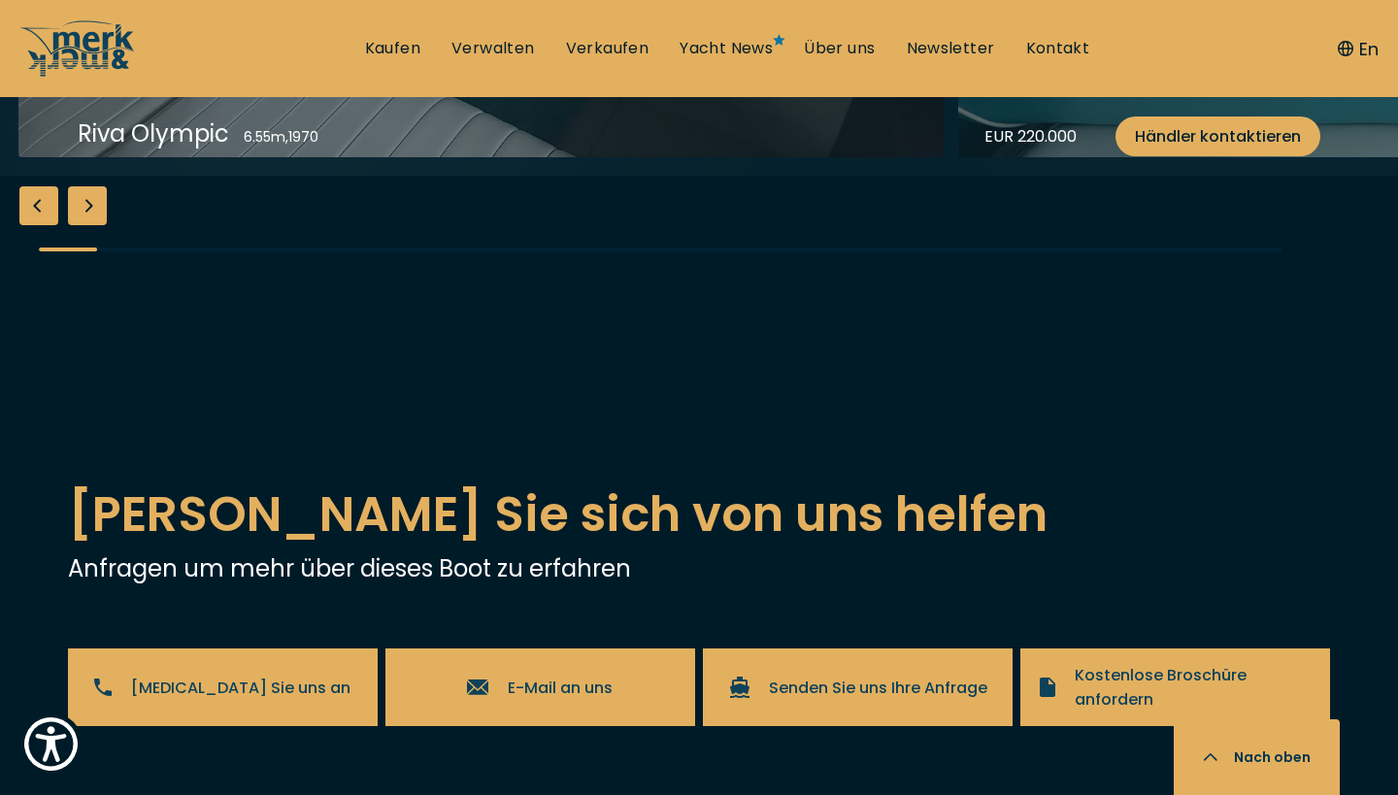
click at [84, 225] on div "Next slide" at bounding box center [87, 205] width 39 height 39
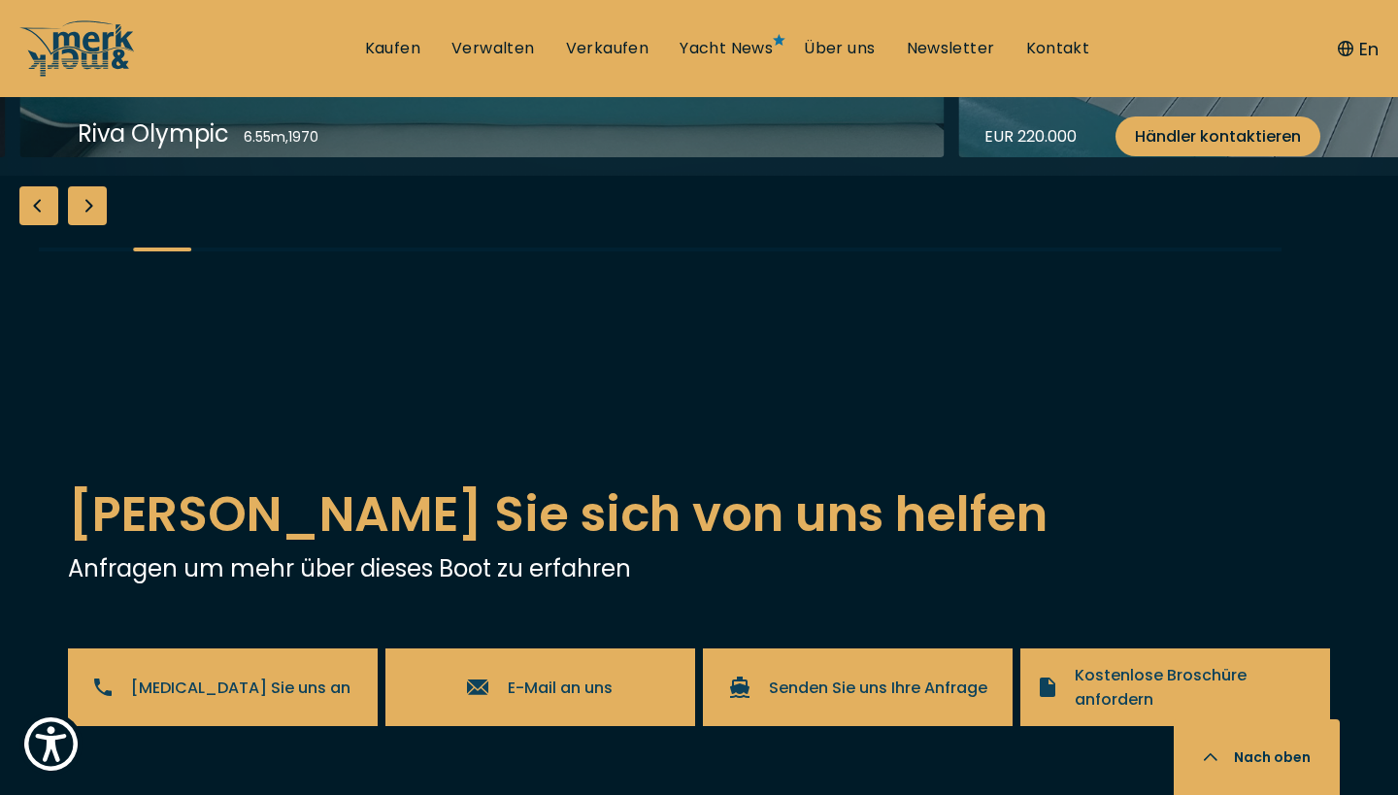
click at [84, 225] on div "Next slide" at bounding box center [87, 205] width 39 height 39
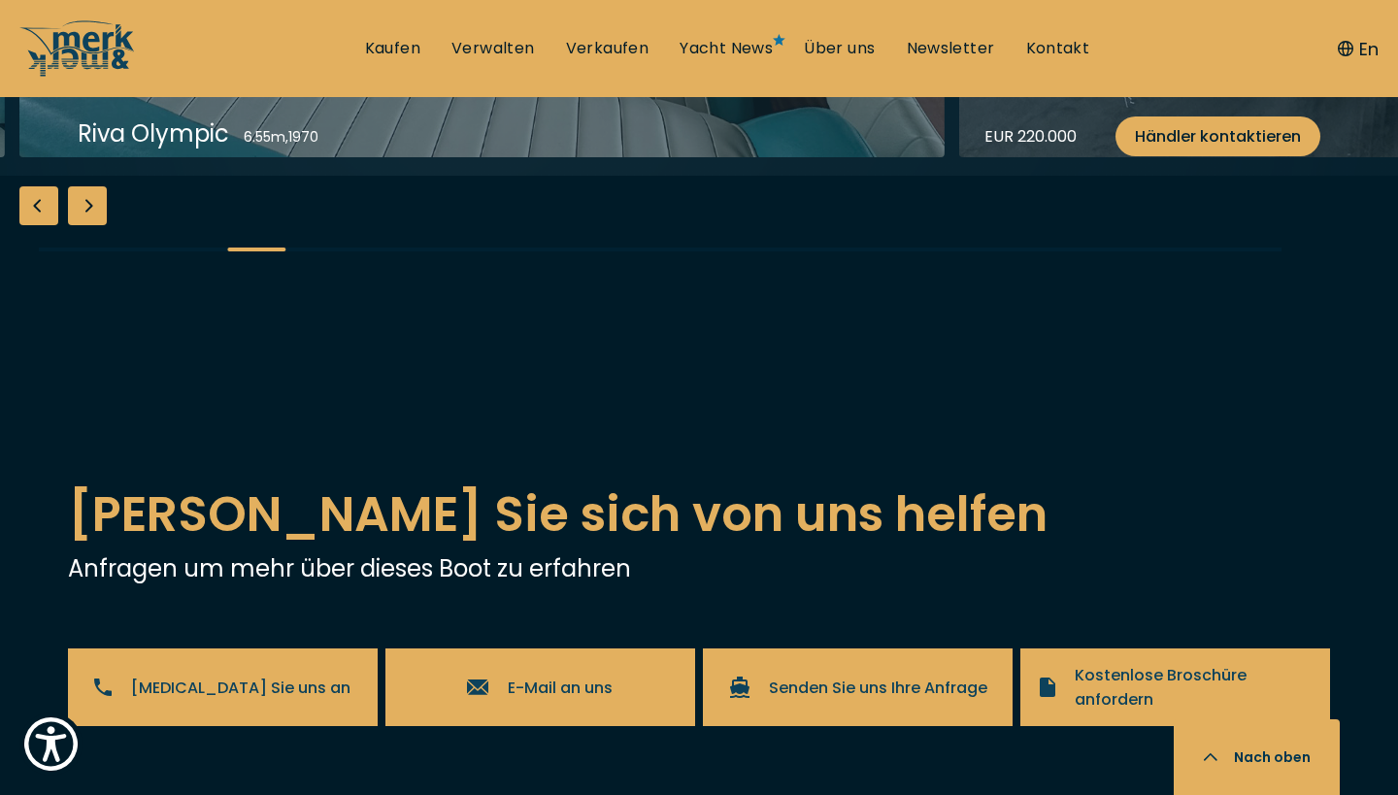
click at [84, 225] on div "Next slide" at bounding box center [87, 205] width 39 height 39
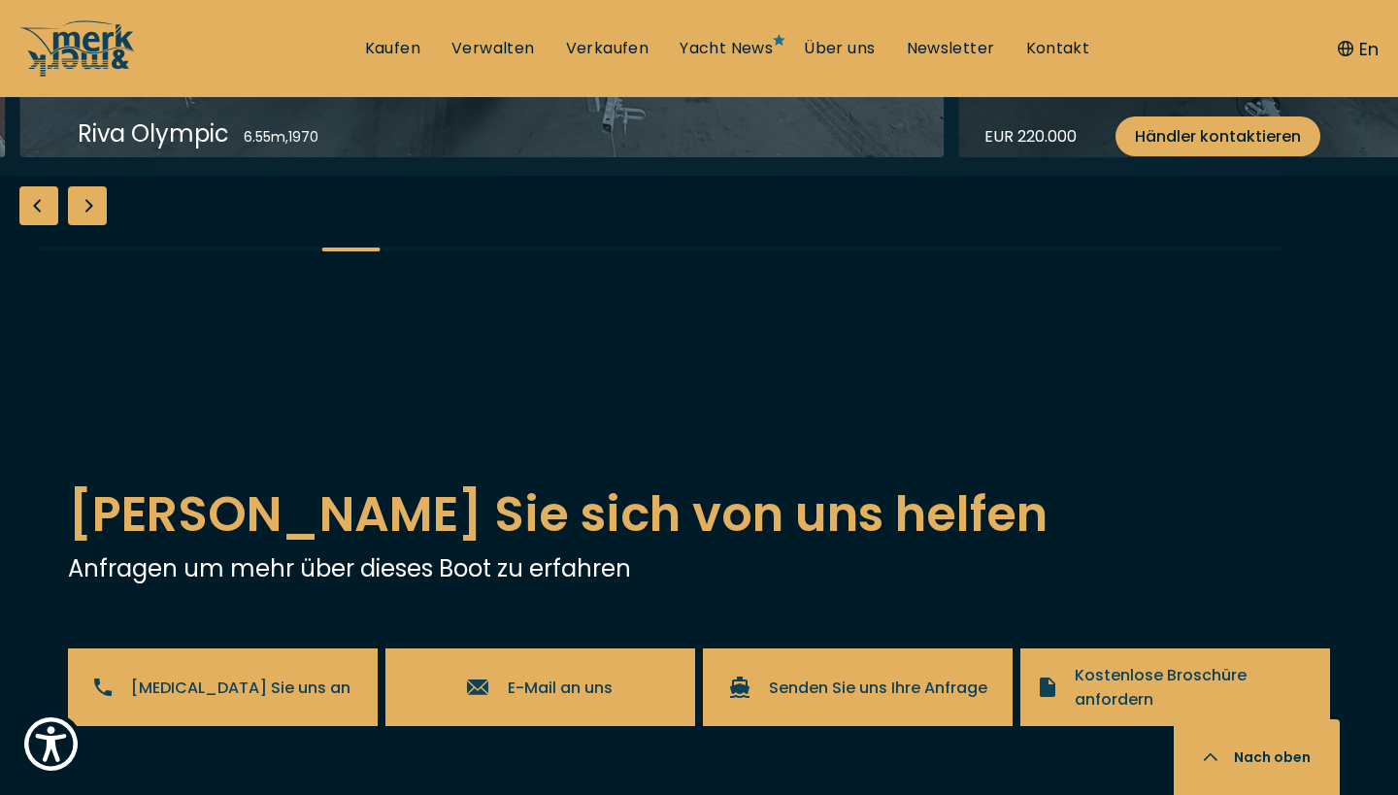
click at [84, 225] on div "Next slide" at bounding box center [87, 205] width 39 height 39
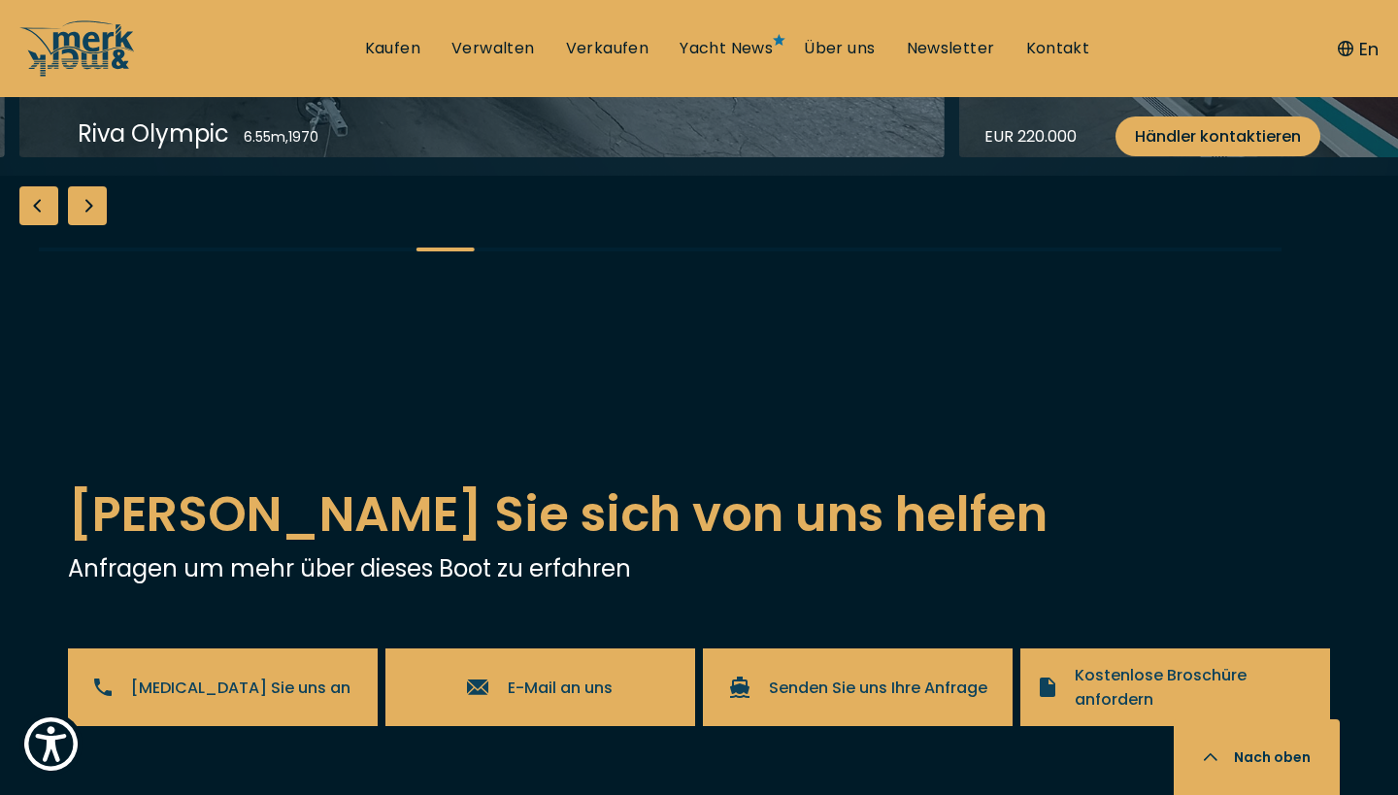
click at [84, 225] on div "Next slide" at bounding box center [87, 205] width 39 height 39
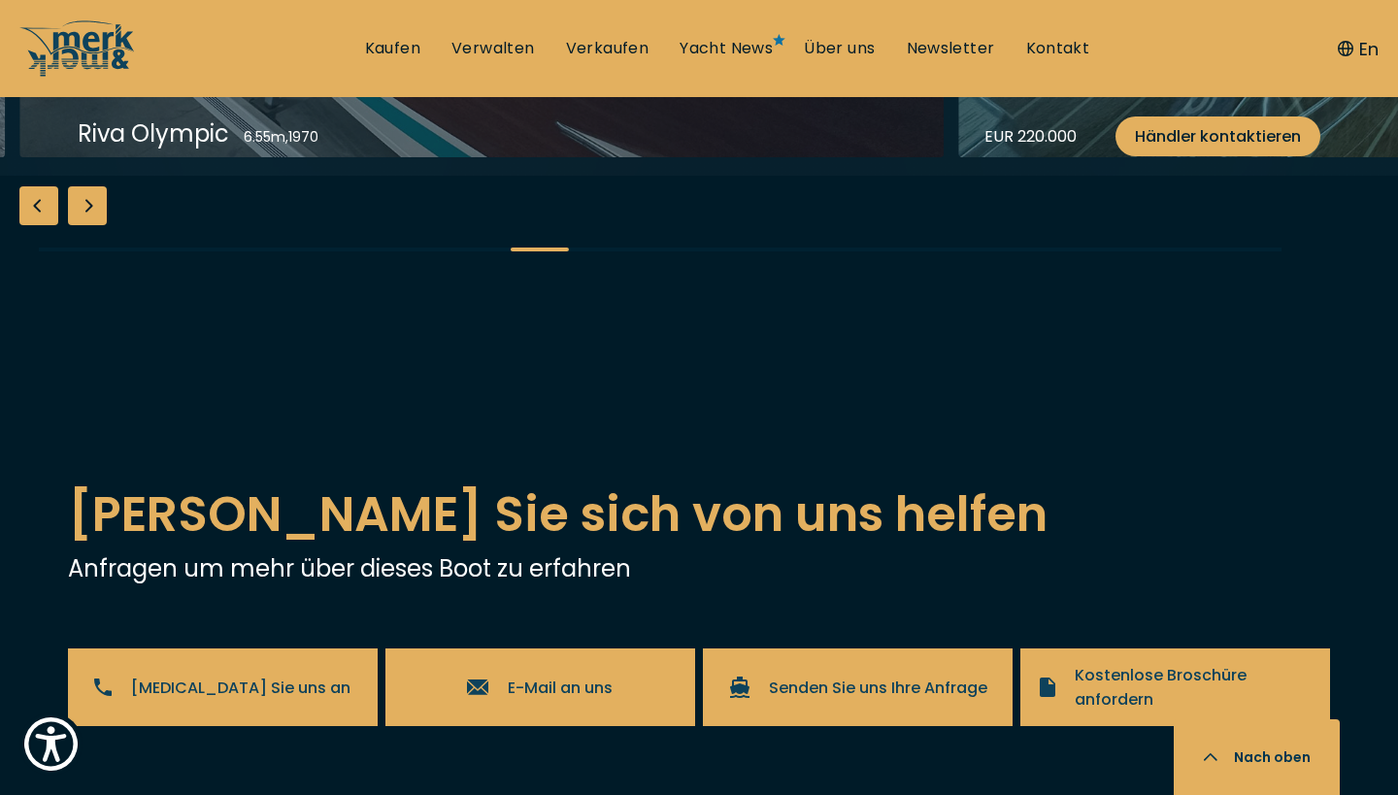
click at [84, 225] on div "Next slide" at bounding box center [87, 205] width 39 height 39
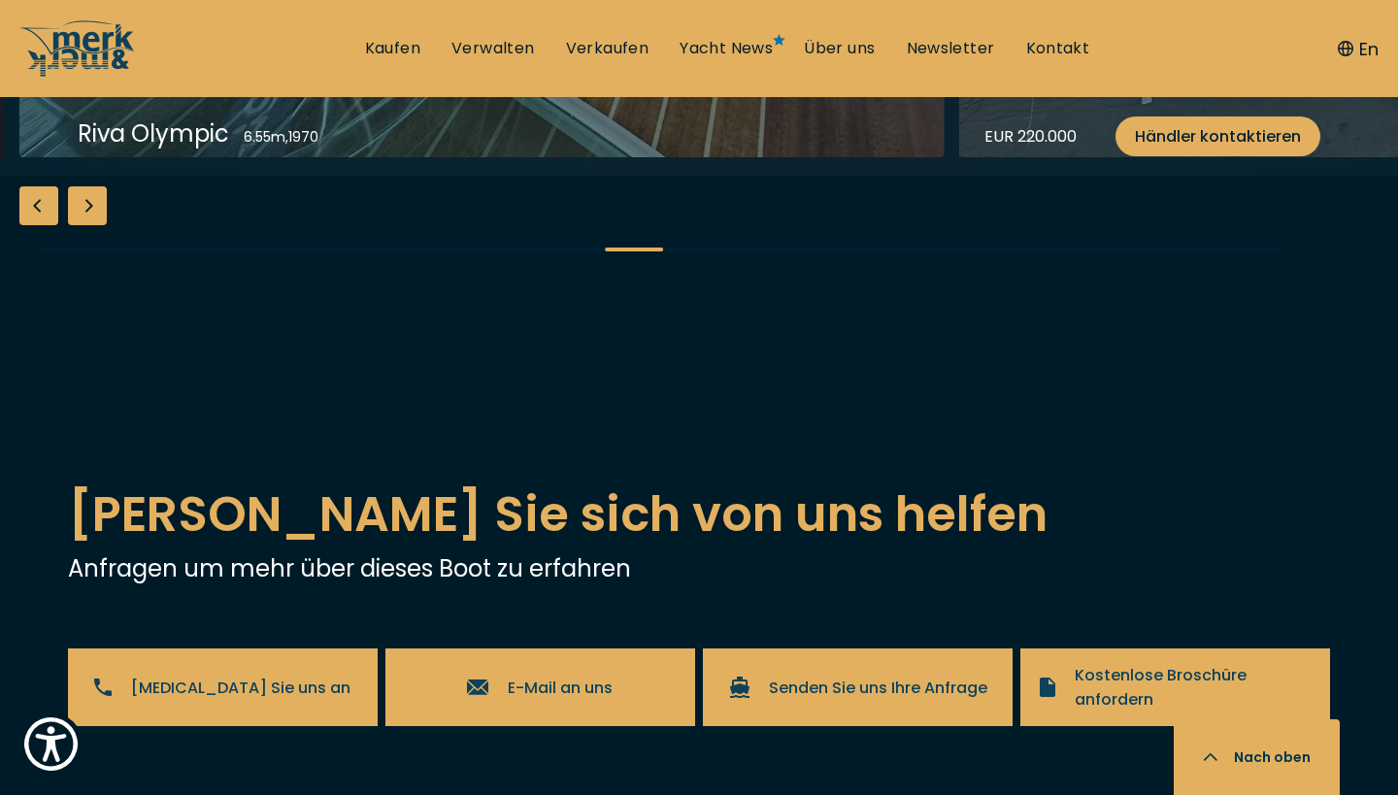
click at [84, 225] on div "Next slide" at bounding box center [87, 205] width 39 height 39
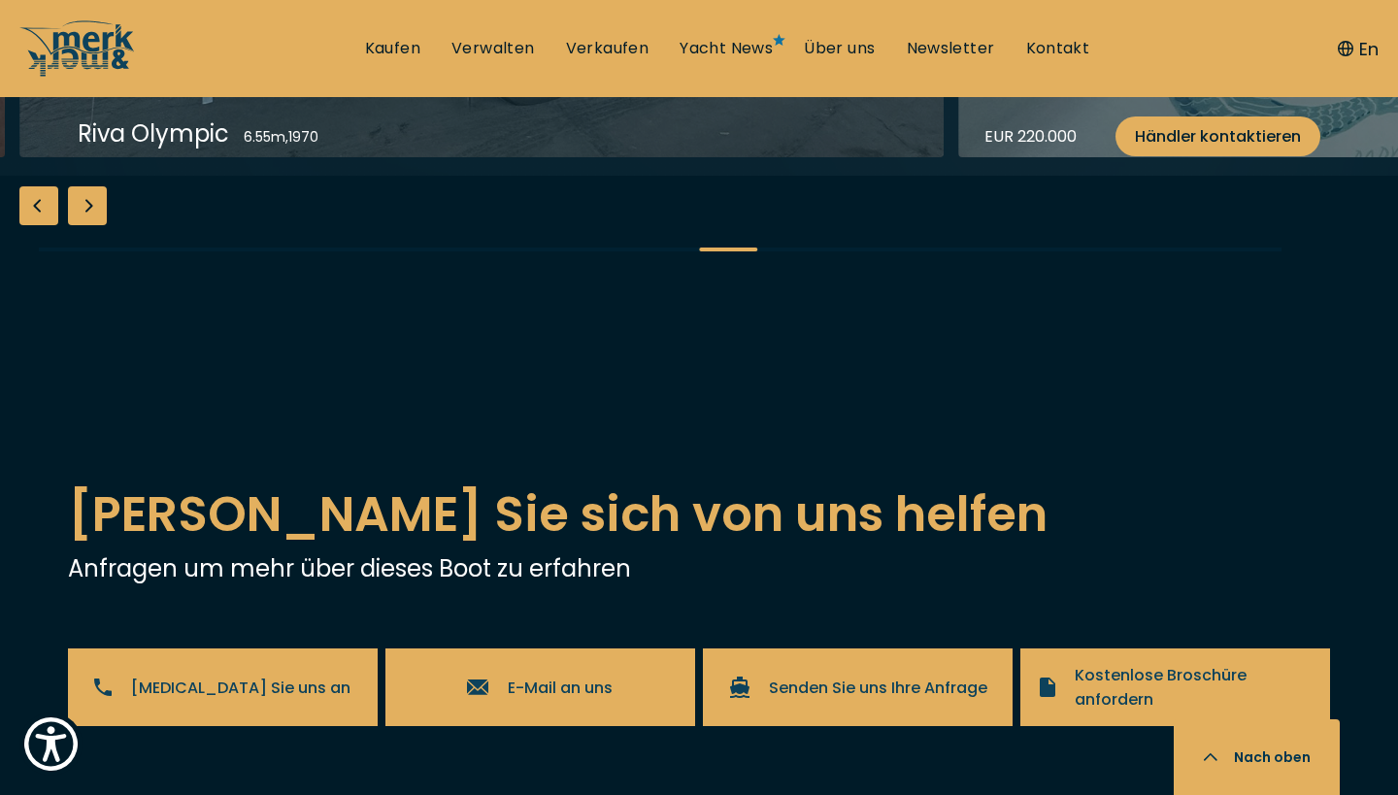
click at [84, 225] on div "Next slide" at bounding box center [87, 205] width 39 height 39
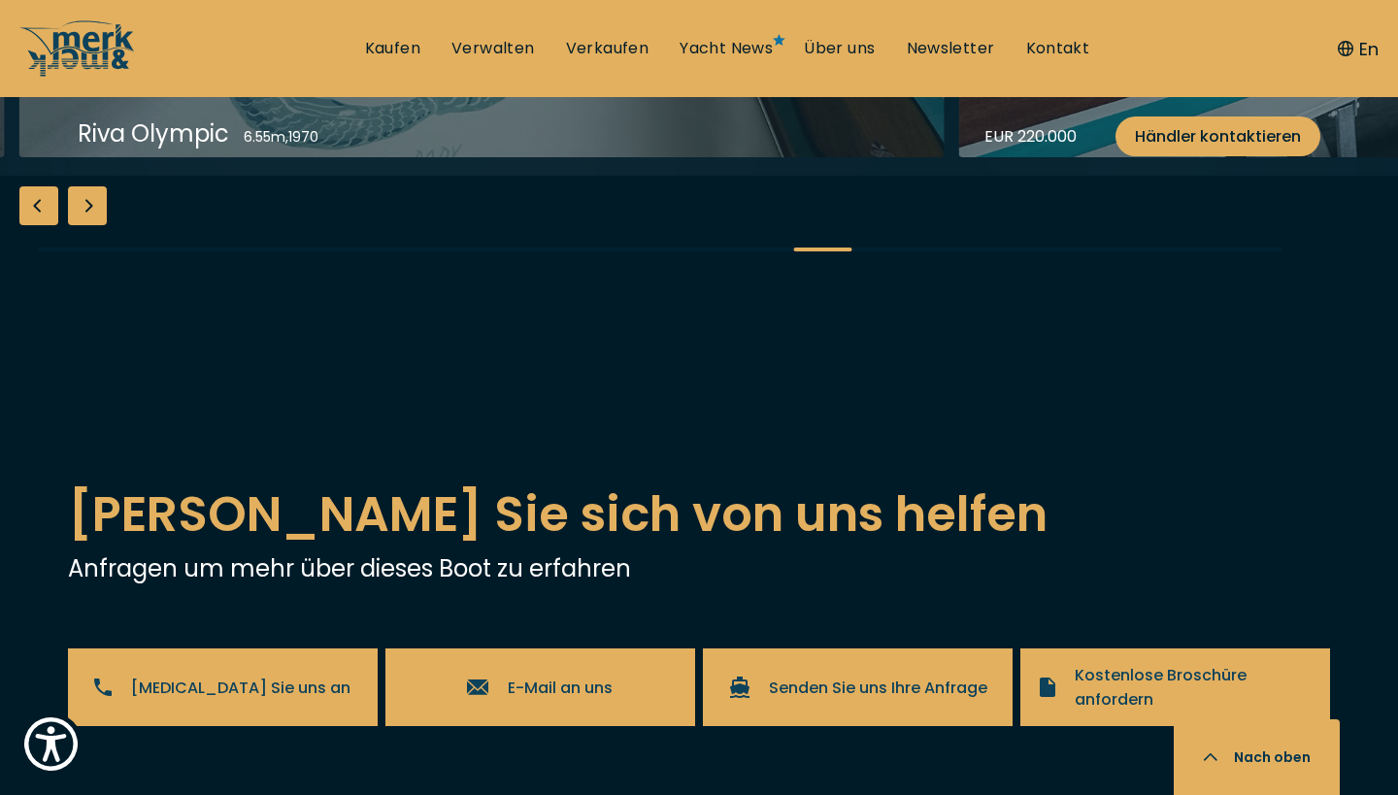
click at [84, 225] on div "Next slide" at bounding box center [87, 205] width 39 height 39
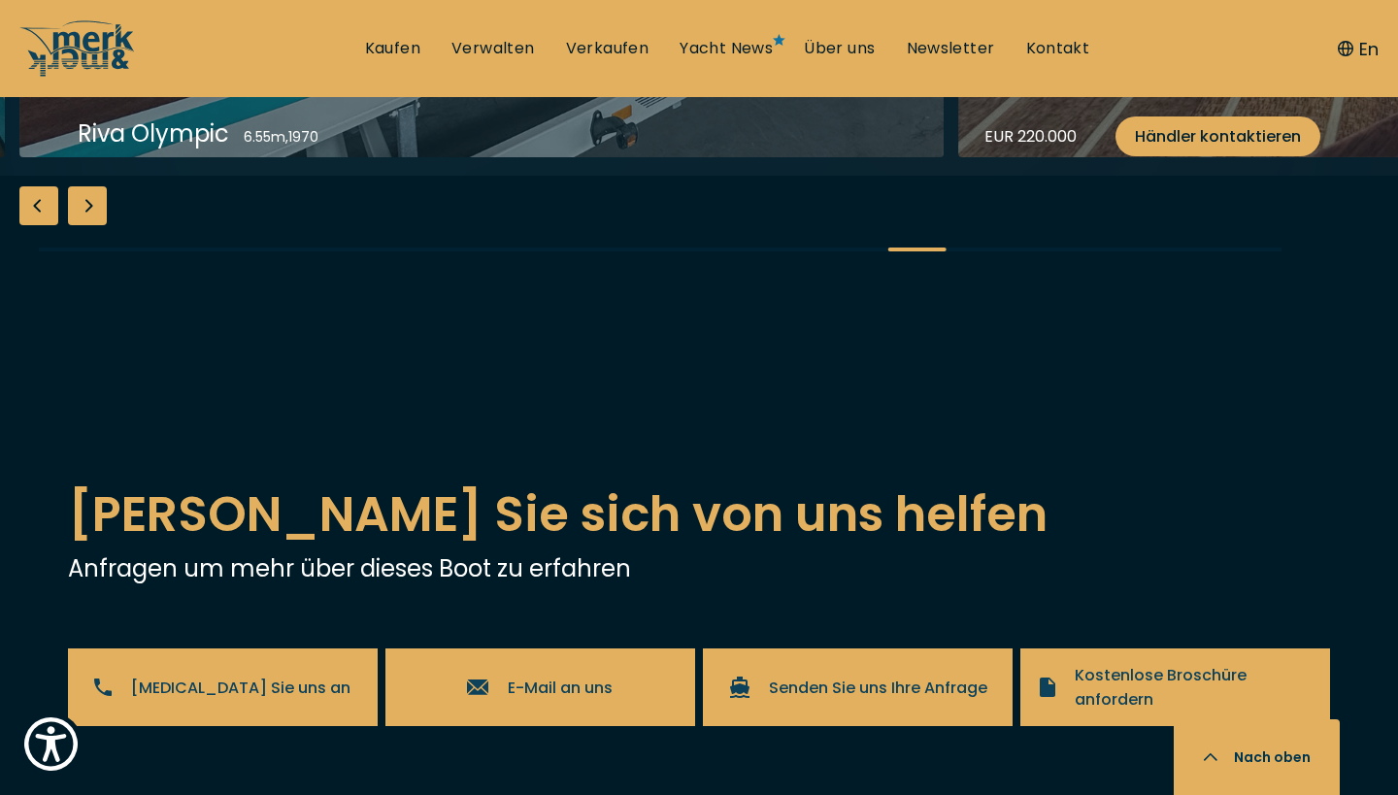
click at [84, 225] on div "Next slide" at bounding box center [87, 205] width 39 height 39
